Goal: Check status: Check status

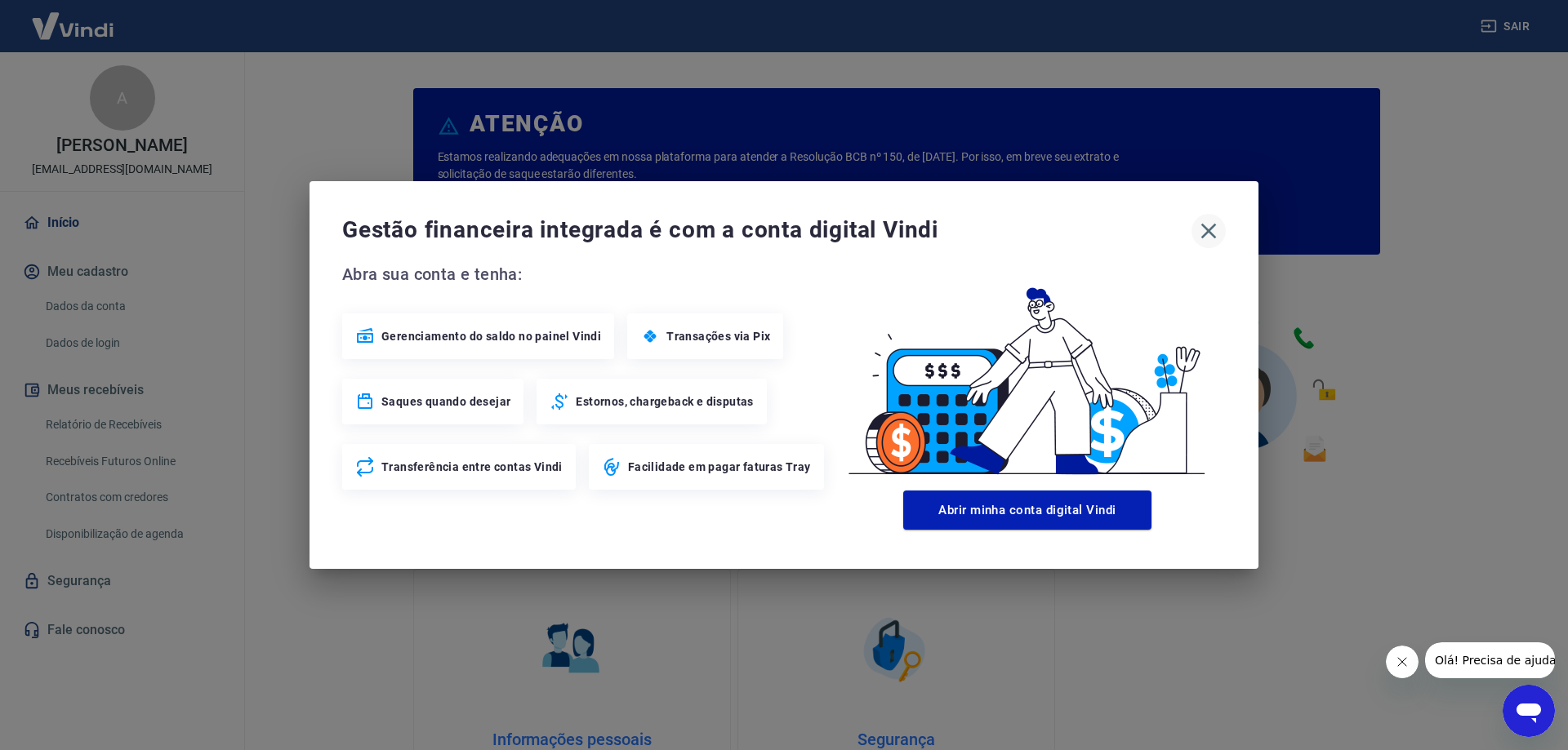
click at [1205, 229] on icon "button" at bounding box center [1208, 230] width 26 height 26
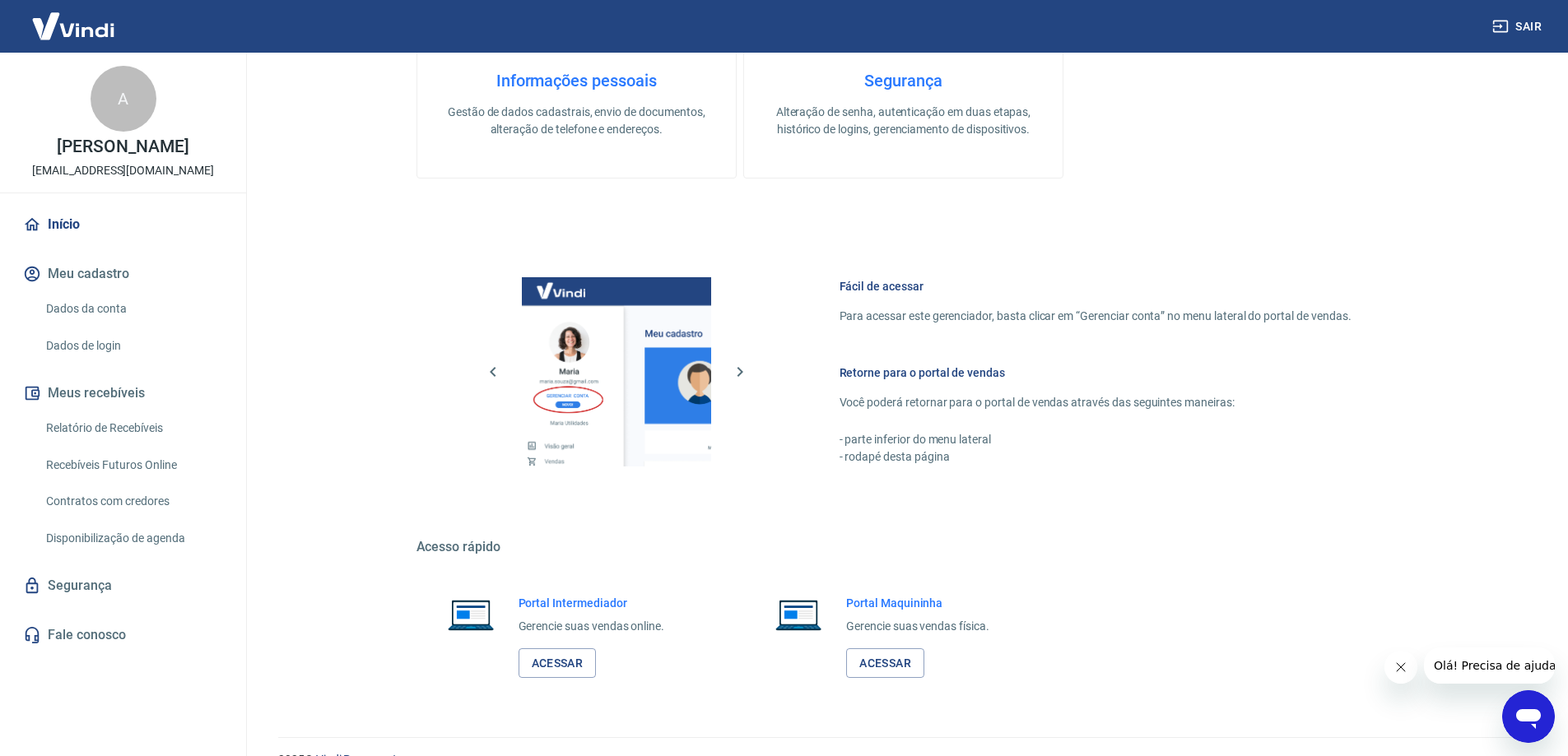
scroll to position [697, 0]
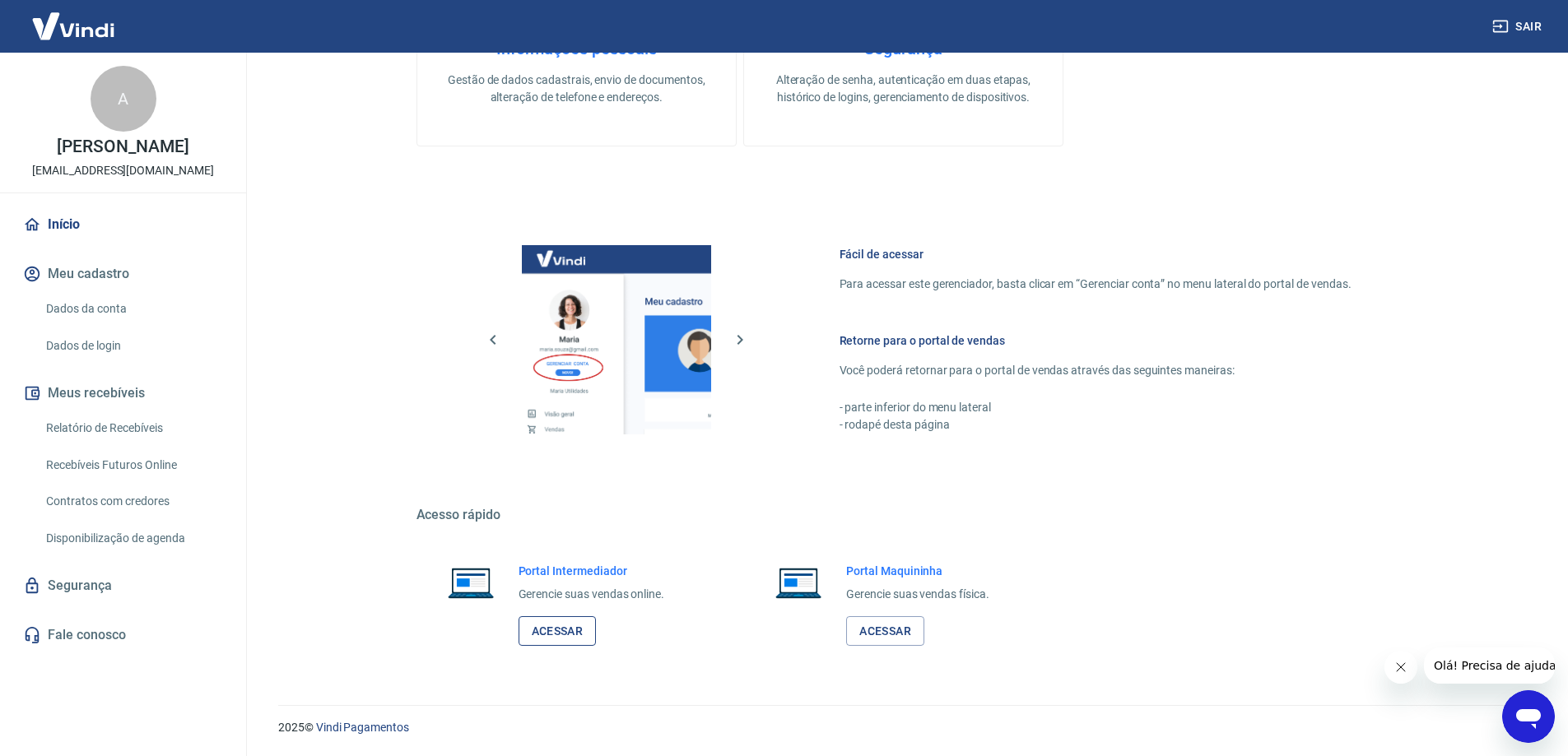
click at [528, 626] on link "Acessar" at bounding box center [557, 631] width 78 height 30
click at [120, 426] on link "Relatório de Recebíveis" at bounding box center [132, 428] width 187 height 33
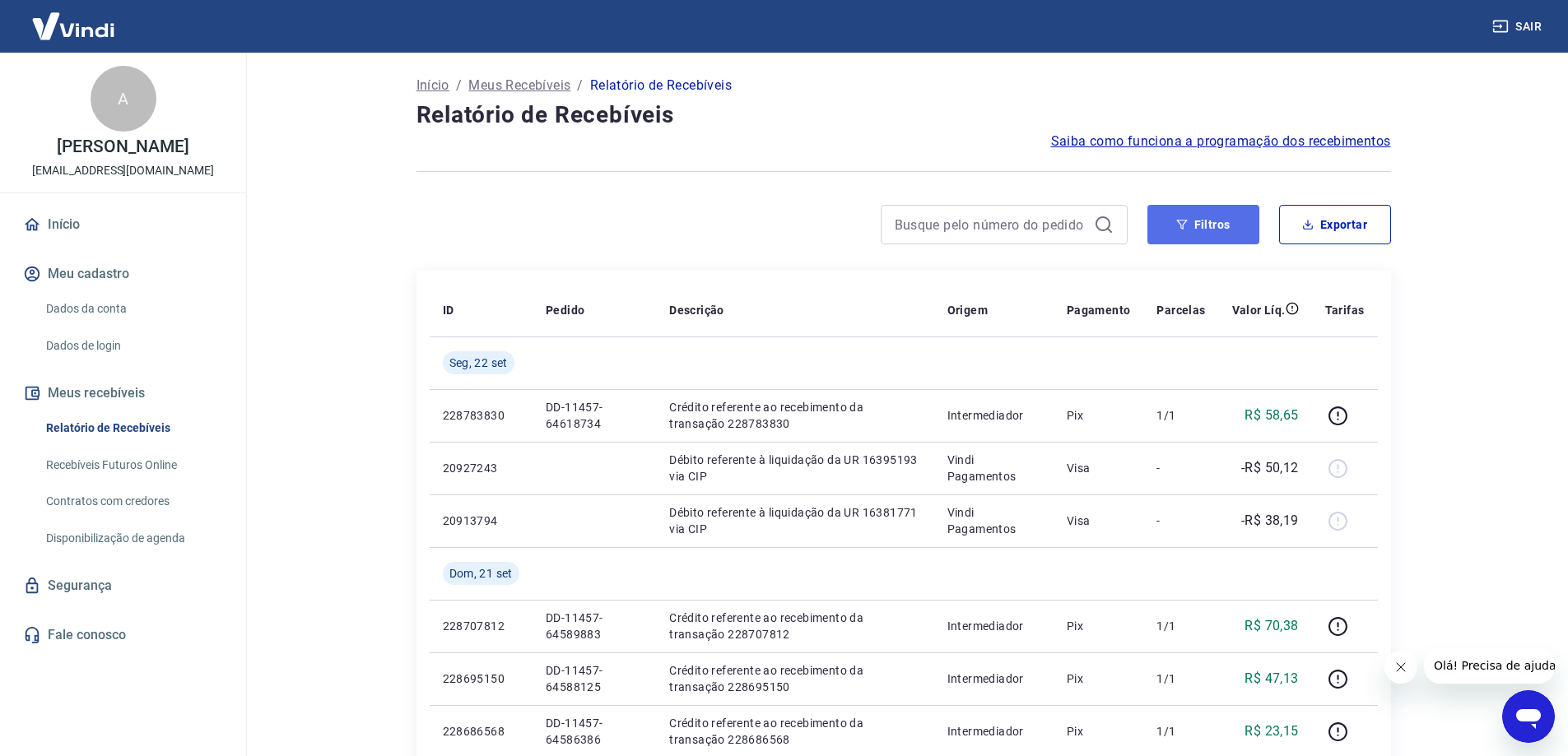
click at [1206, 224] on button "Filtros" at bounding box center [1204, 224] width 112 height 39
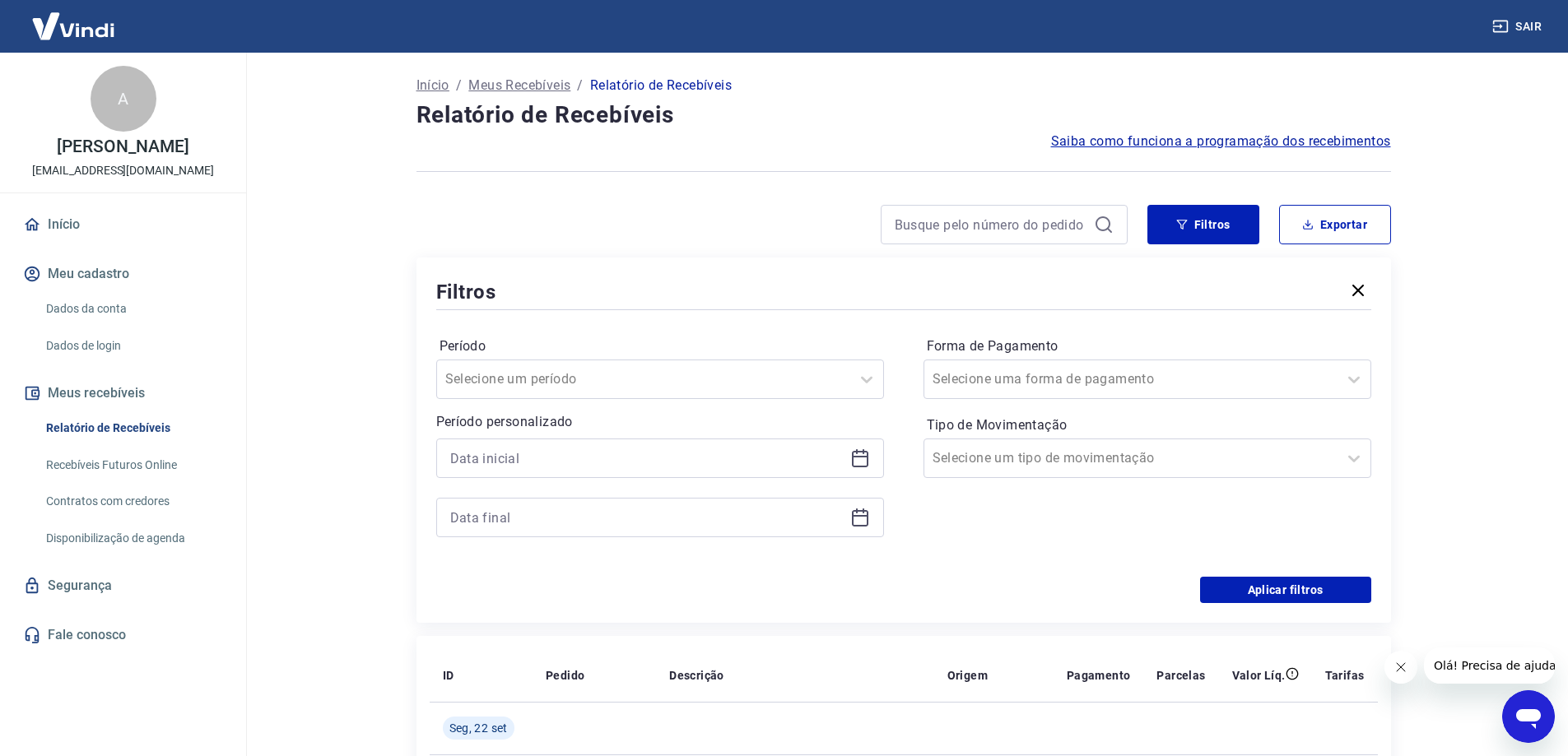
click at [858, 465] on icon at bounding box center [860, 459] width 20 height 20
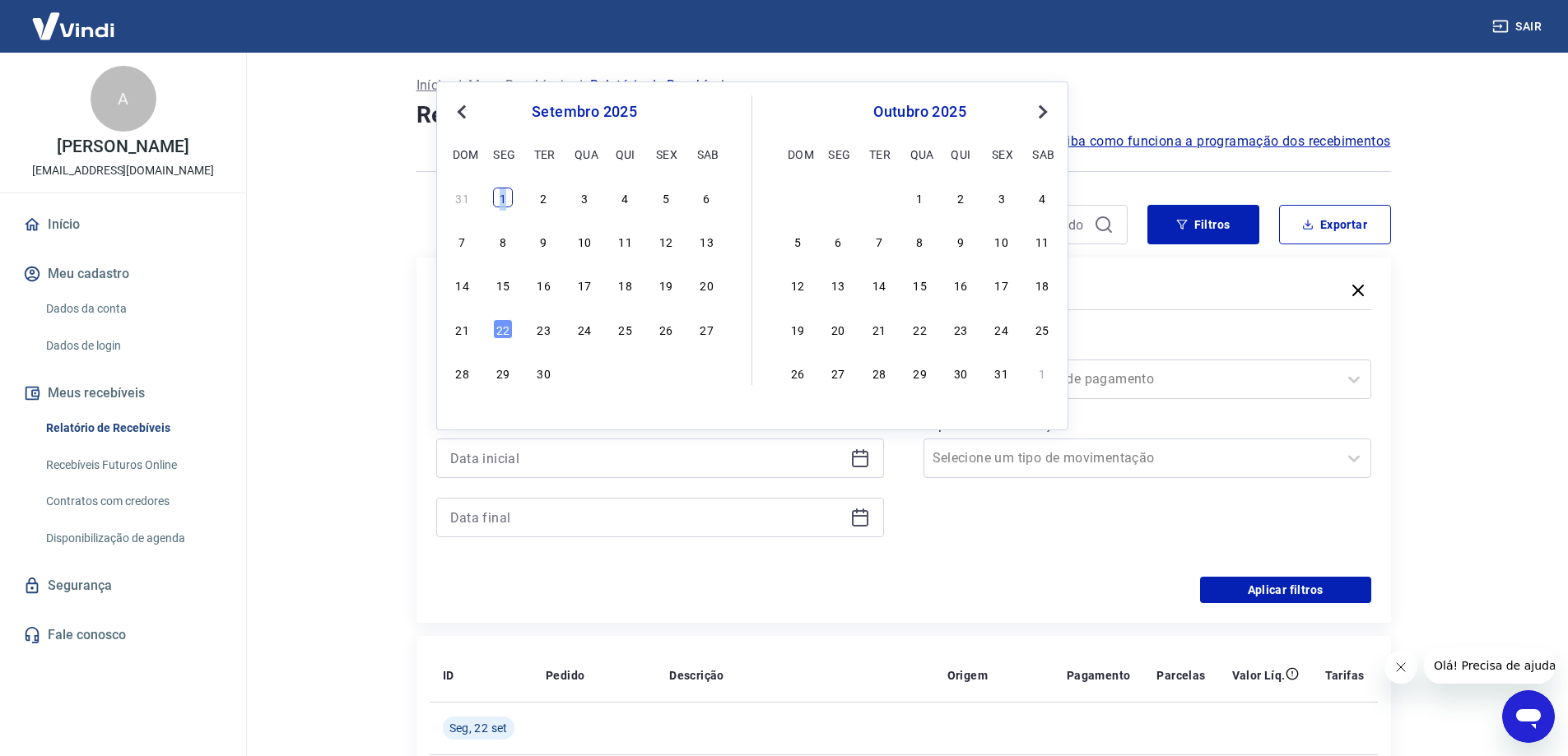
click at [505, 202] on div "1" at bounding box center [503, 198] width 20 height 20
type input "[DATE]"
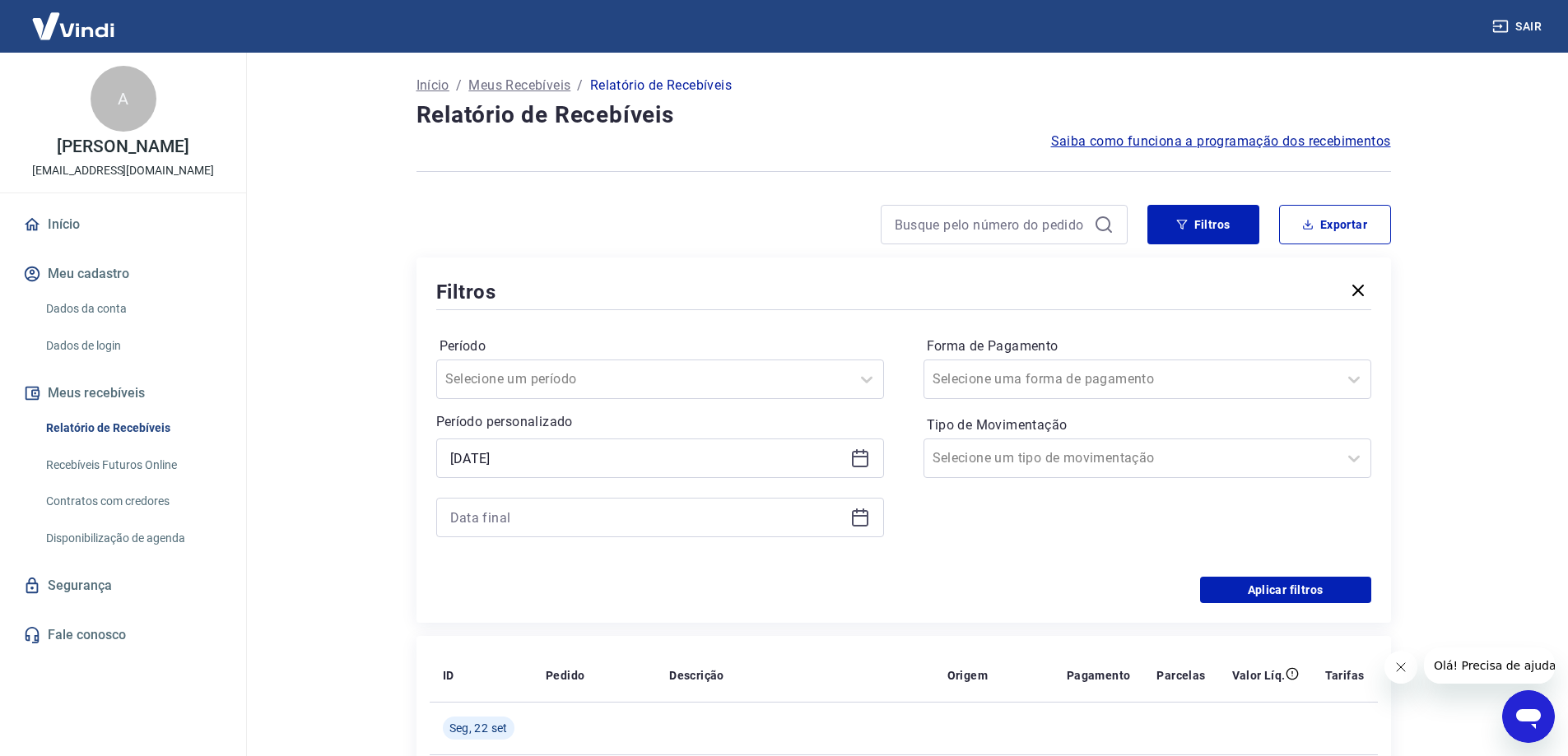
click at [462, 291] on h5 "Filtros" at bounding box center [467, 291] width 61 height 26
click at [856, 515] on icon at bounding box center [860, 516] width 17 height 2
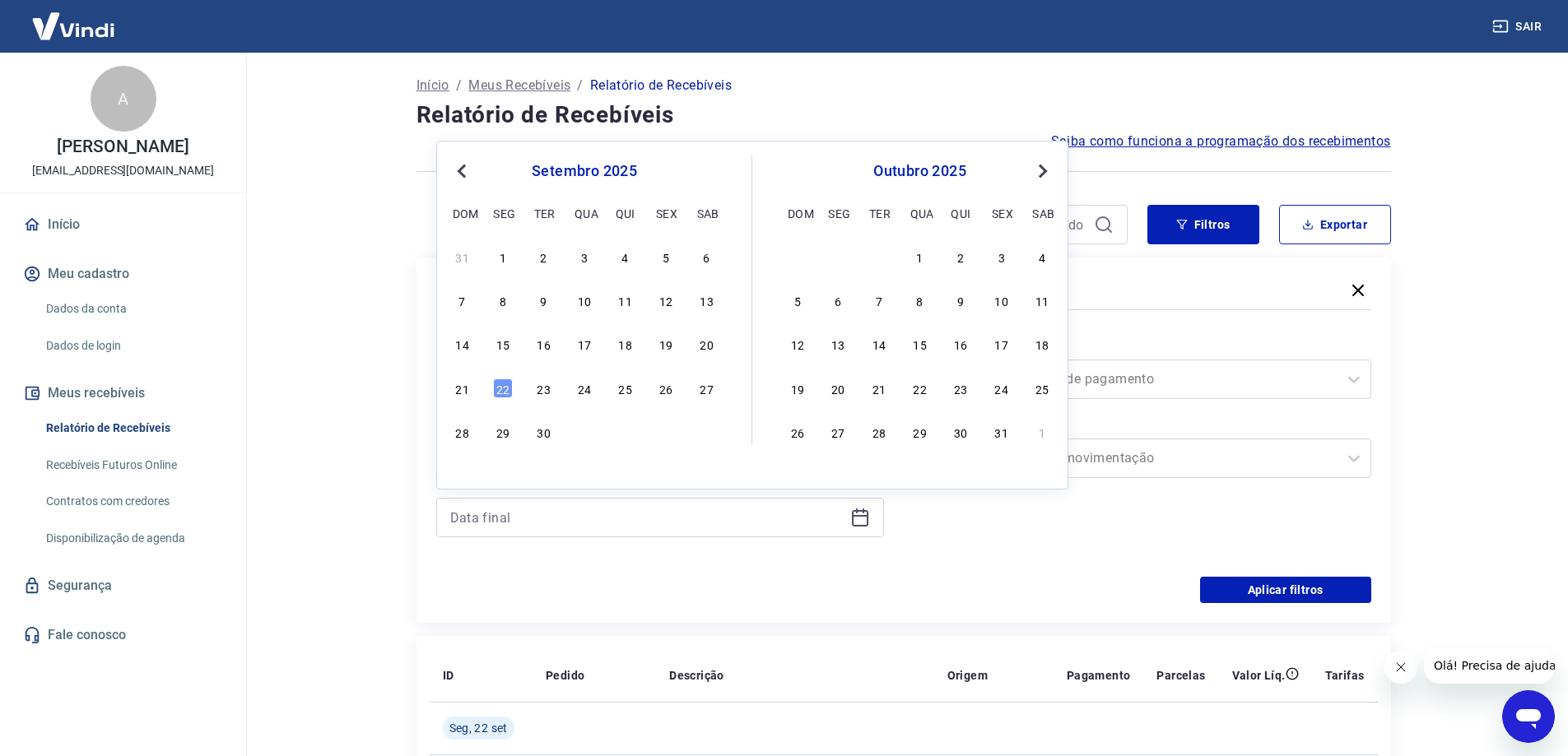
click at [467, 345] on div "14" at bounding box center [462, 344] width 20 height 20
type input "[DATE]"
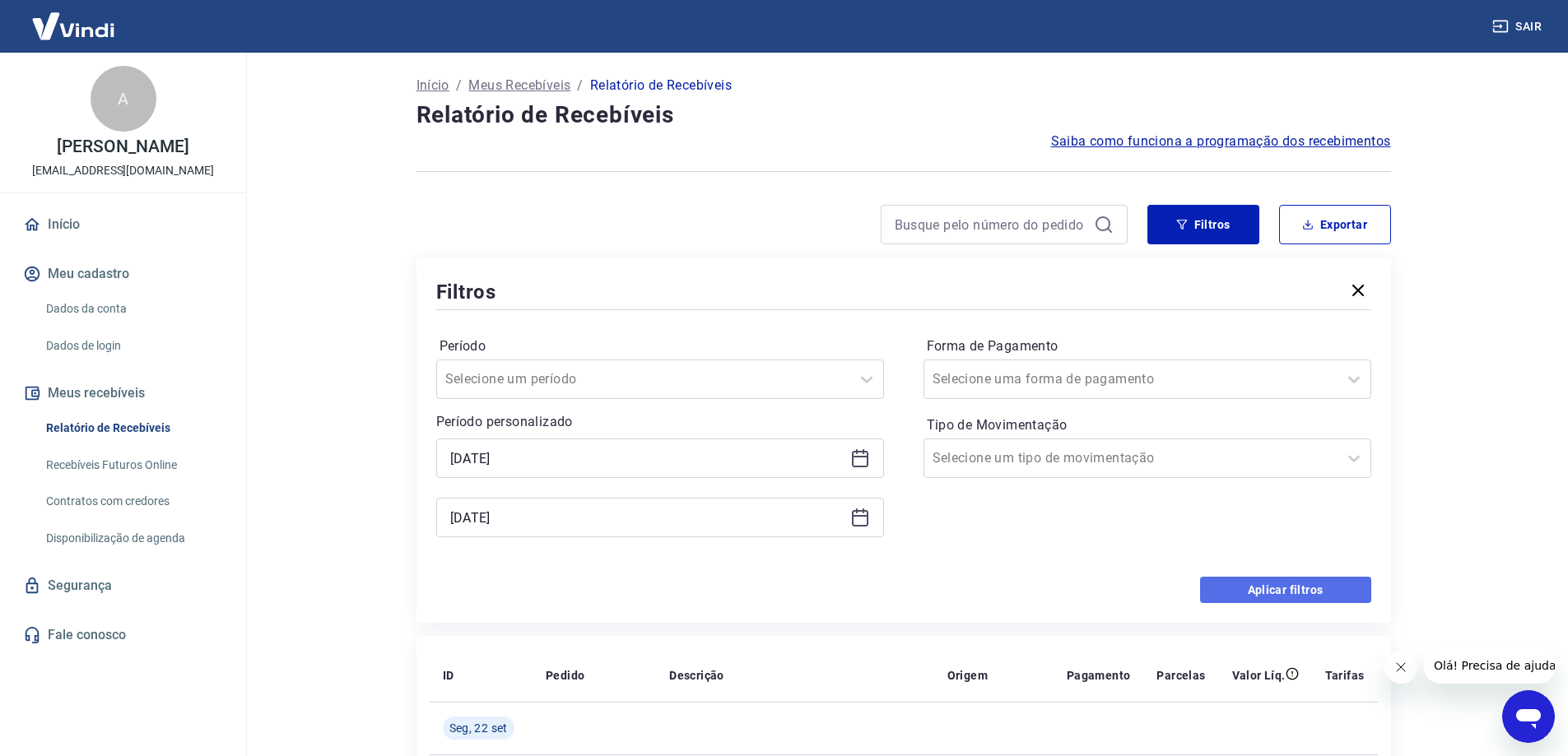
click at [1227, 591] on button "Aplicar filtros" at bounding box center [1286, 589] width 171 height 26
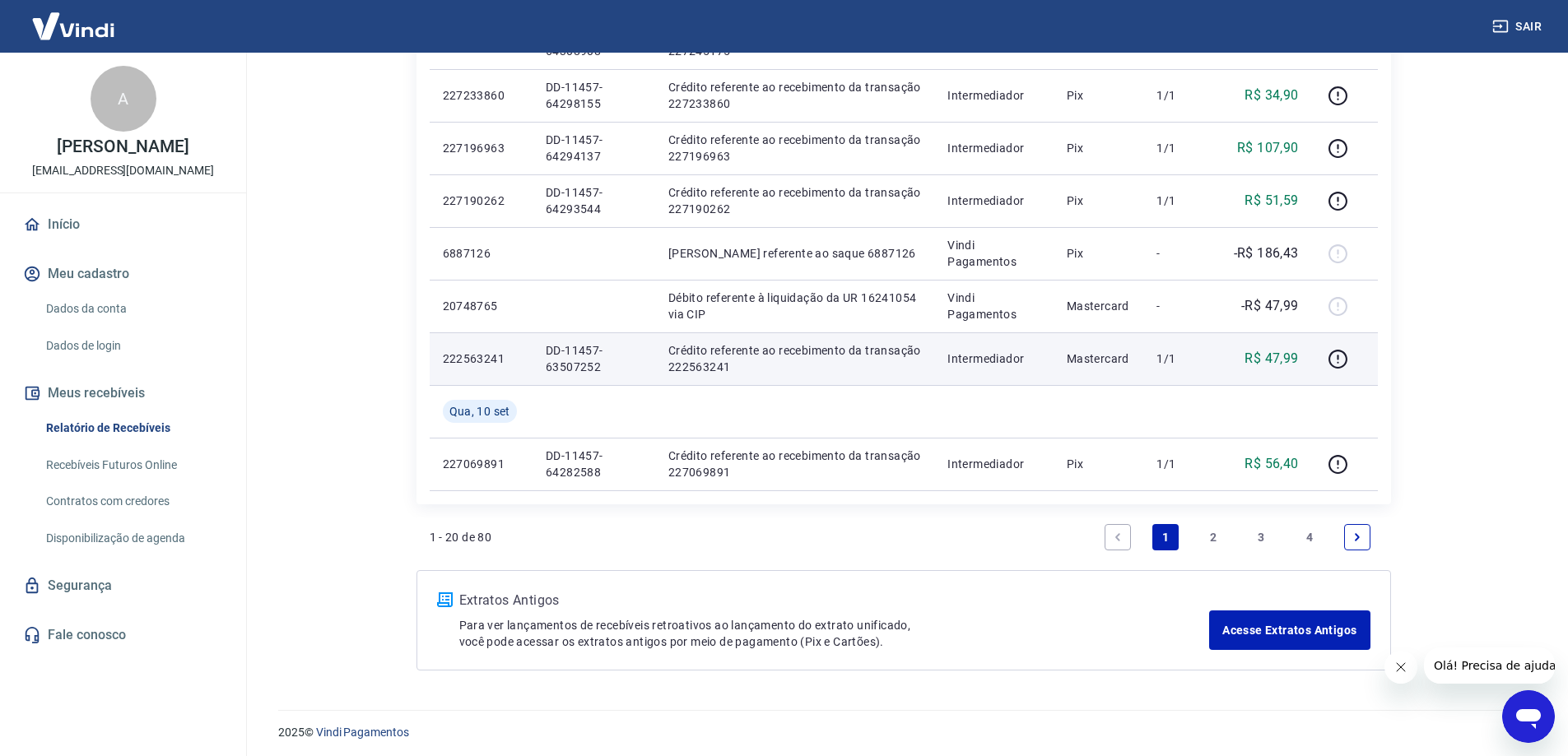
scroll to position [1167, 0]
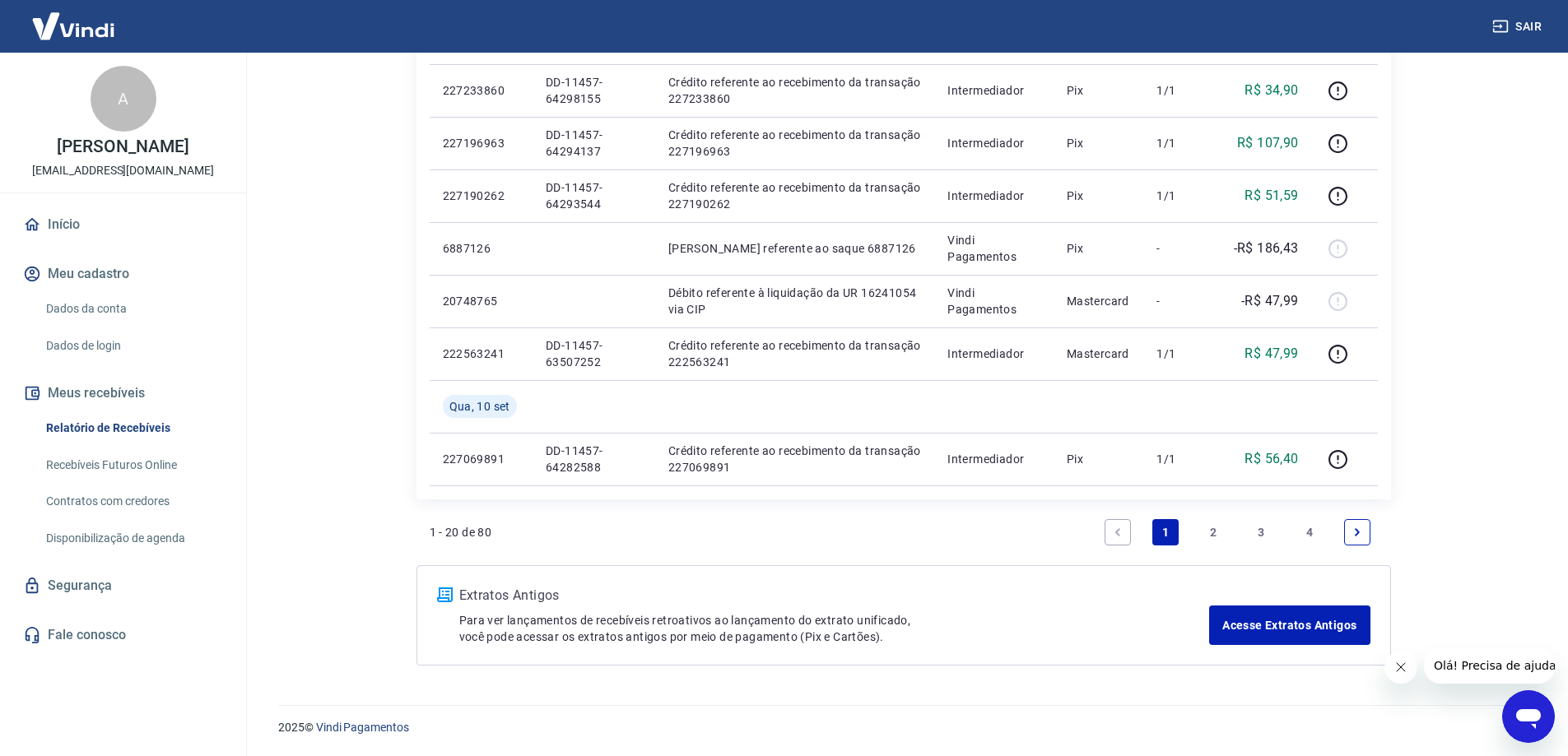
click at [1309, 535] on link "4" at bounding box center [1309, 532] width 26 height 26
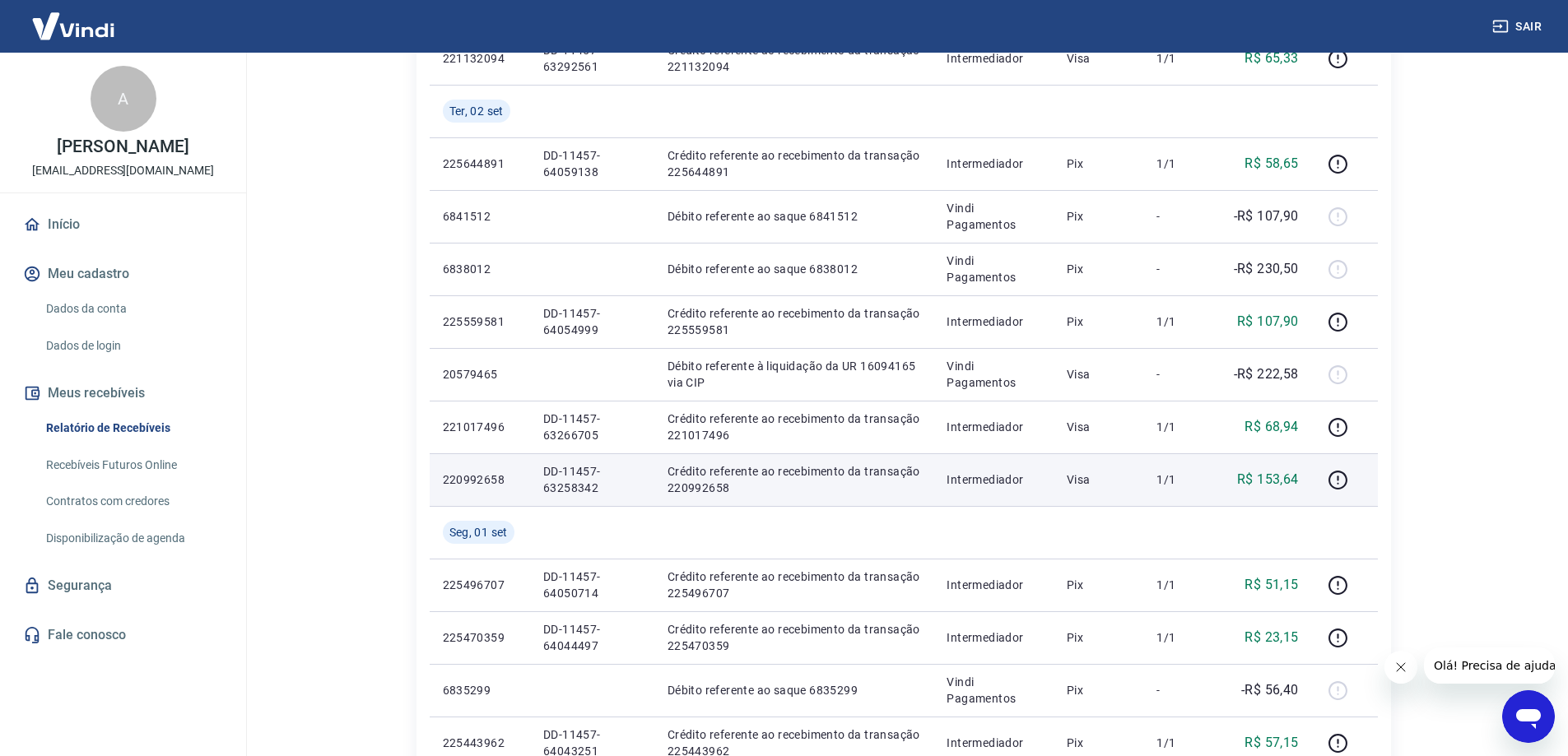
scroll to position [486, 0]
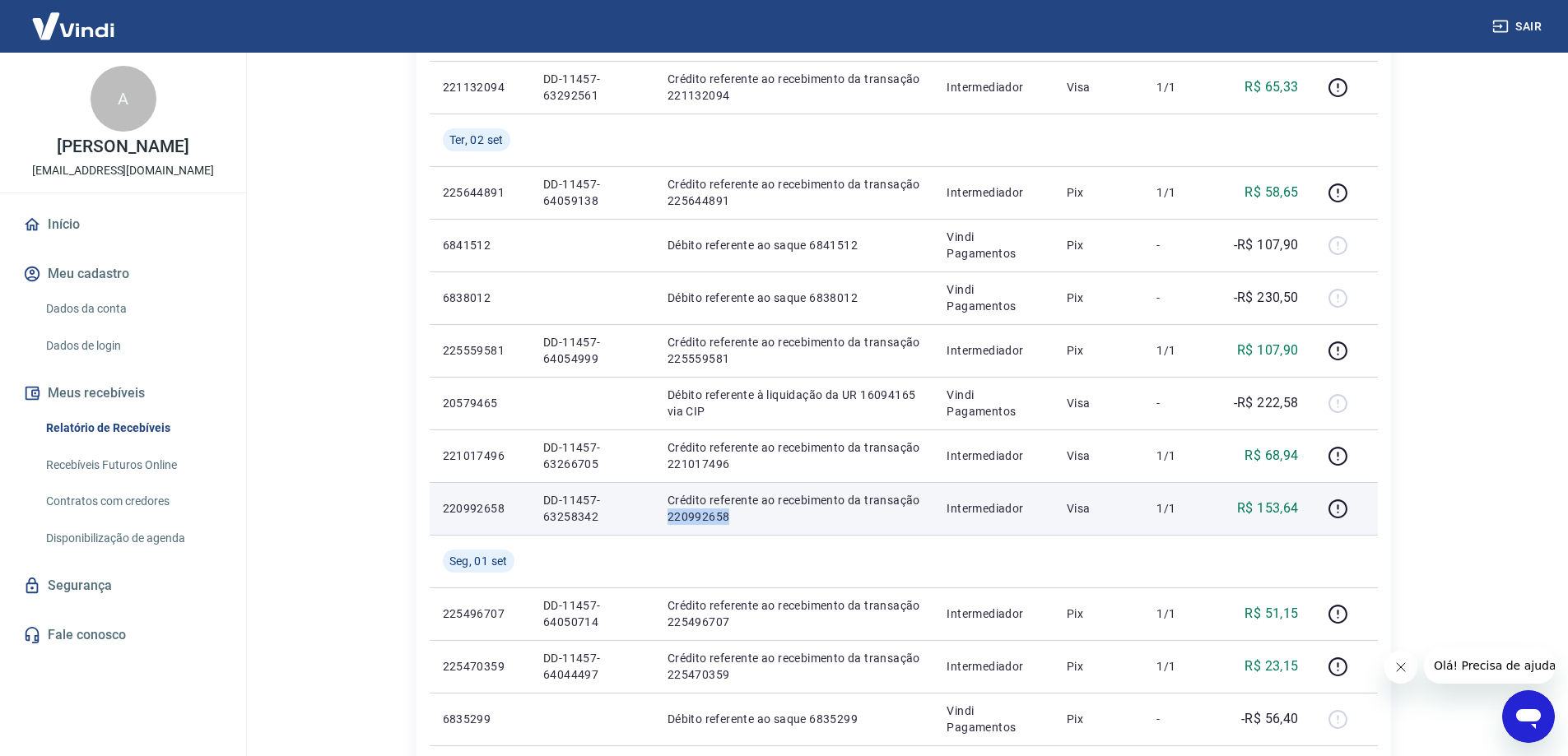
drag, startPoint x: 735, startPoint y: 513, endPoint x: 656, endPoint y: 516, distance: 79.1
click at [656, 516] on td "Crédito referente ao recebimento da transação 220992658" at bounding box center [794, 508] width 280 height 53
copy p "220992658"
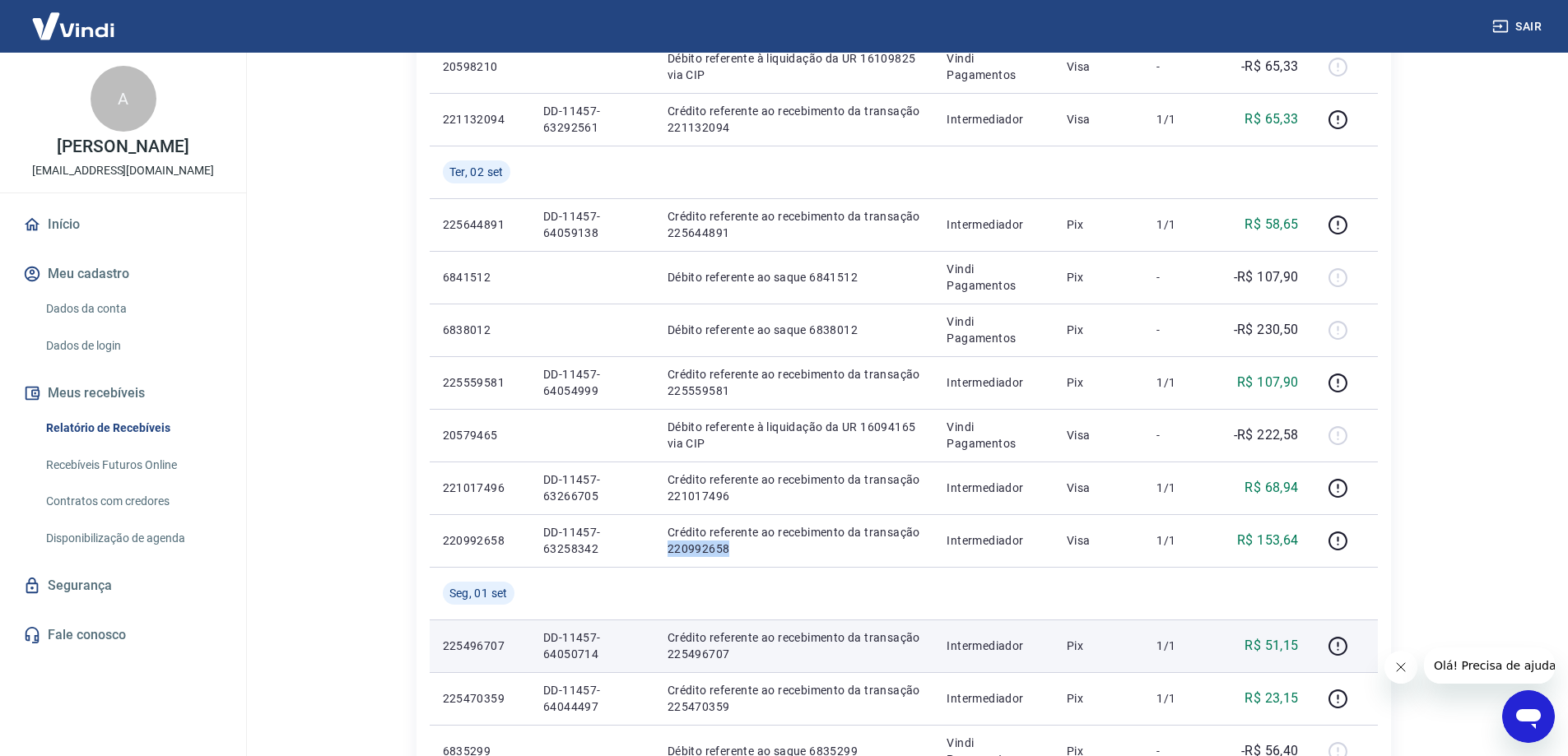
scroll to position [568, 0]
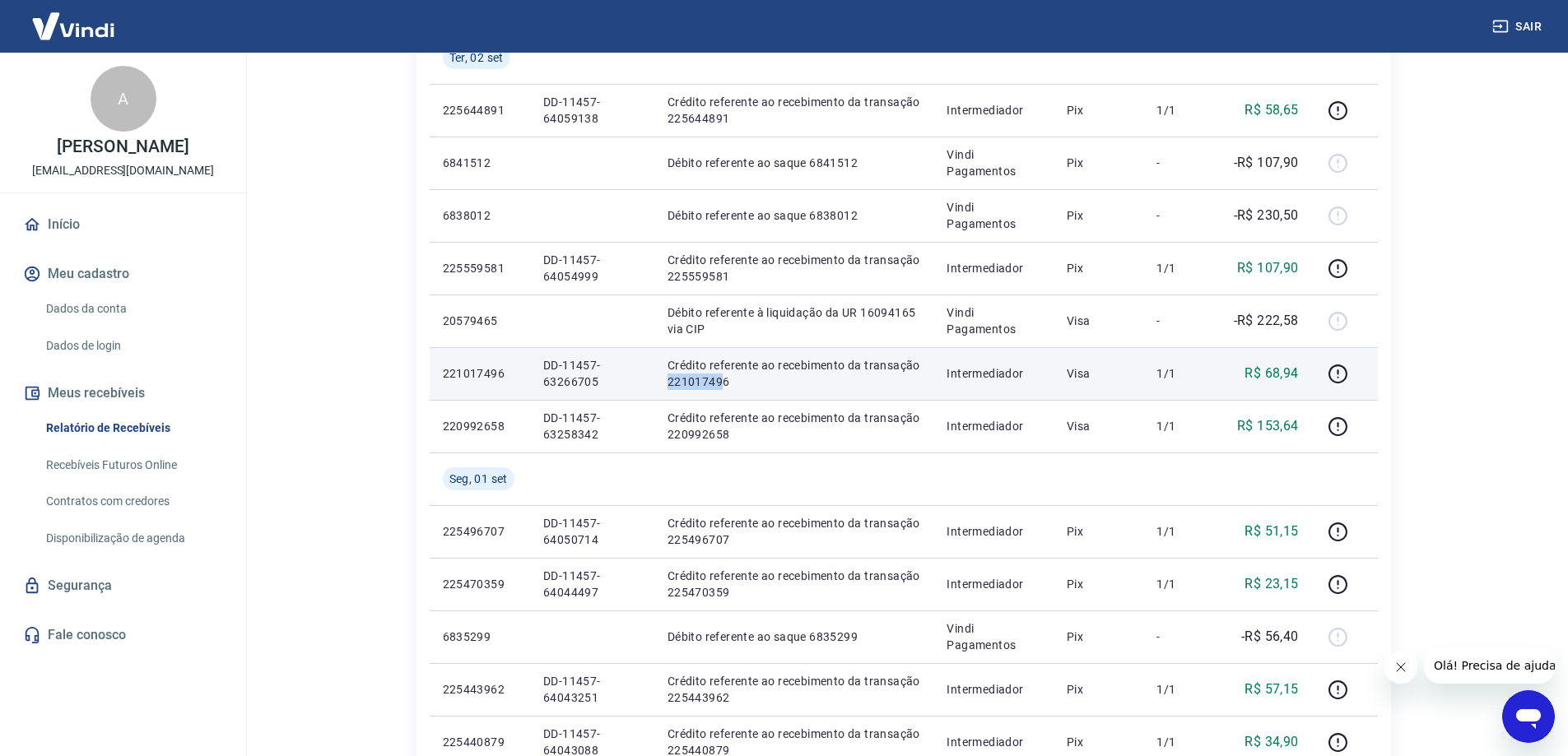
drag, startPoint x: 725, startPoint y: 380, endPoint x: 733, endPoint y: 387, distance: 10.6
click at [666, 378] on td "Crédito referente ao recebimento da transação 221017496" at bounding box center [794, 373] width 280 height 53
drag, startPoint x: 728, startPoint y: 380, endPoint x: 665, endPoint y: 384, distance: 63.1
click at [665, 384] on td "Crédito referente ao recebimento da transação 221017496" at bounding box center [794, 373] width 280 height 53
copy p "221017496"
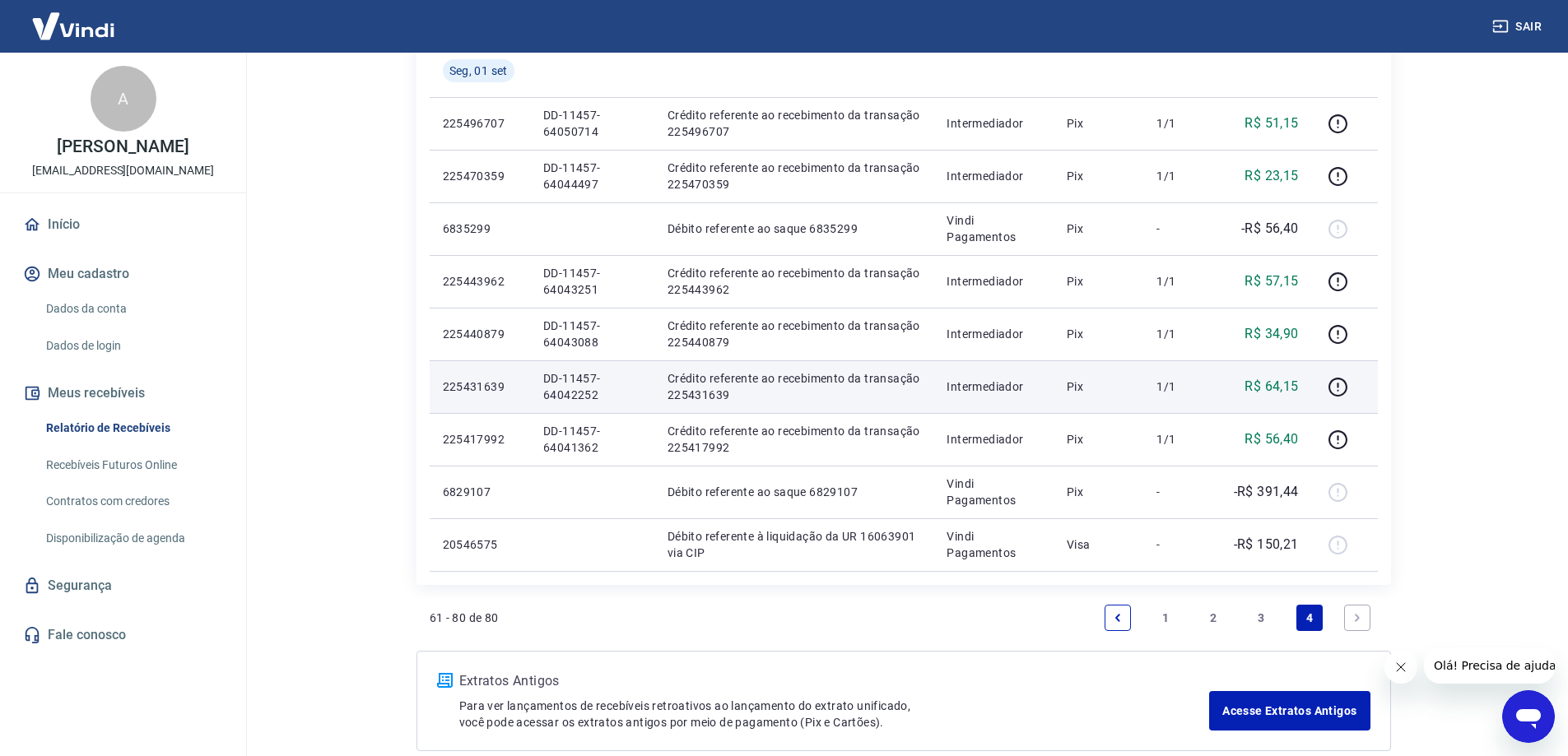
scroll to position [980, 0]
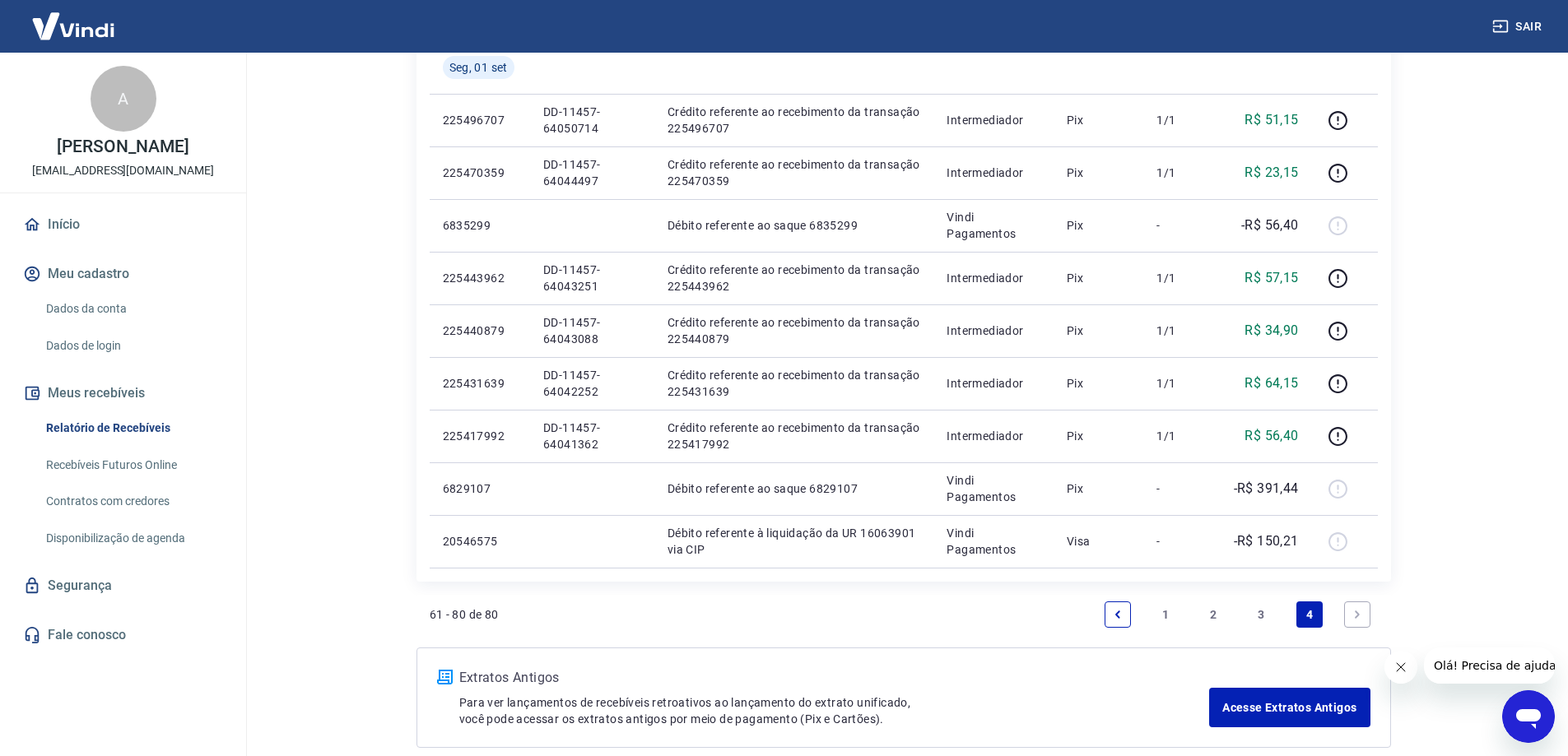
click at [1258, 620] on link "3" at bounding box center [1261, 614] width 26 height 26
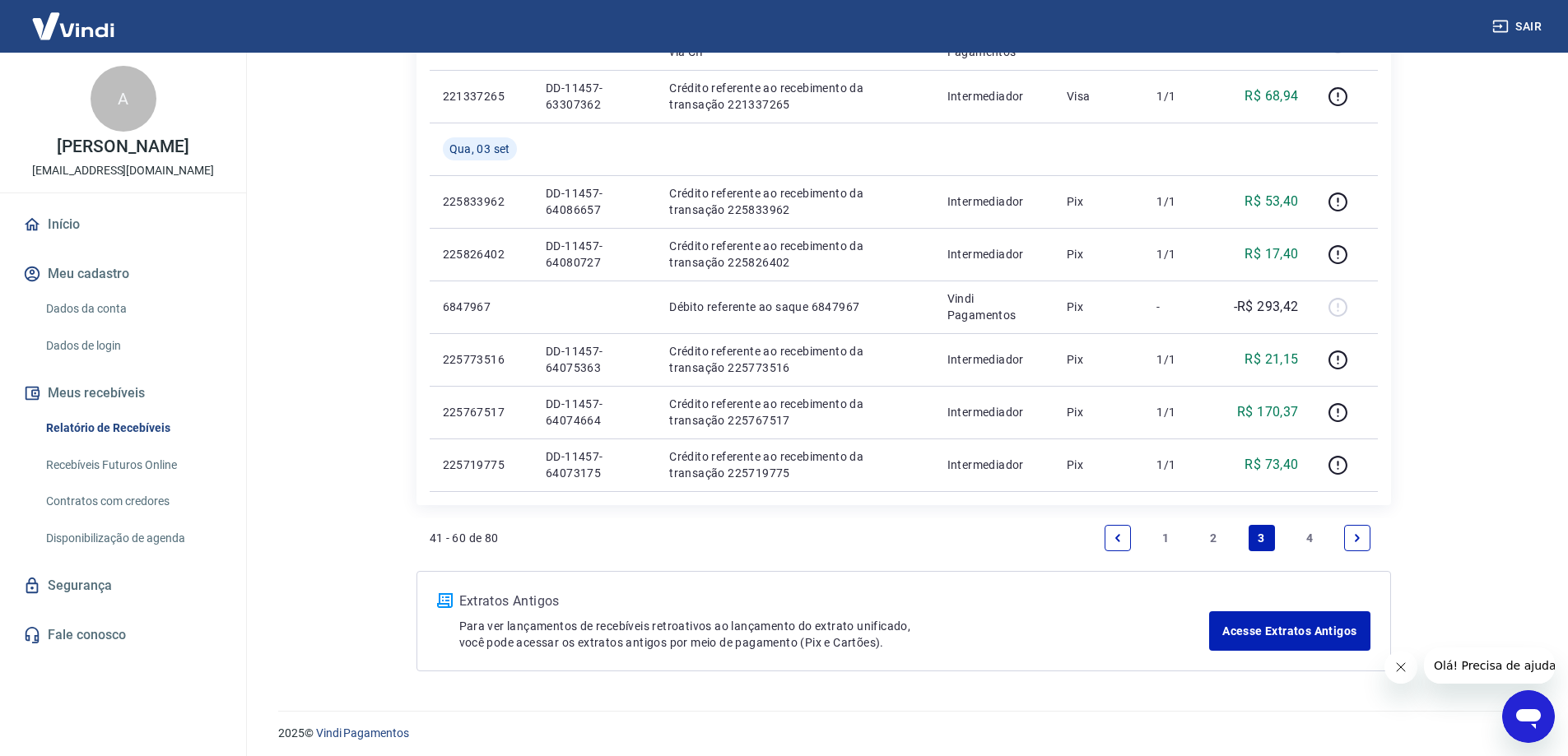
scroll to position [1167, 0]
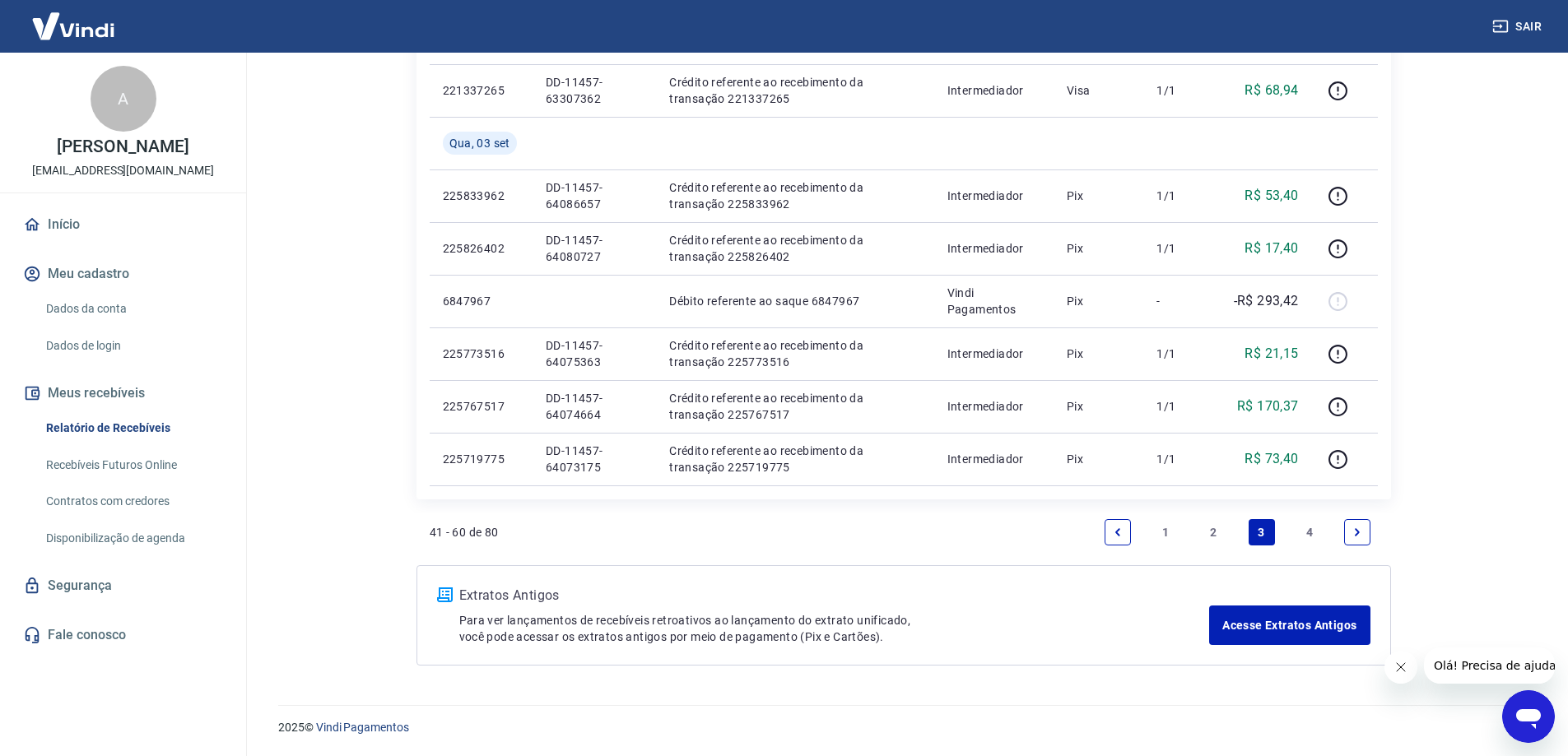
click at [1307, 535] on link "4" at bounding box center [1309, 532] width 26 height 26
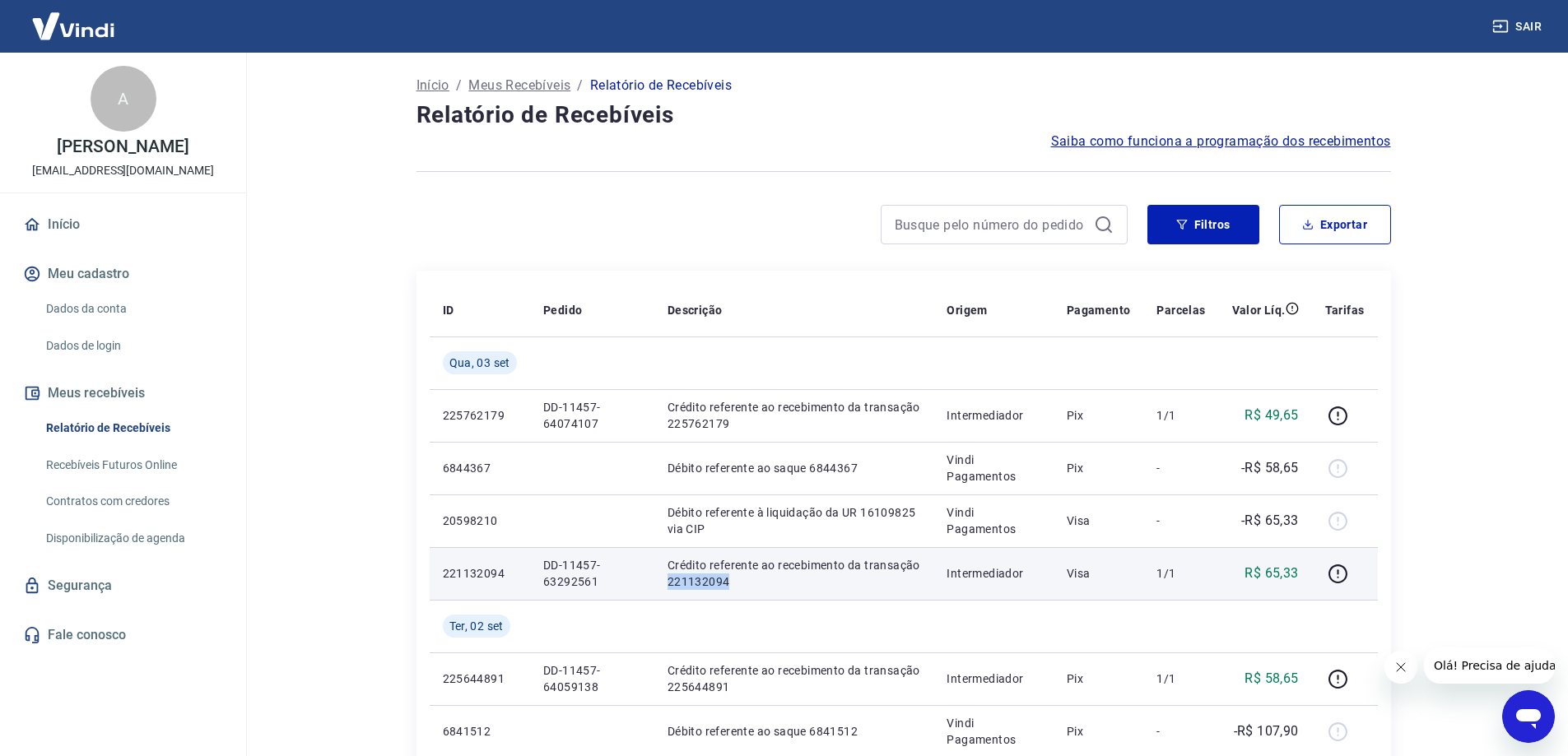
drag, startPoint x: 667, startPoint y: 584, endPoint x: 788, endPoint y: 592, distance: 121.3
click at [788, 592] on td "Crédito referente ao recebimento da transação 221132094" at bounding box center [794, 573] width 280 height 53
copy p "221132094"
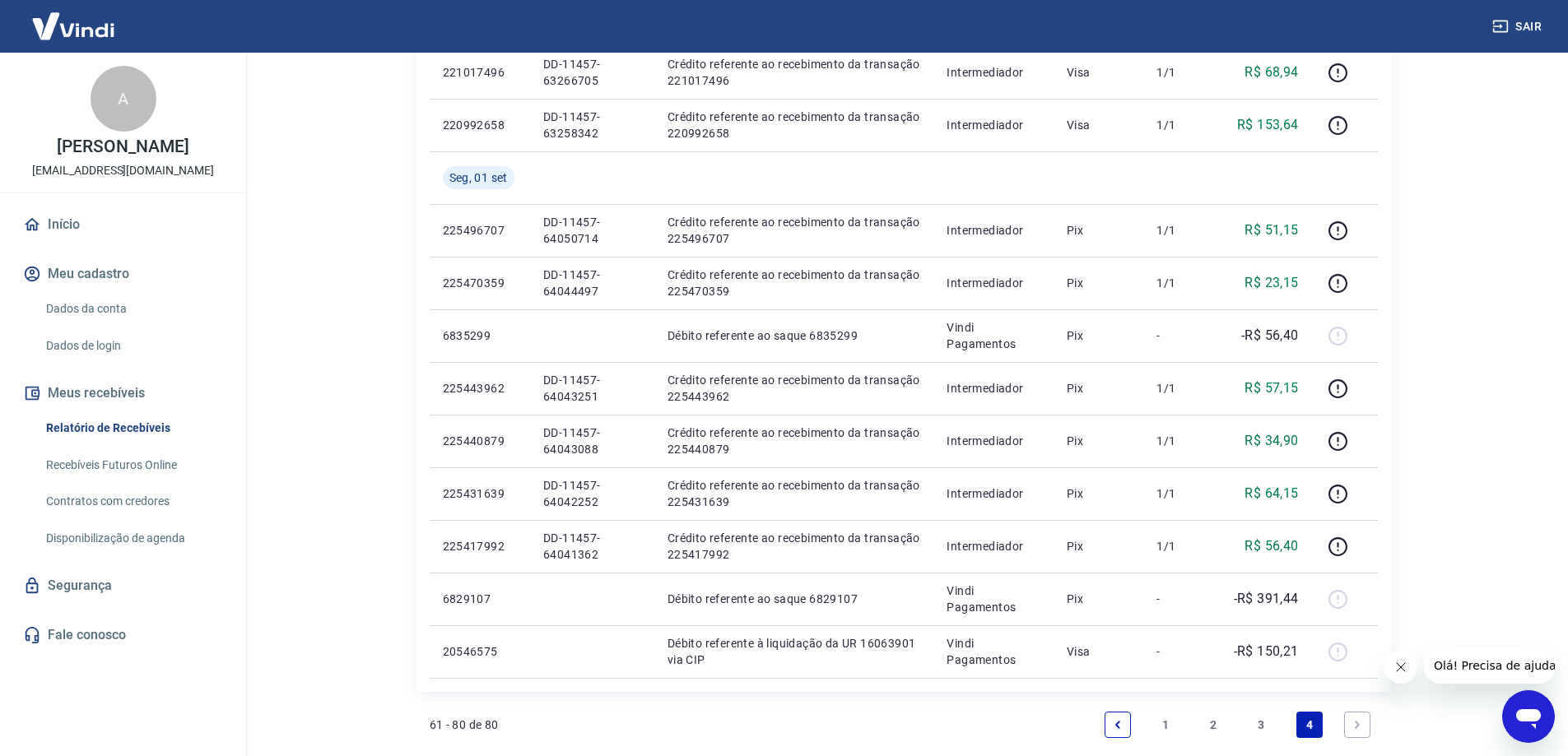
scroll to position [1062, 0]
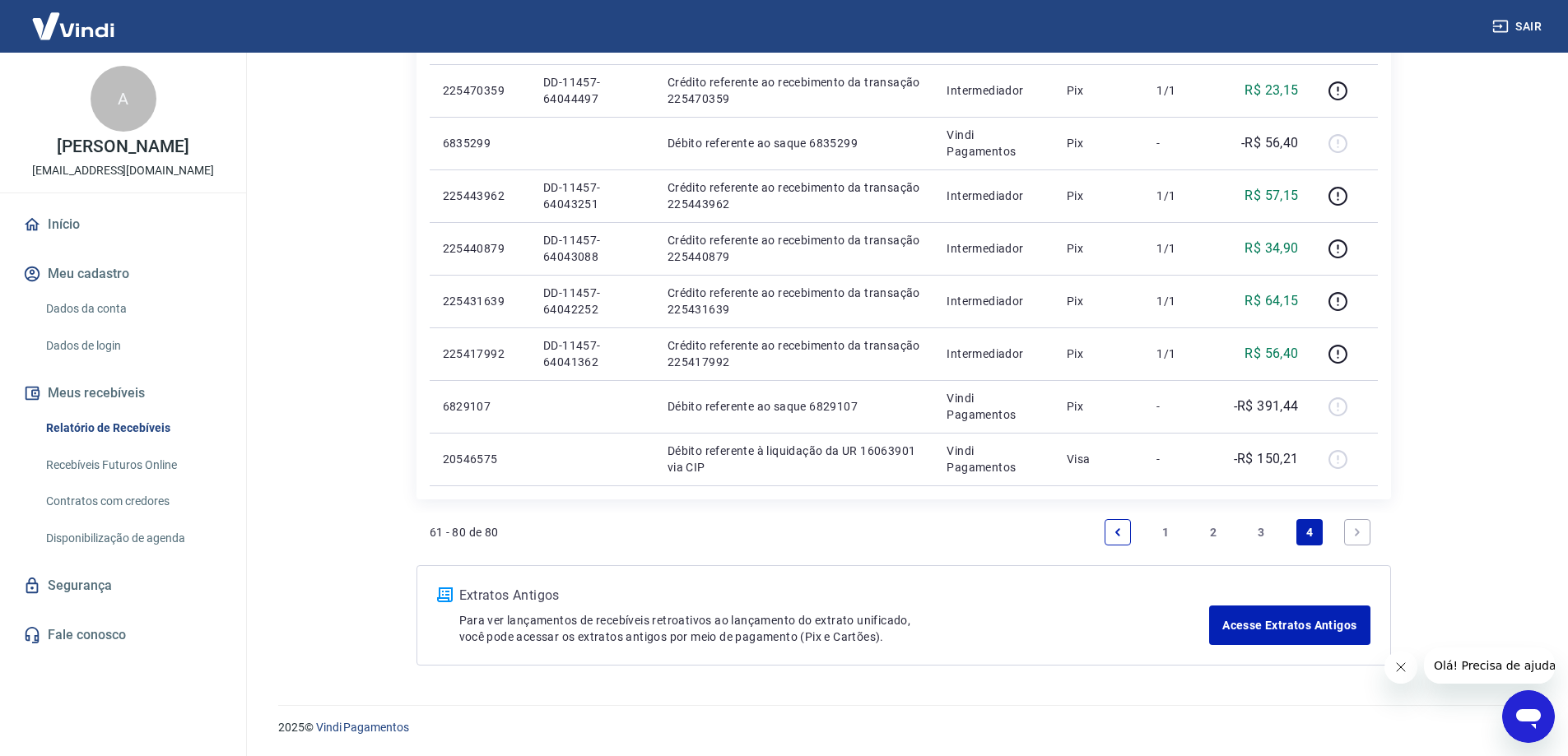
click at [1254, 526] on link "3" at bounding box center [1261, 532] width 26 height 26
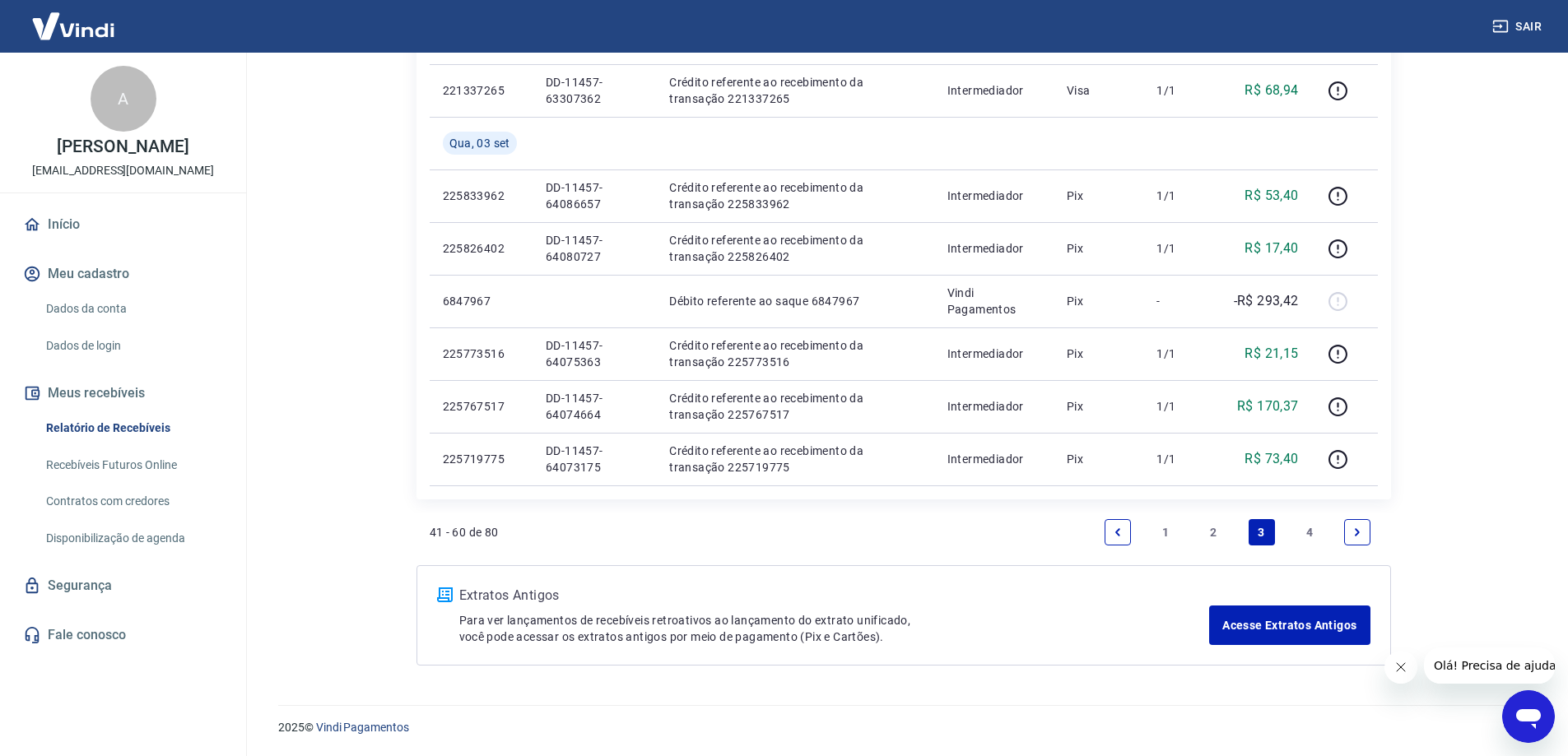
scroll to position [1085, 0]
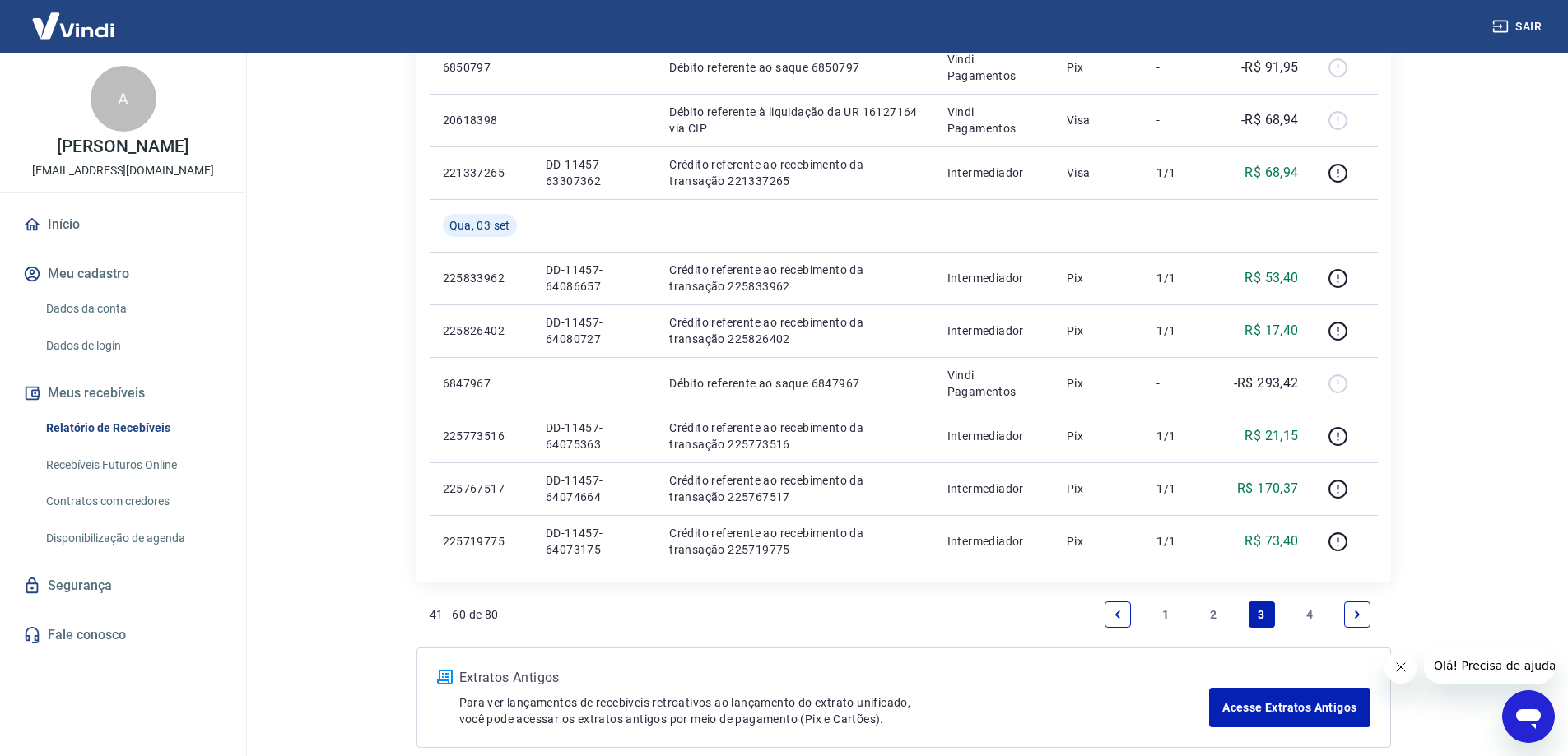
click at [1308, 609] on link "4" at bounding box center [1309, 614] width 26 height 26
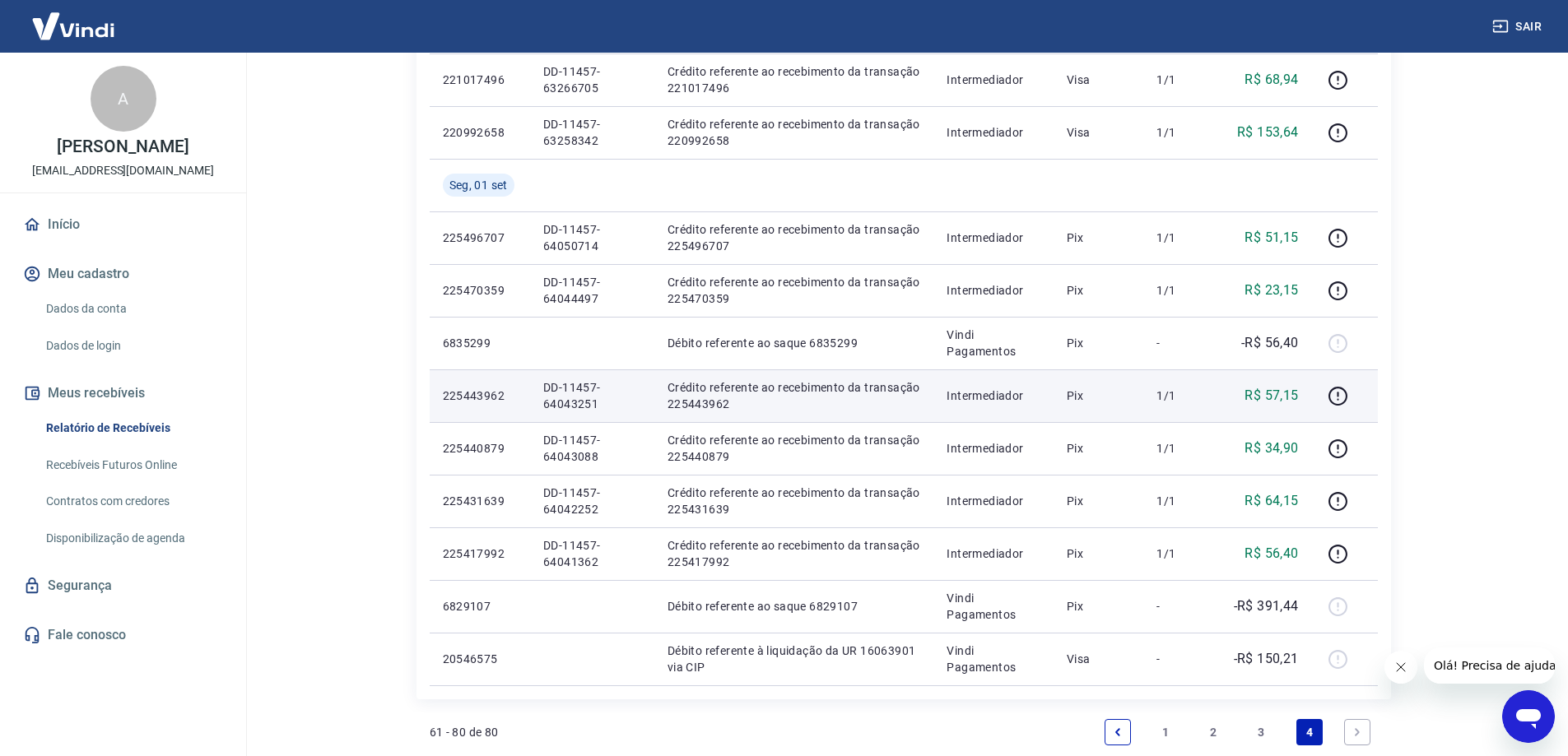
scroll to position [1062, 0]
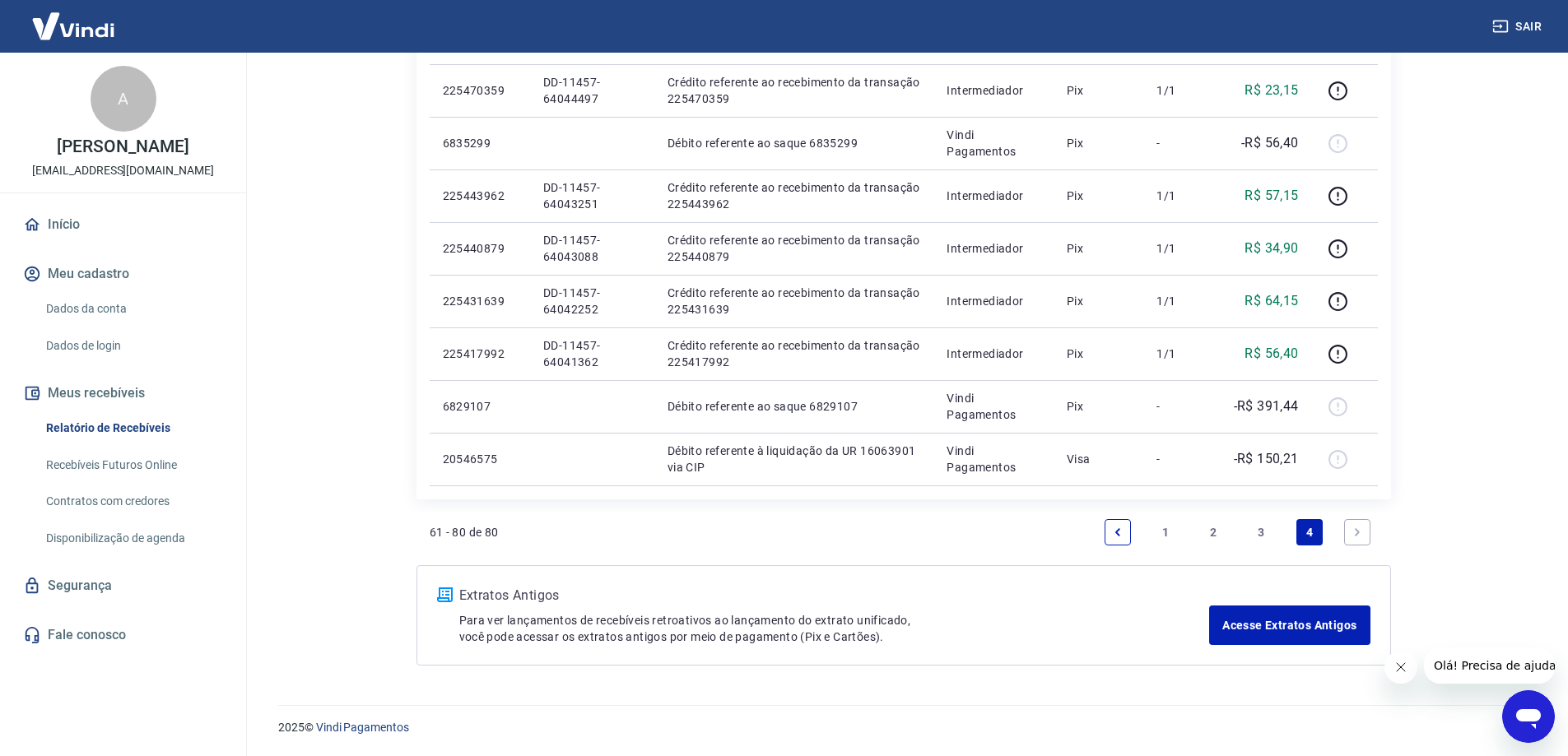
click at [1256, 524] on link "3" at bounding box center [1261, 532] width 26 height 26
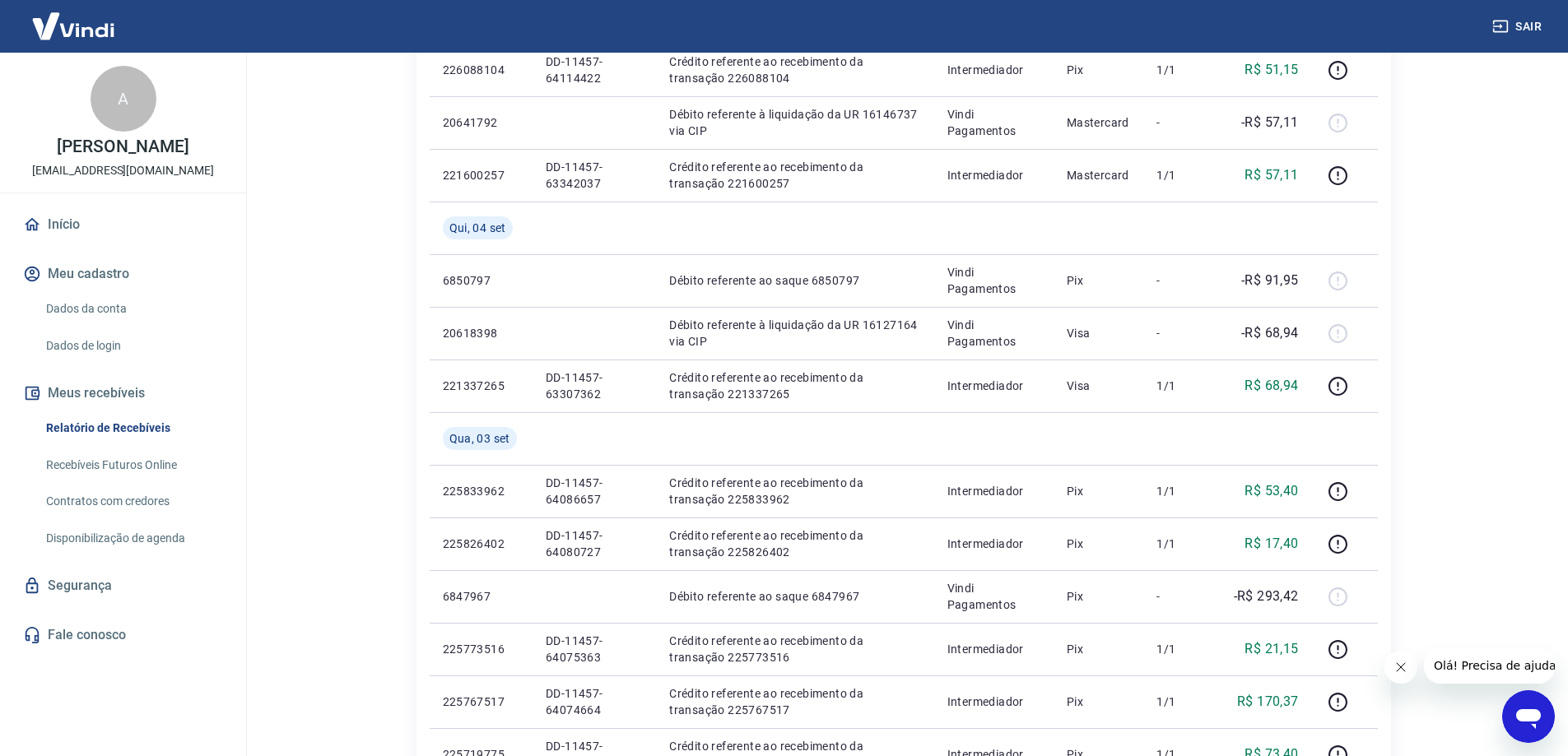
scroll to position [838, 0]
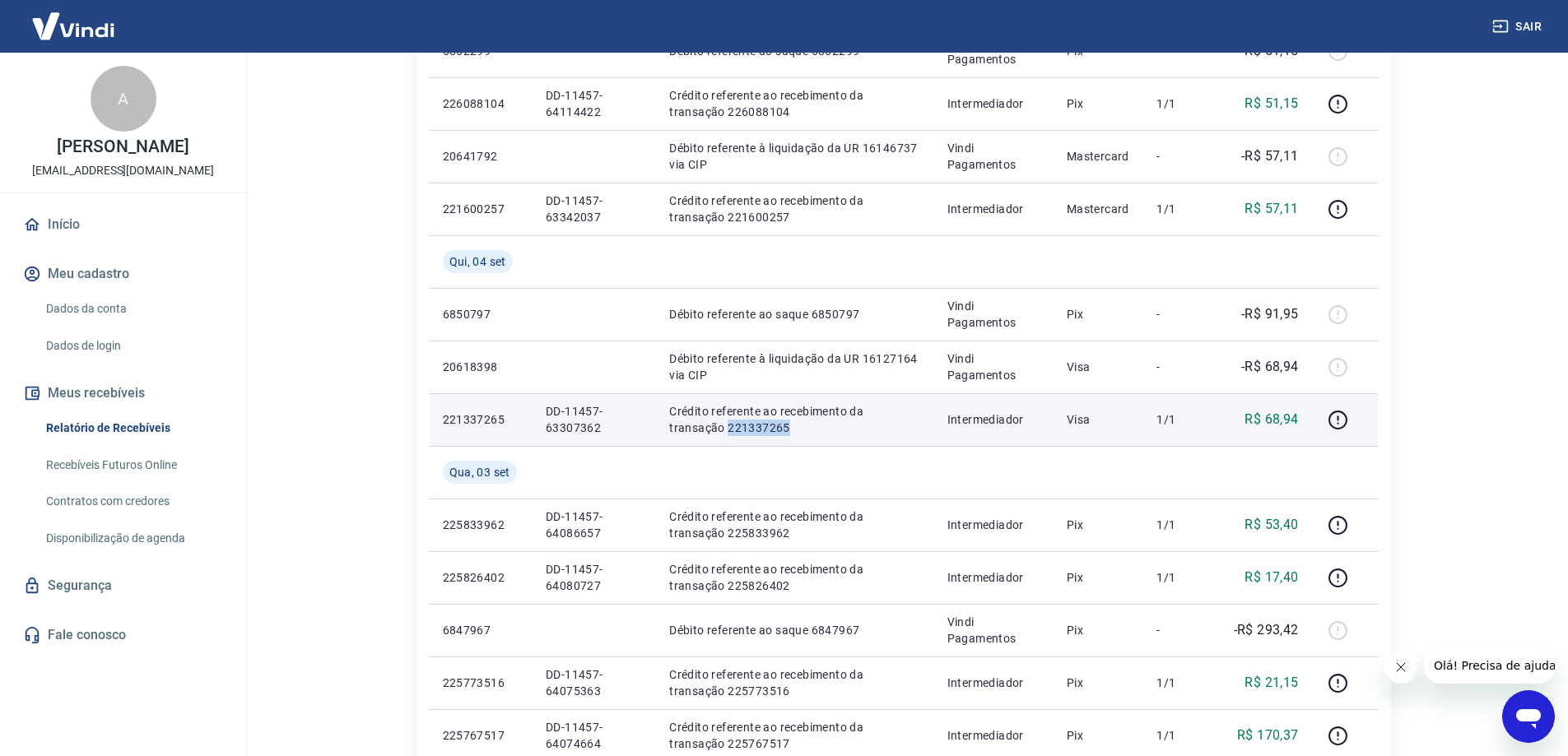
drag, startPoint x: 738, startPoint y: 430, endPoint x: 668, endPoint y: 430, distance: 70.0
click at [668, 430] on td "Crédito referente ao recebimento da transação 221337265" at bounding box center [794, 419] width 277 height 53
copy p "221337265"
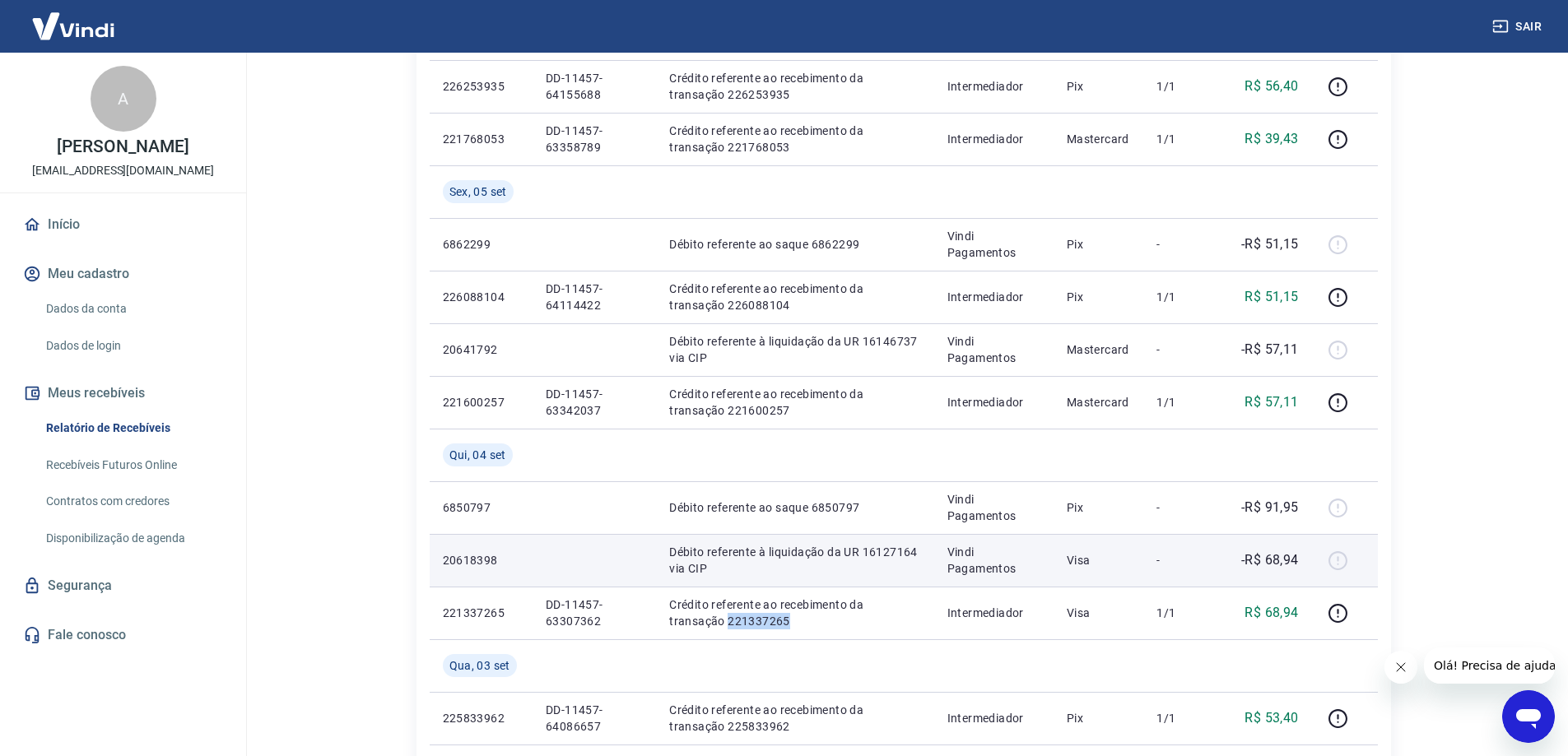
scroll to position [592, 0]
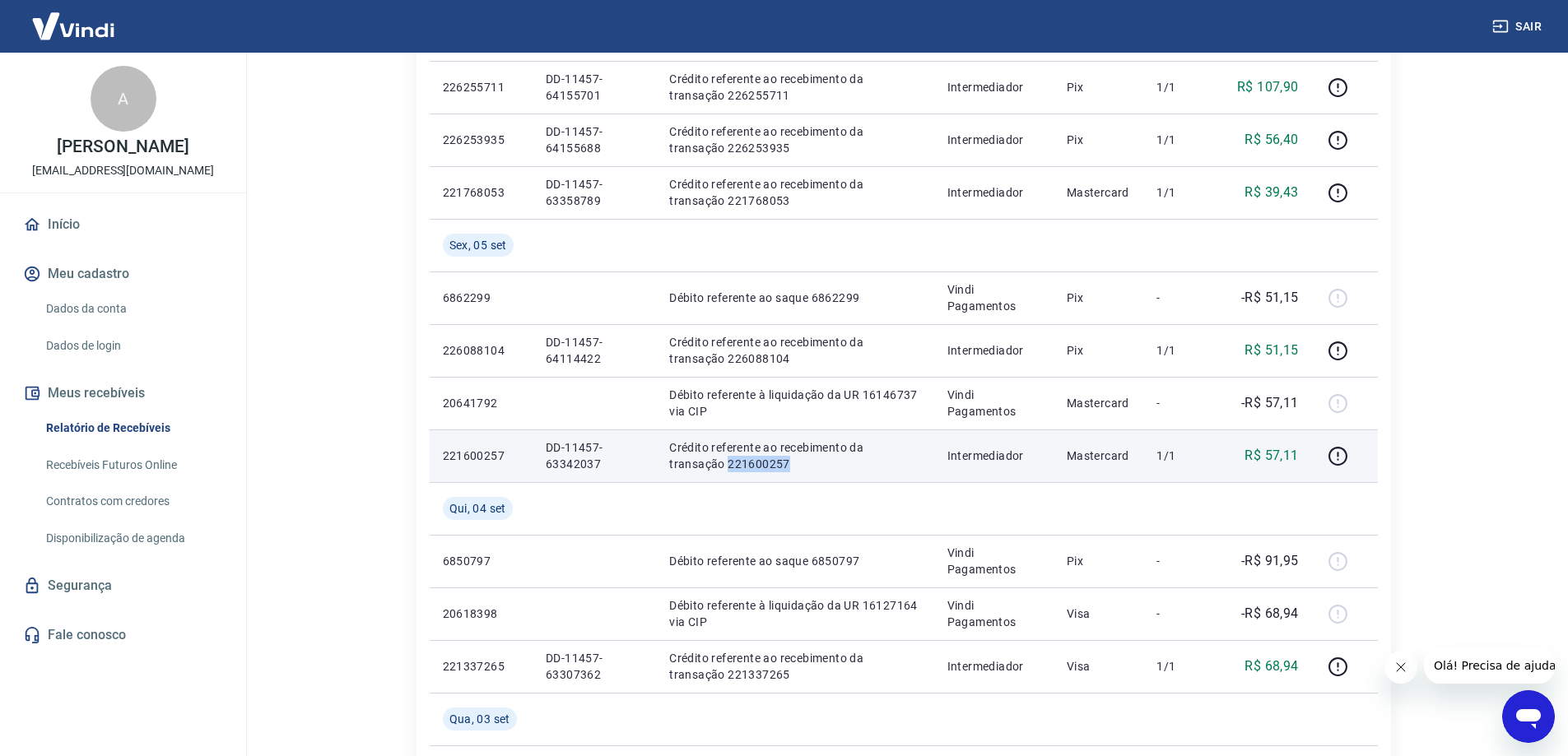
drag, startPoint x: 742, startPoint y: 461, endPoint x: 655, endPoint y: 471, distance: 87.6
click at [658, 471] on td "Crédito referente ao recebimento da transação 221600257" at bounding box center [794, 455] width 277 height 53
copy p "221600257"
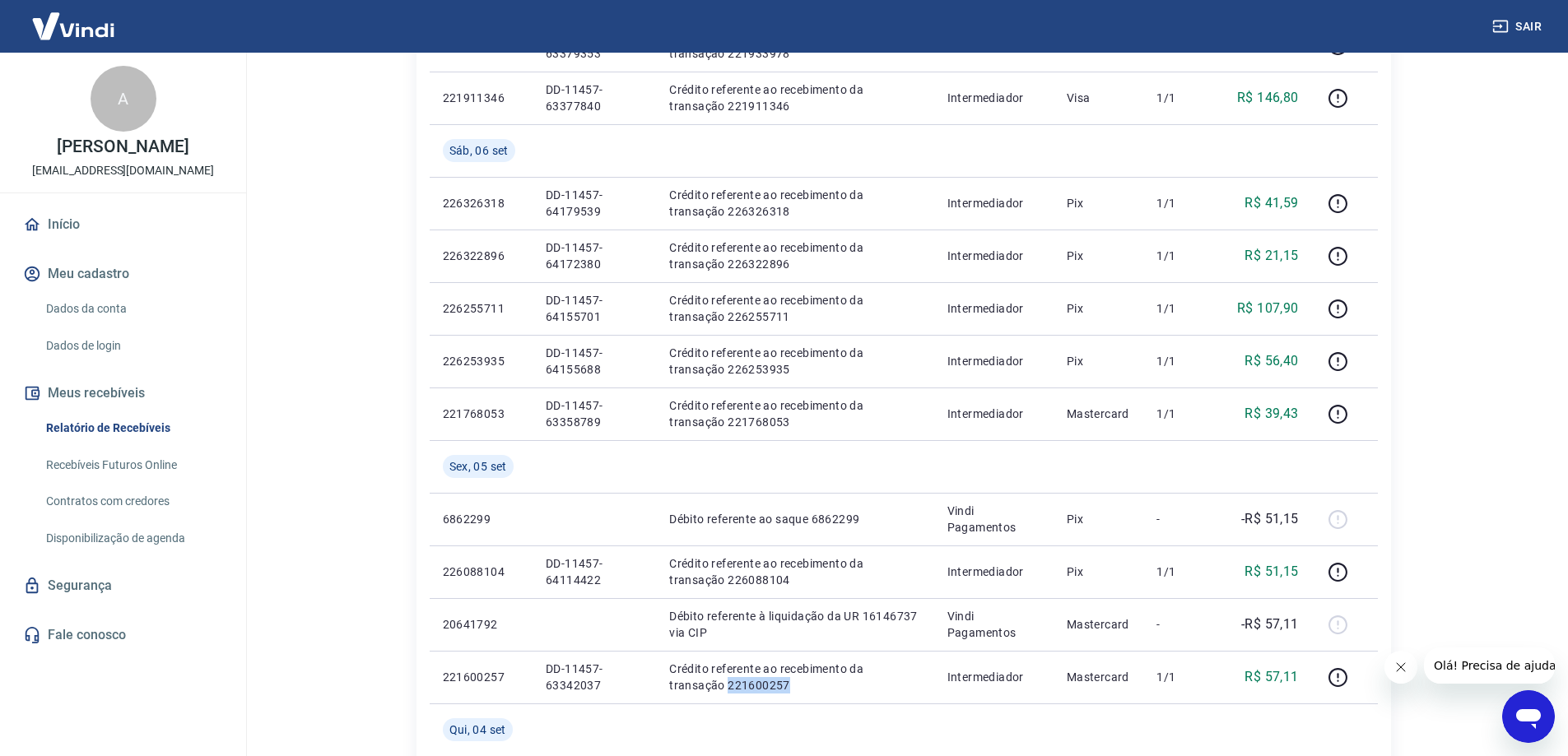
scroll to position [262, 0]
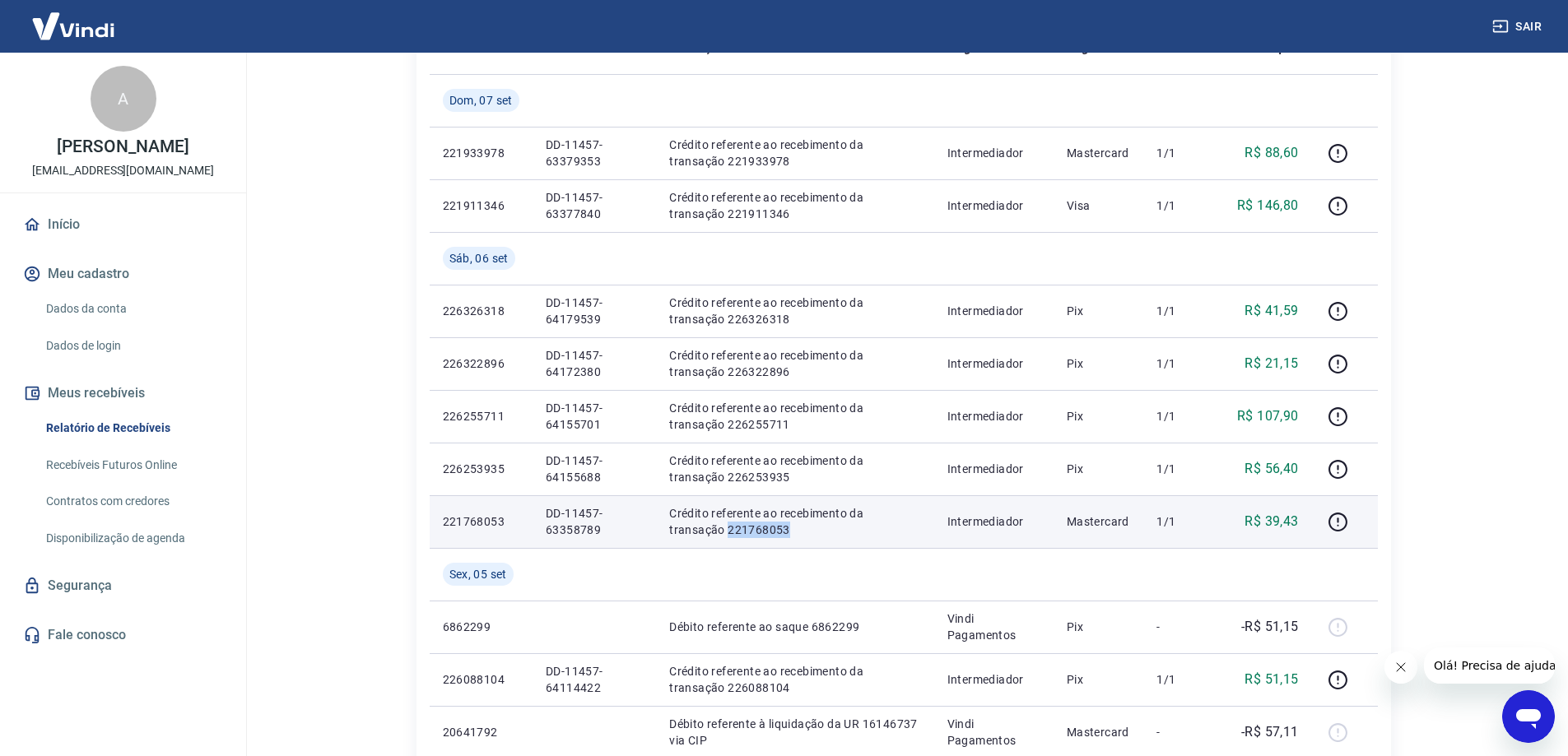
drag, startPoint x: 745, startPoint y: 533, endPoint x: 664, endPoint y: 539, distance: 81.2
click at [664, 539] on td "Crédito referente ao recebimento da transação 221768053" at bounding box center [794, 522] width 277 height 53
copy p "221768053"
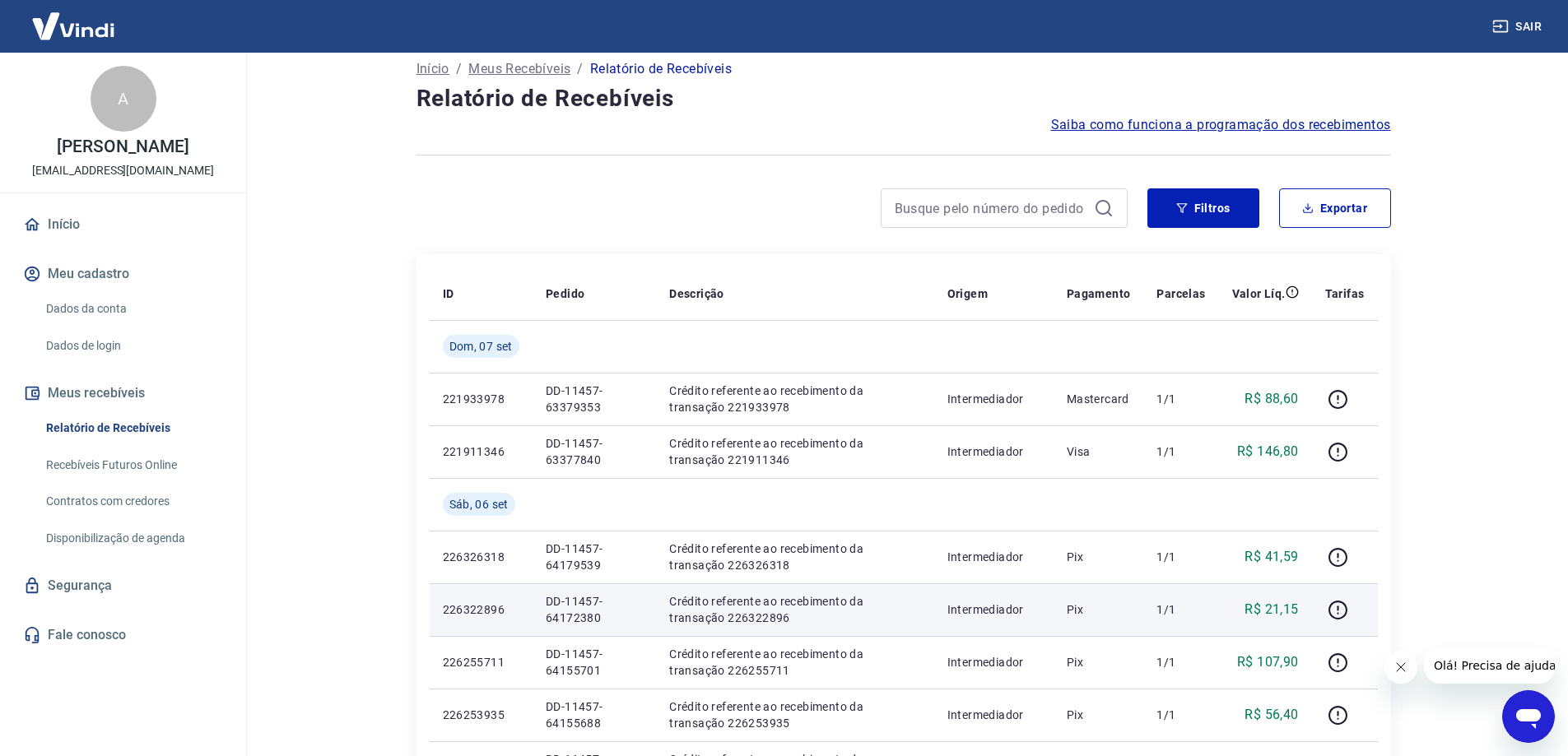
scroll to position [16, 0]
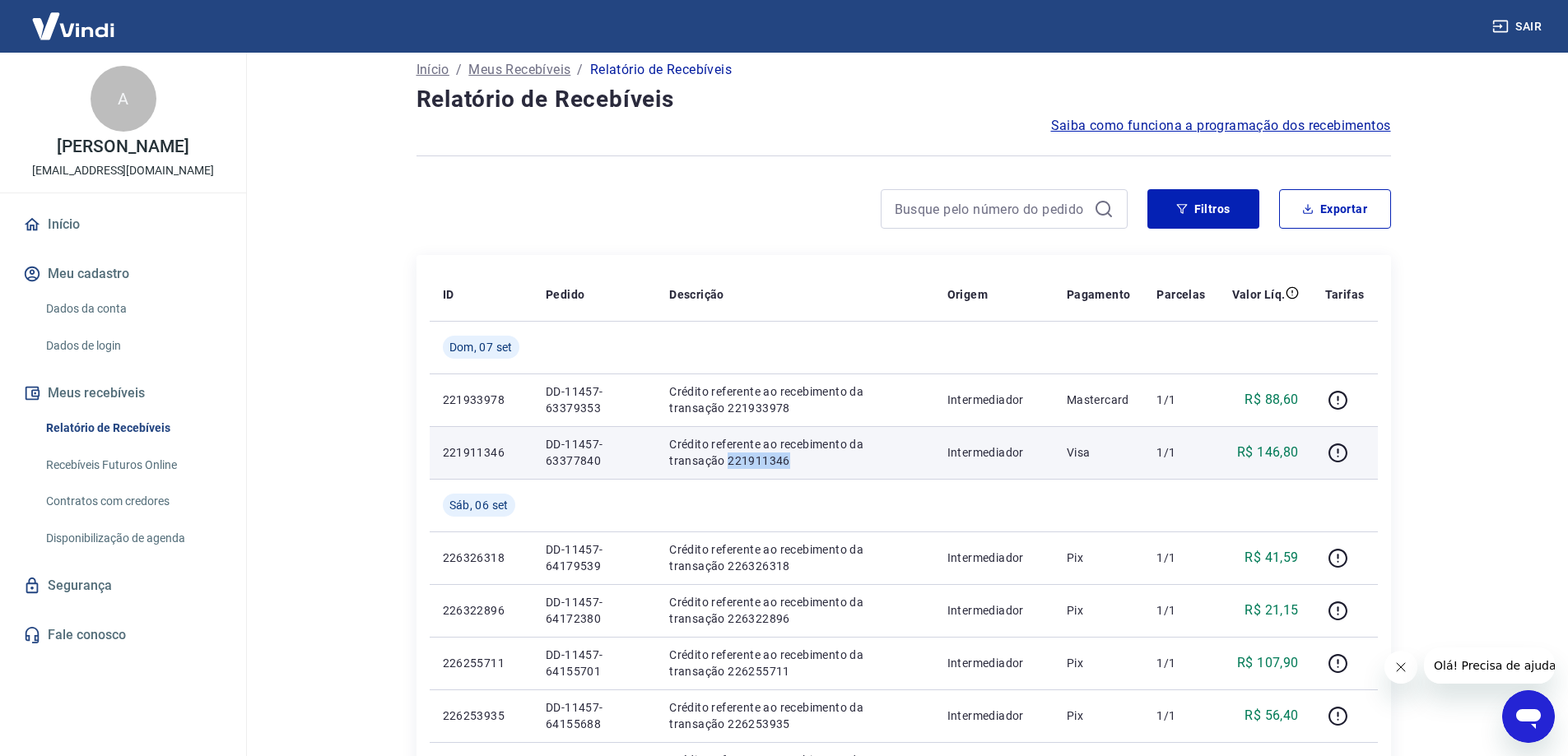
drag, startPoint x: 757, startPoint y: 462, endPoint x: 668, endPoint y: 471, distance: 89.5
click at [668, 471] on td "Crédito referente ao recebimento da transação 221911346" at bounding box center [794, 452] width 277 height 53
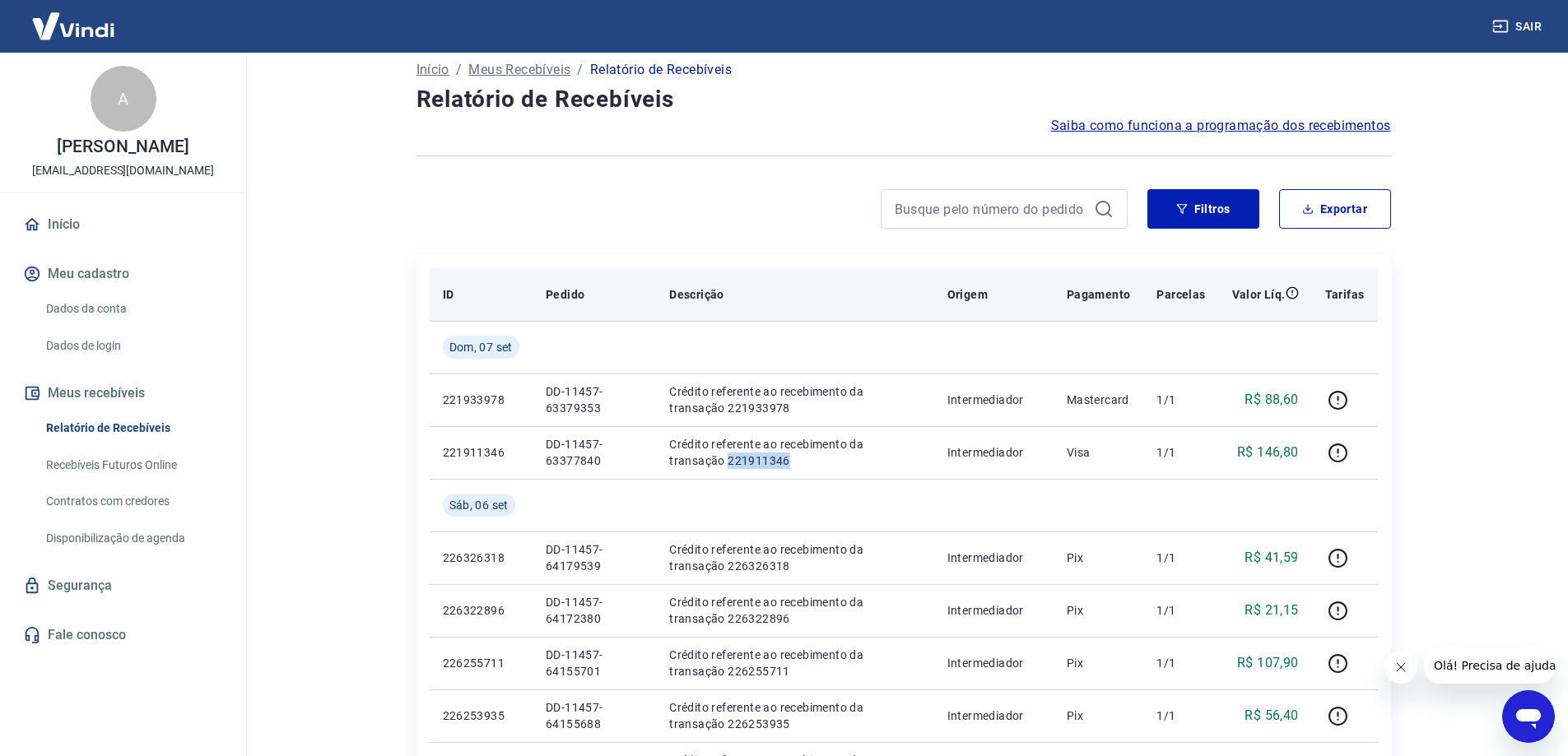
copy p "221911346"
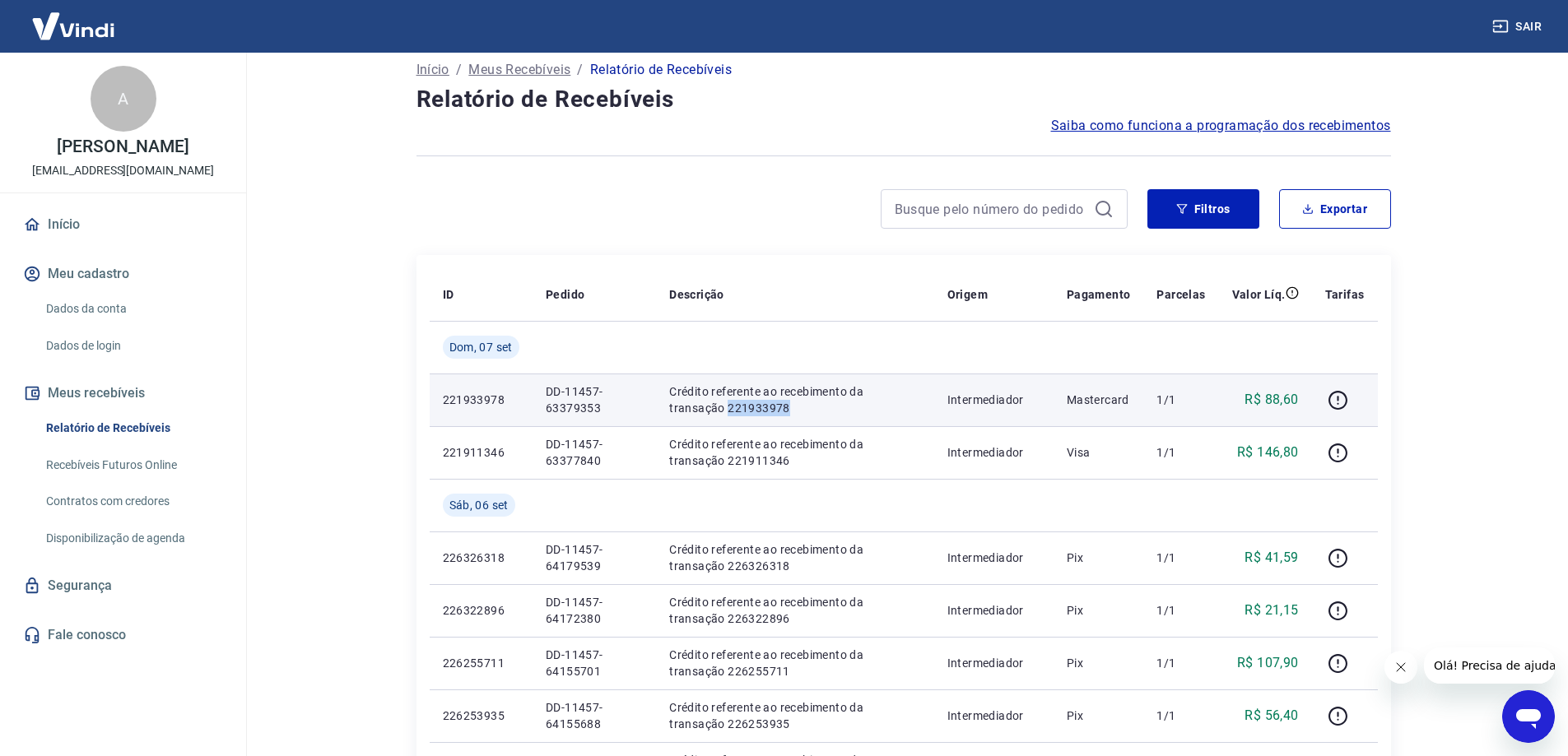
drag, startPoint x: 734, startPoint y: 409, endPoint x: 661, endPoint y: 406, distance: 73.1
click at [661, 406] on td "Crédito referente ao recebimento da transação 221933978" at bounding box center [794, 399] width 277 height 53
copy p "221933978"
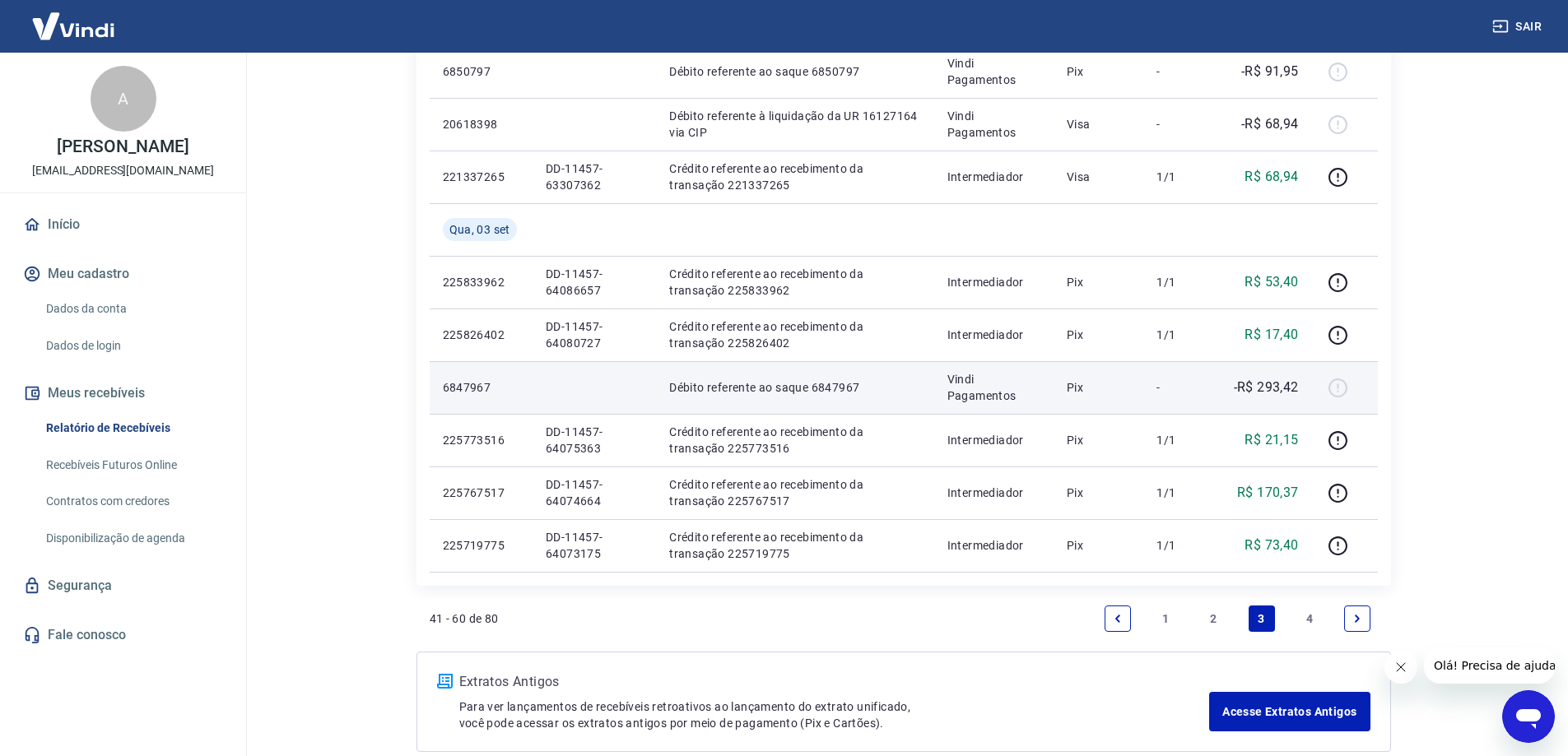
scroll to position [1085, 0]
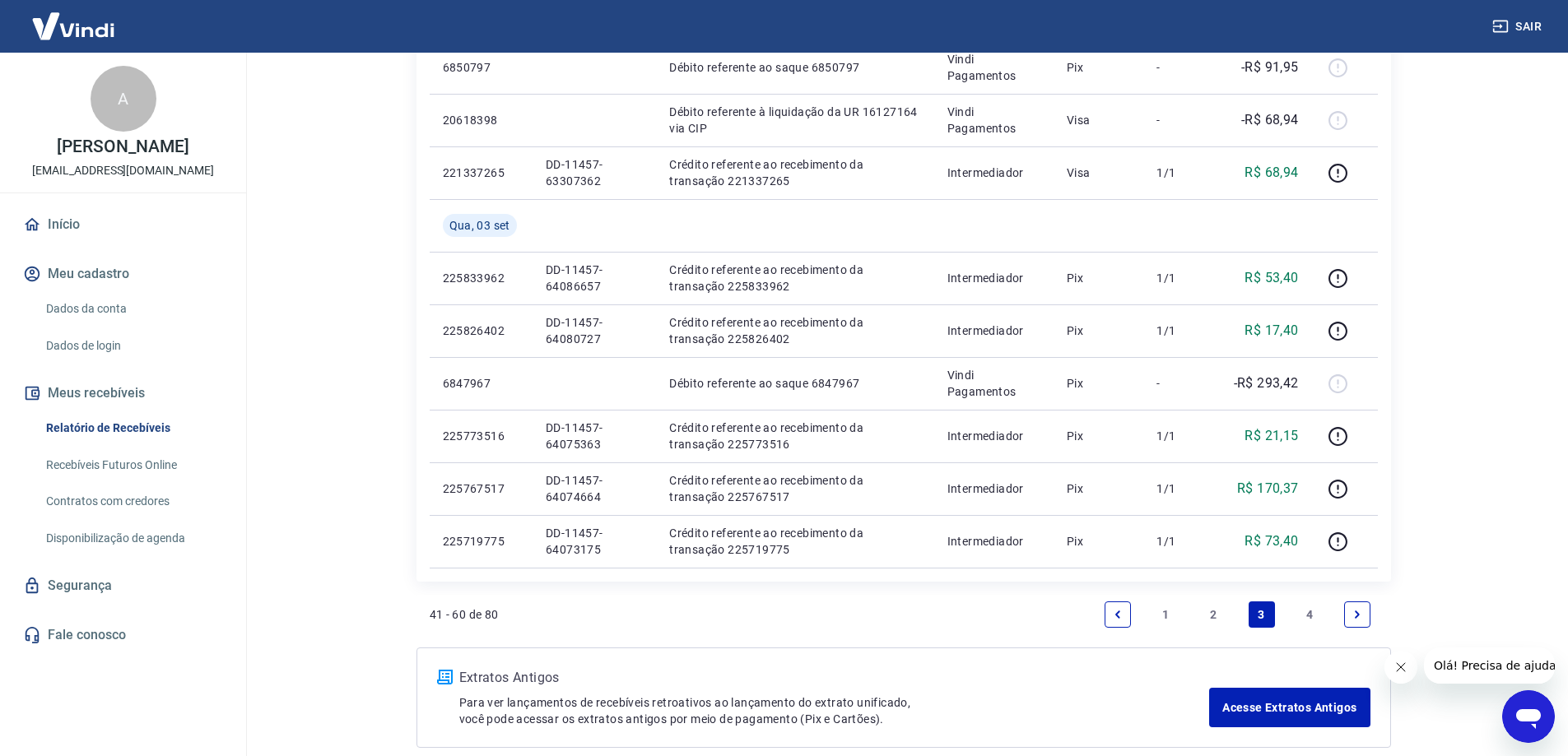
click at [1214, 609] on link "2" at bounding box center [1213, 614] width 26 height 26
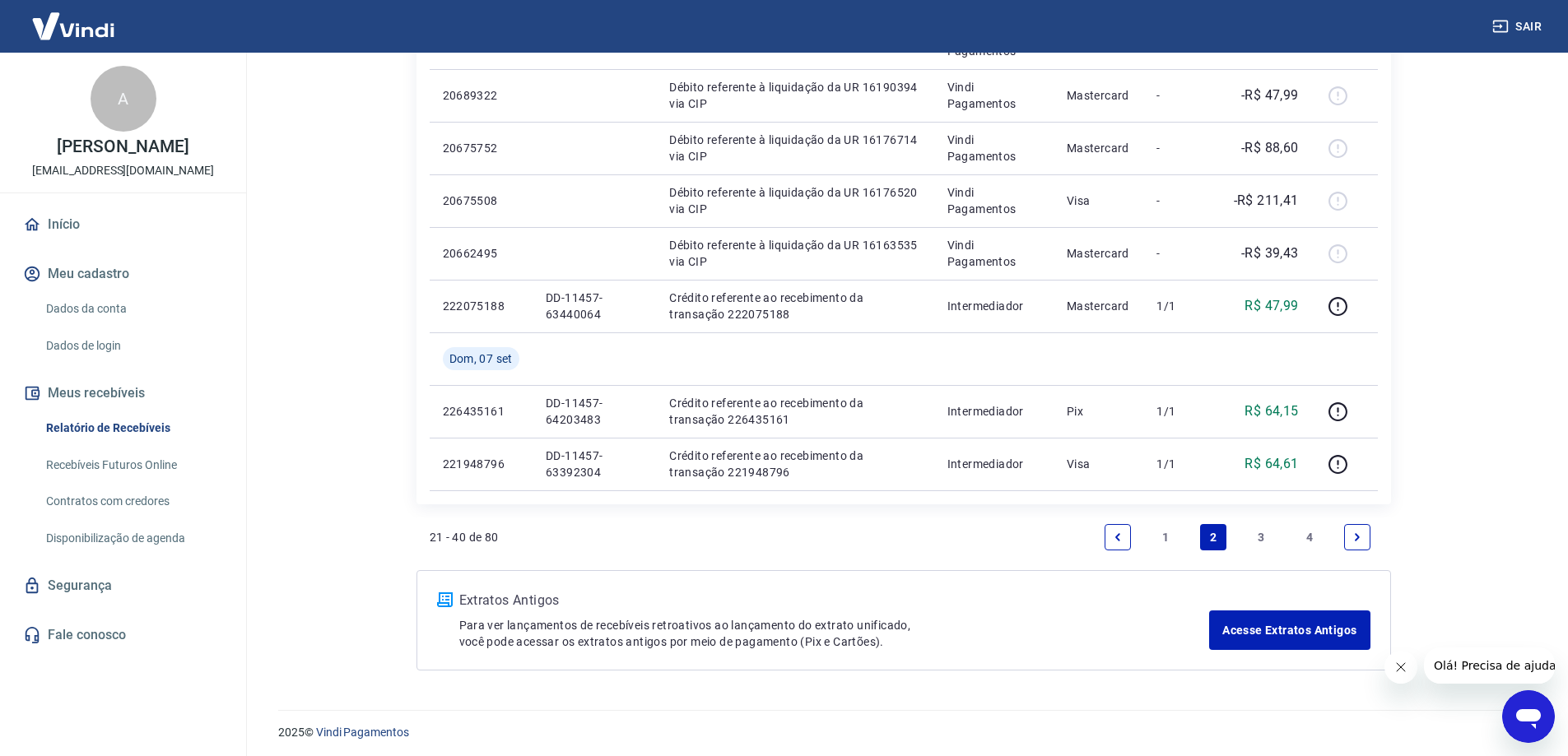
scroll to position [1115, 0]
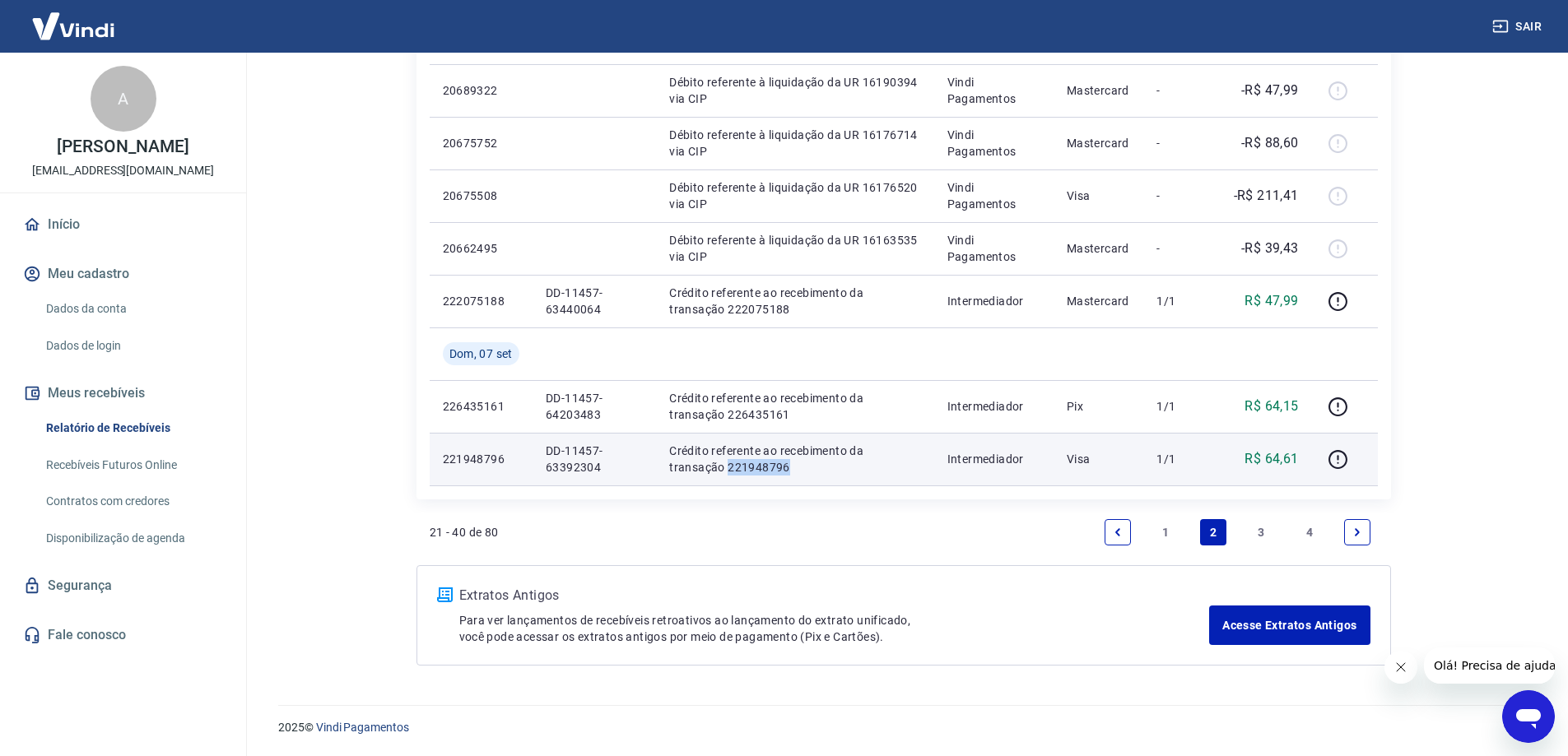
drag, startPoint x: 738, startPoint y: 468, endPoint x: 659, endPoint y: 476, distance: 79.4
click at [662, 476] on td "Crédito referente ao recebimento da transação 221948796" at bounding box center [794, 459] width 277 height 53
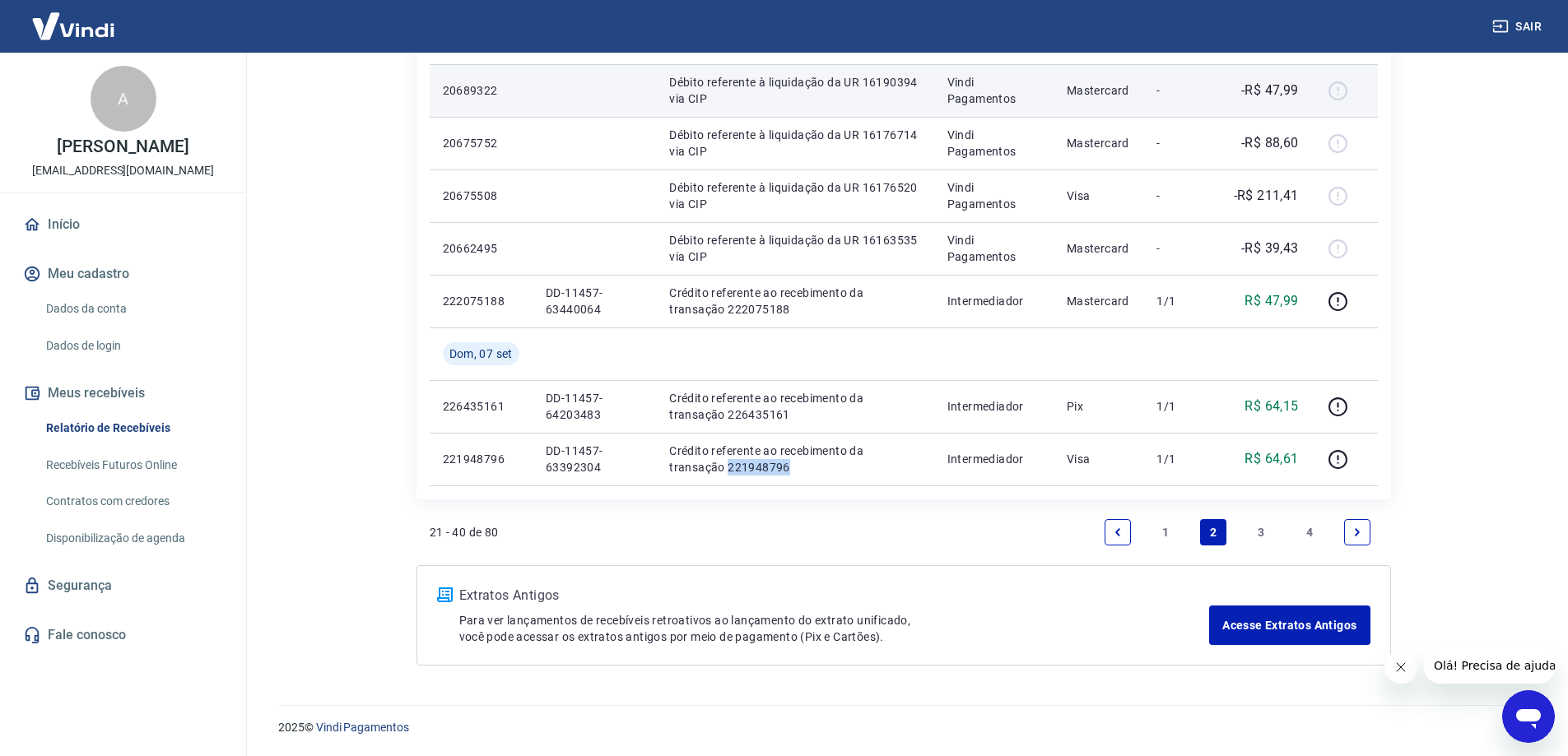
copy p "221948796"
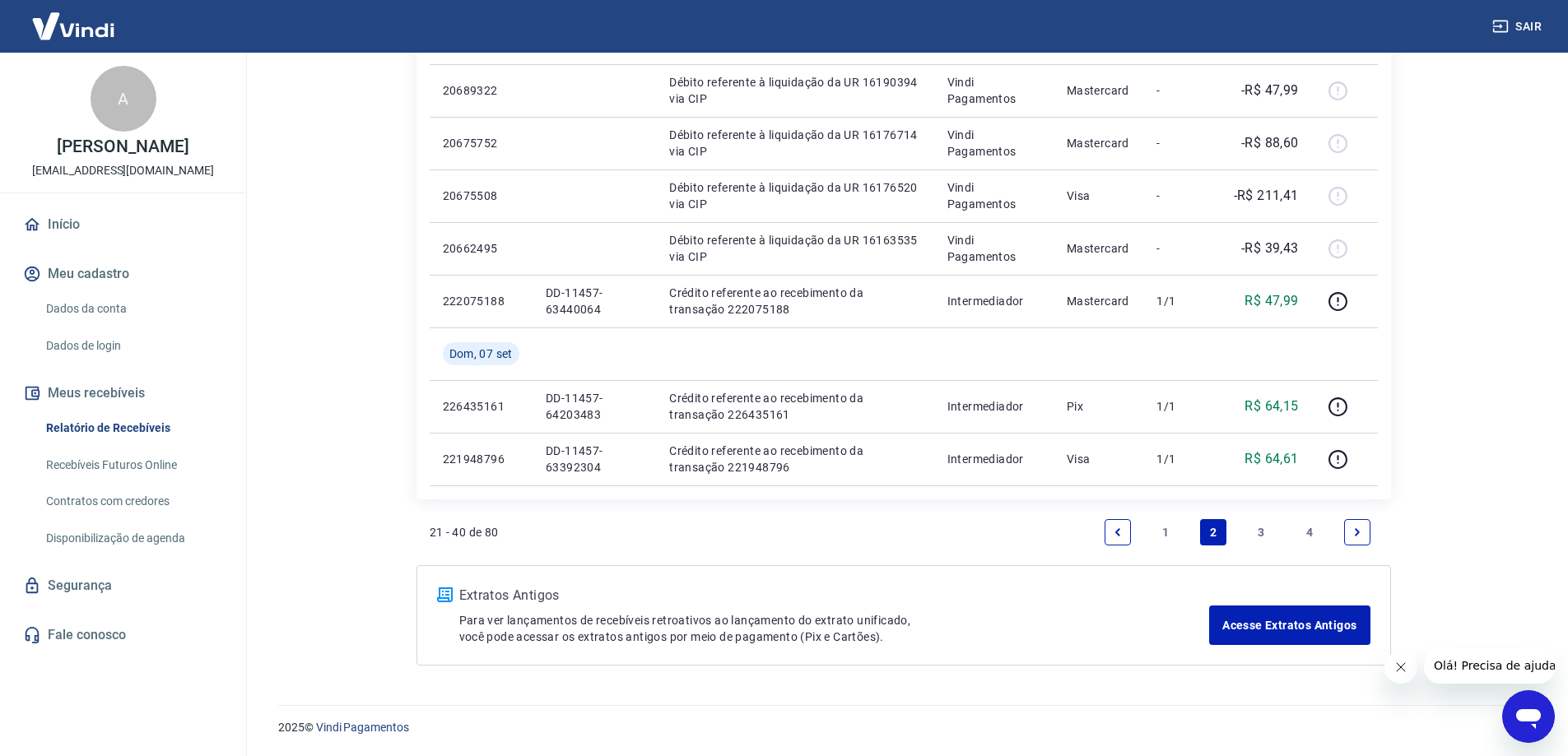
click at [1263, 527] on link "3" at bounding box center [1261, 532] width 26 height 26
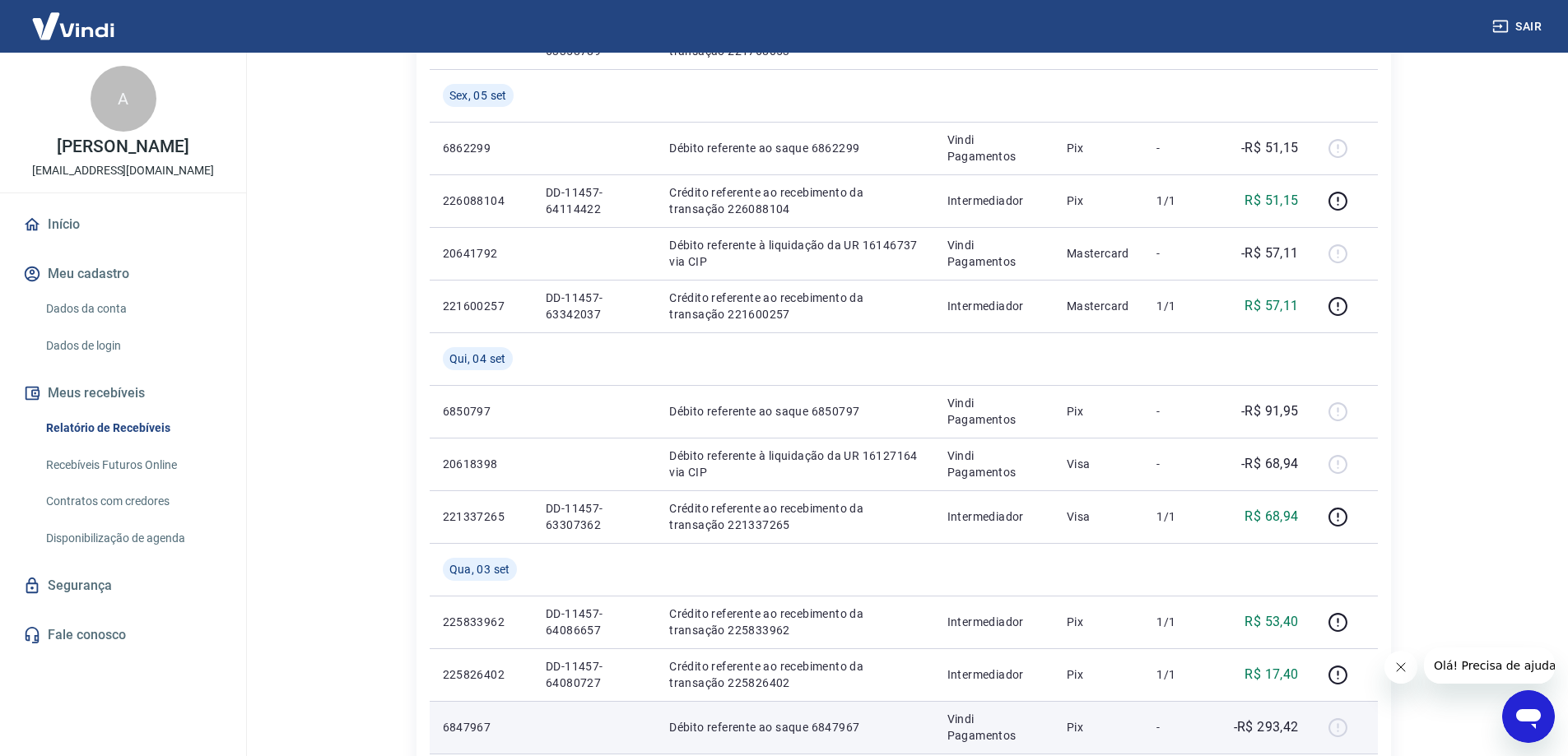
scroll to position [987, 0]
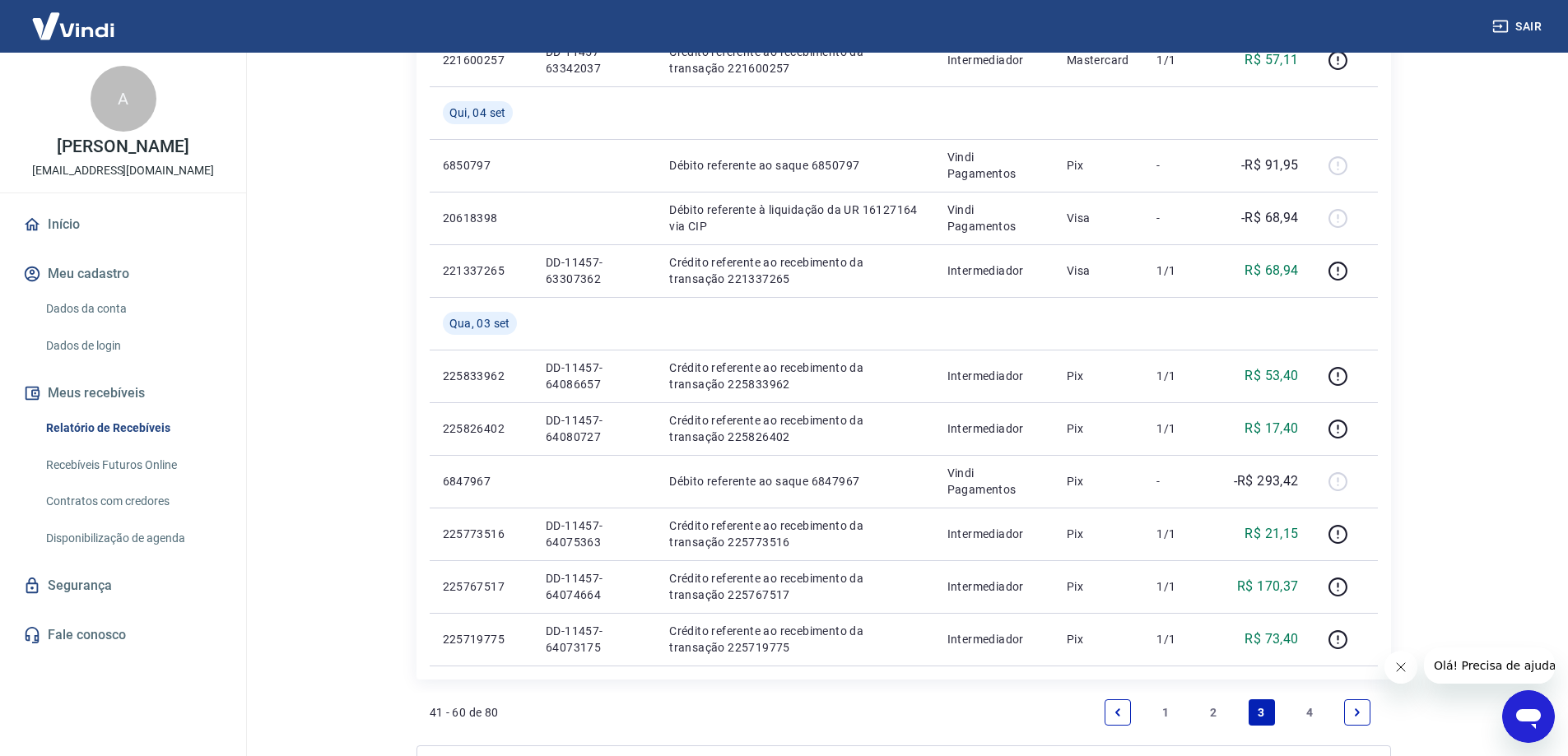
click at [1218, 708] on link "2" at bounding box center [1213, 712] width 26 height 26
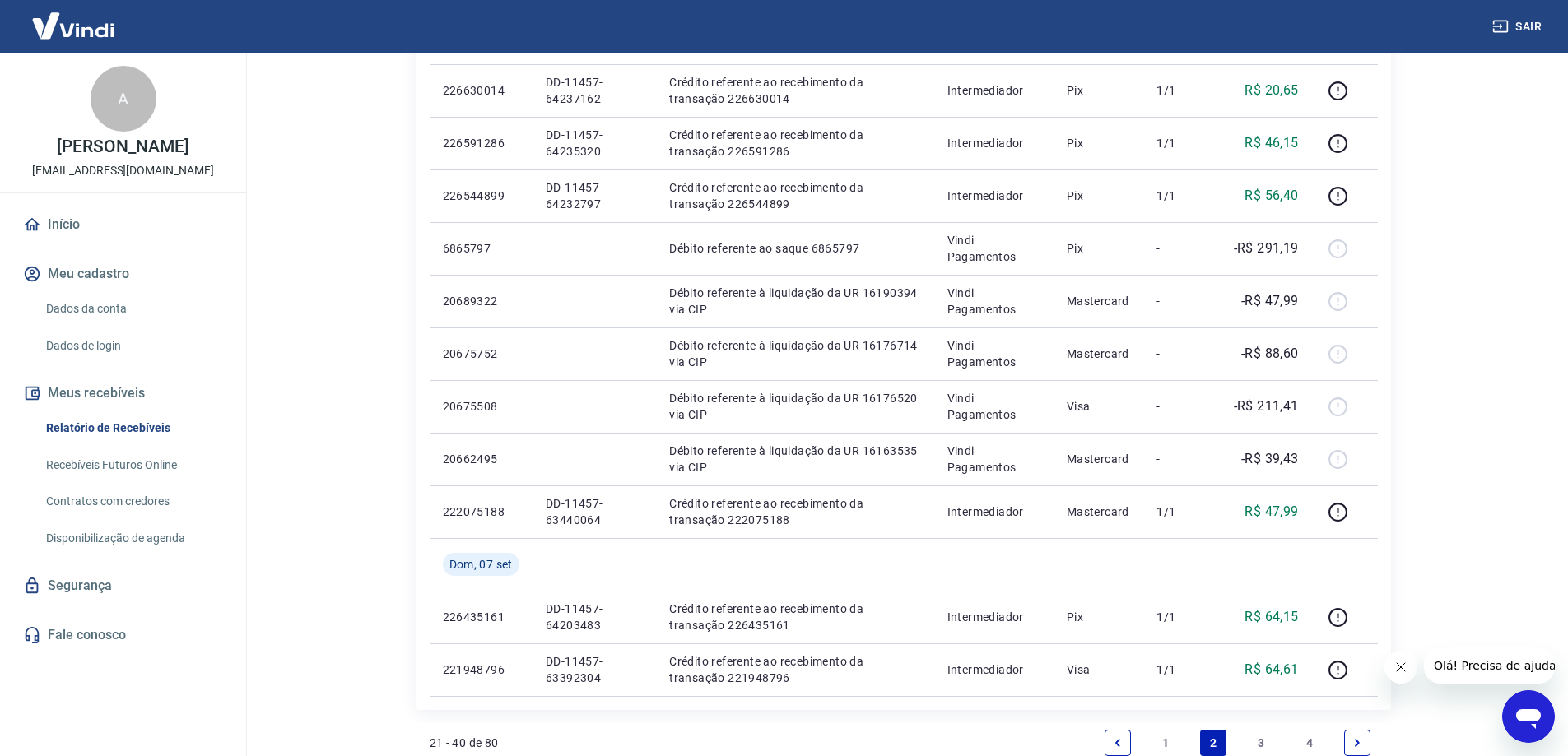
scroll to position [905, 0]
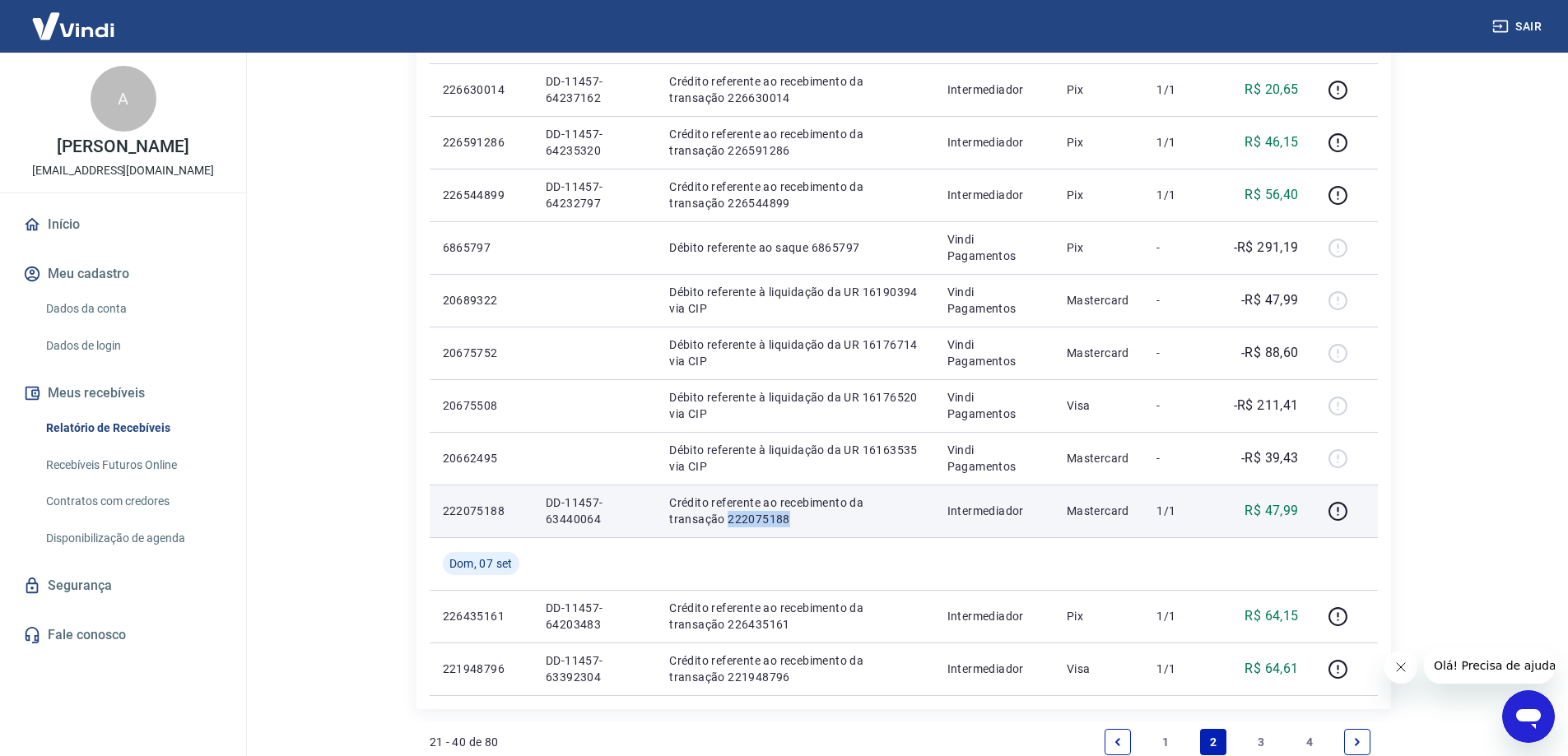
drag, startPoint x: 740, startPoint y: 519, endPoint x: 672, endPoint y: 528, distance: 68.6
click at [672, 528] on td "Crédito referente ao recebimento da transação 222075188" at bounding box center [794, 511] width 277 height 53
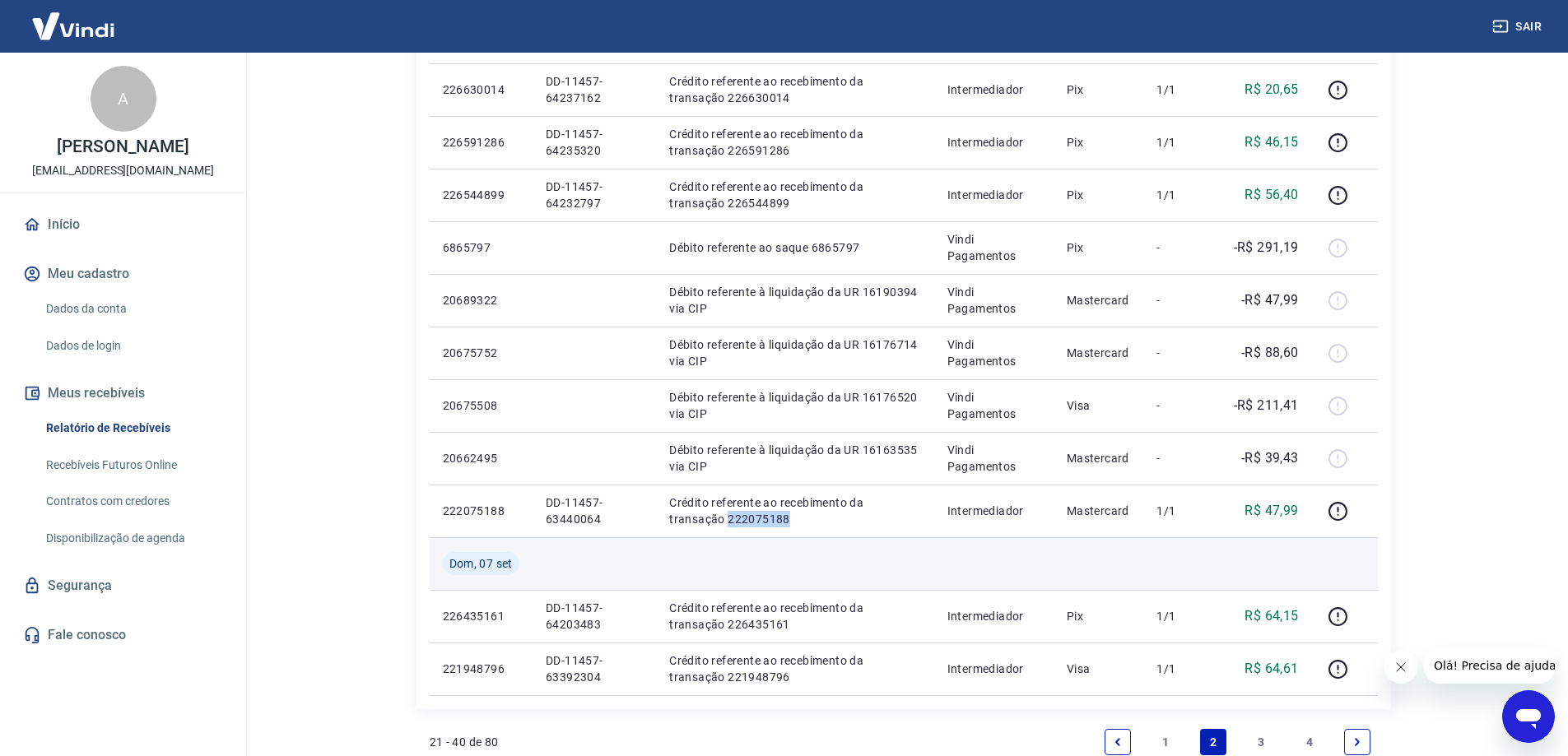
copy p "222075188"
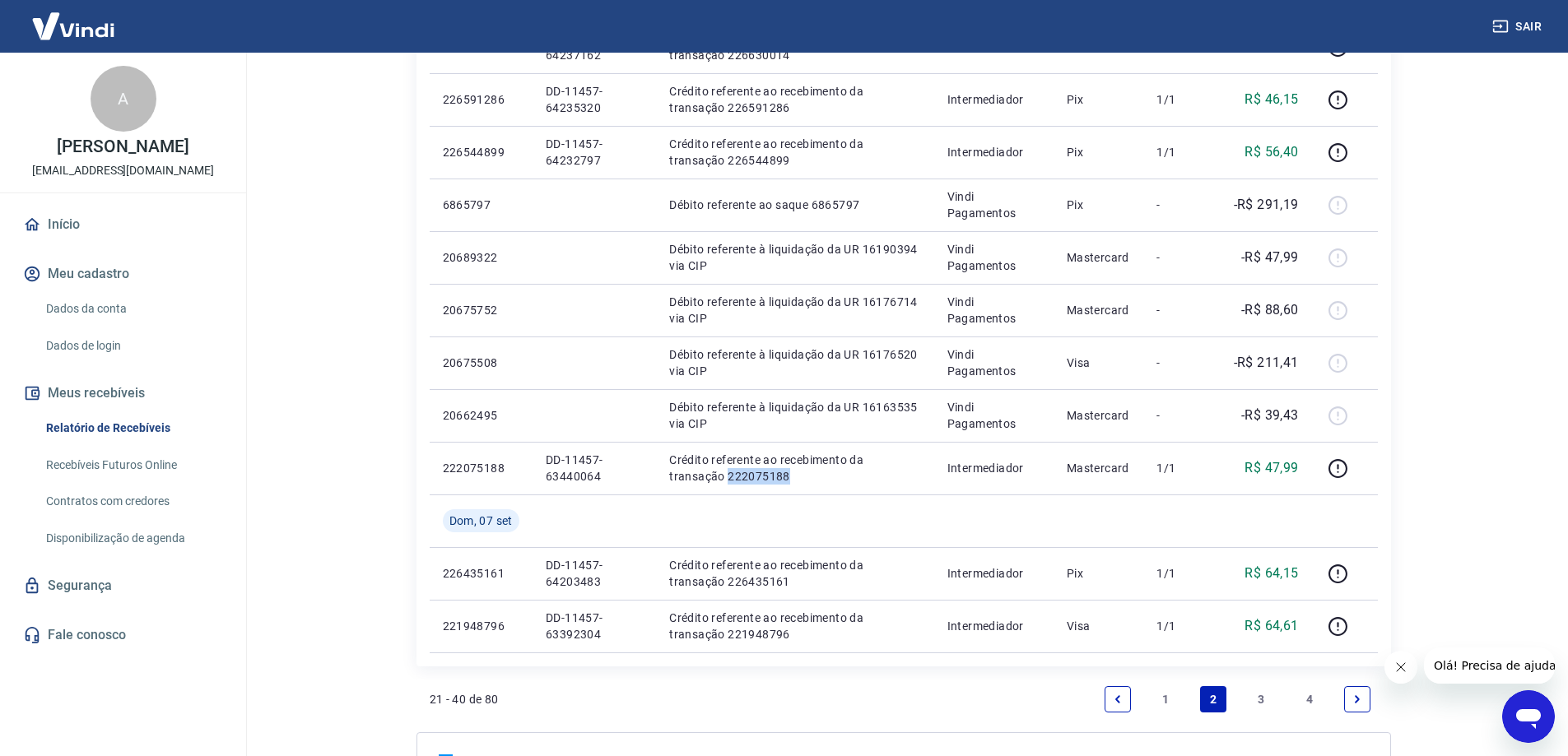
scroll to position [987, 0]
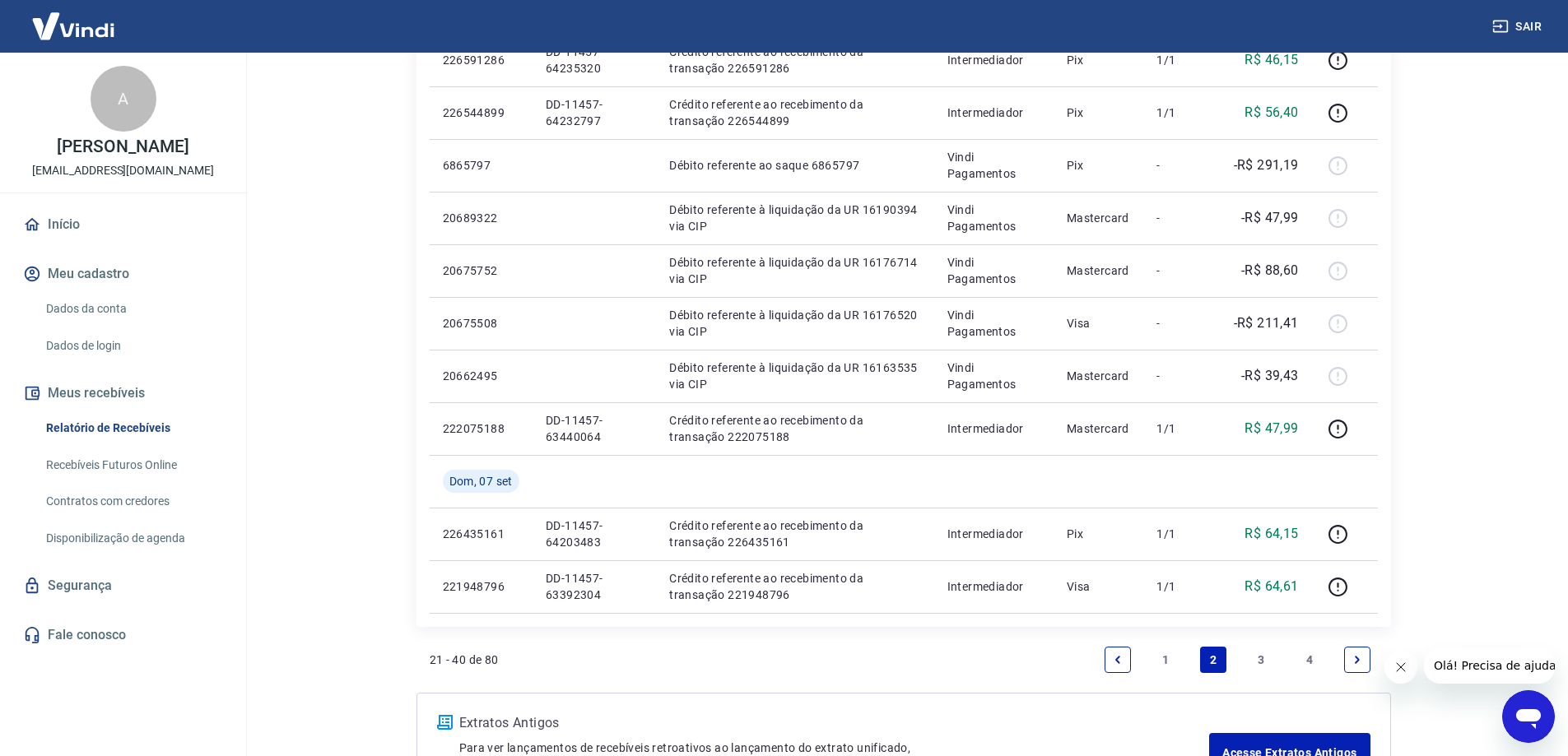
click at [1166, 655] on link "1" at bounding box center [1165, 659] width 26 height 26
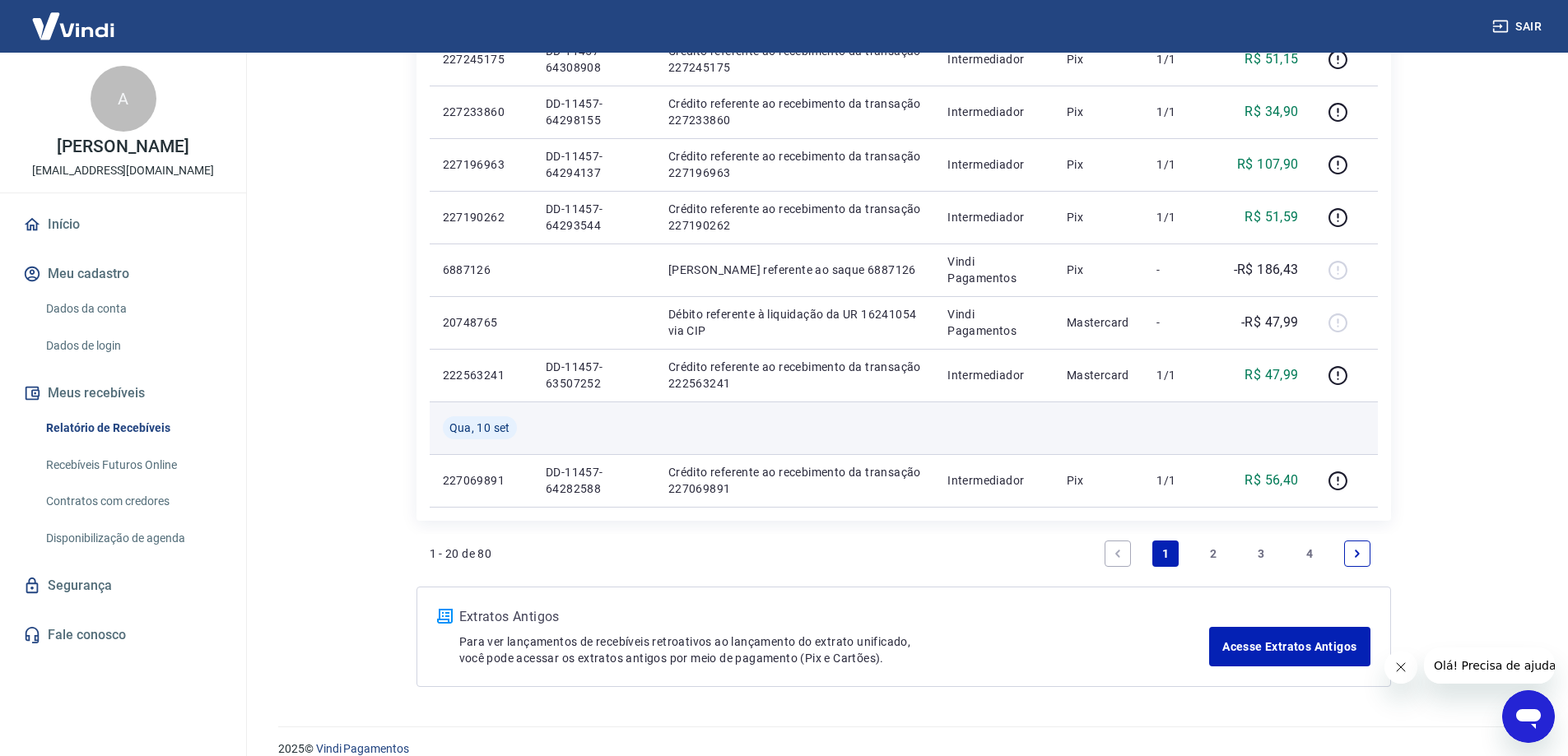
scroll to position [1167, 0]
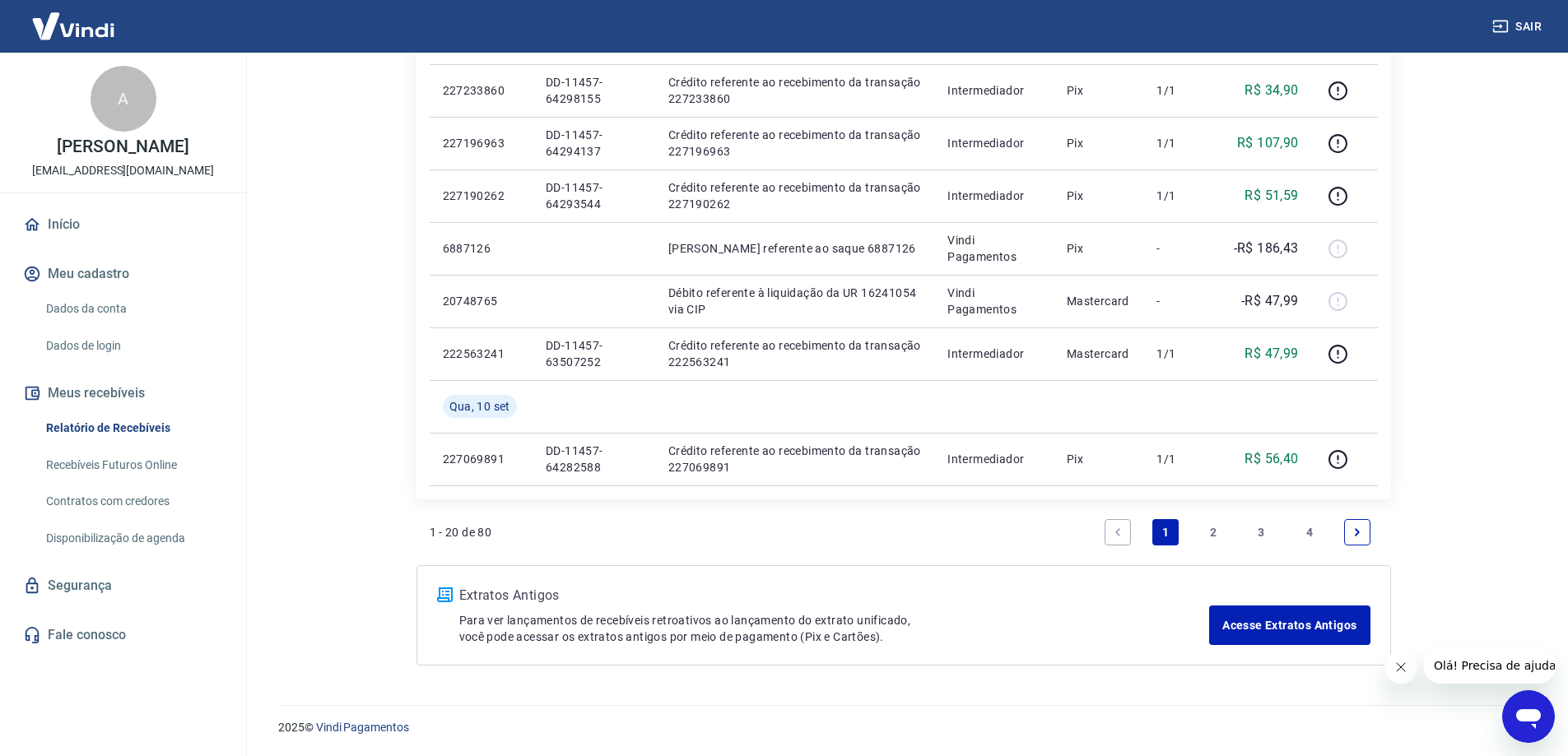
click at [1201, 534] on link "2" at bounding box center [1213, 532] width 26 height 26
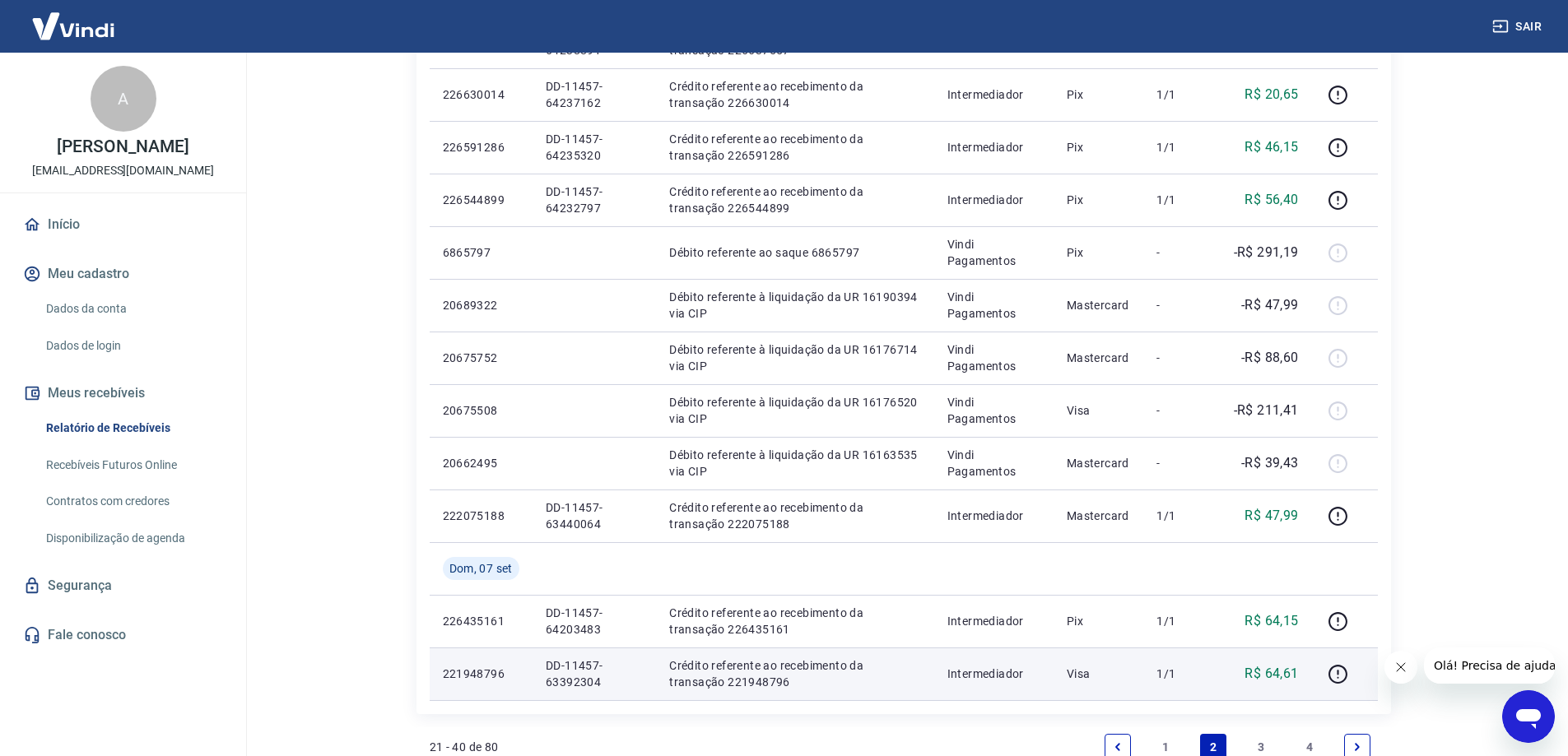
scroll to position [987, 0]
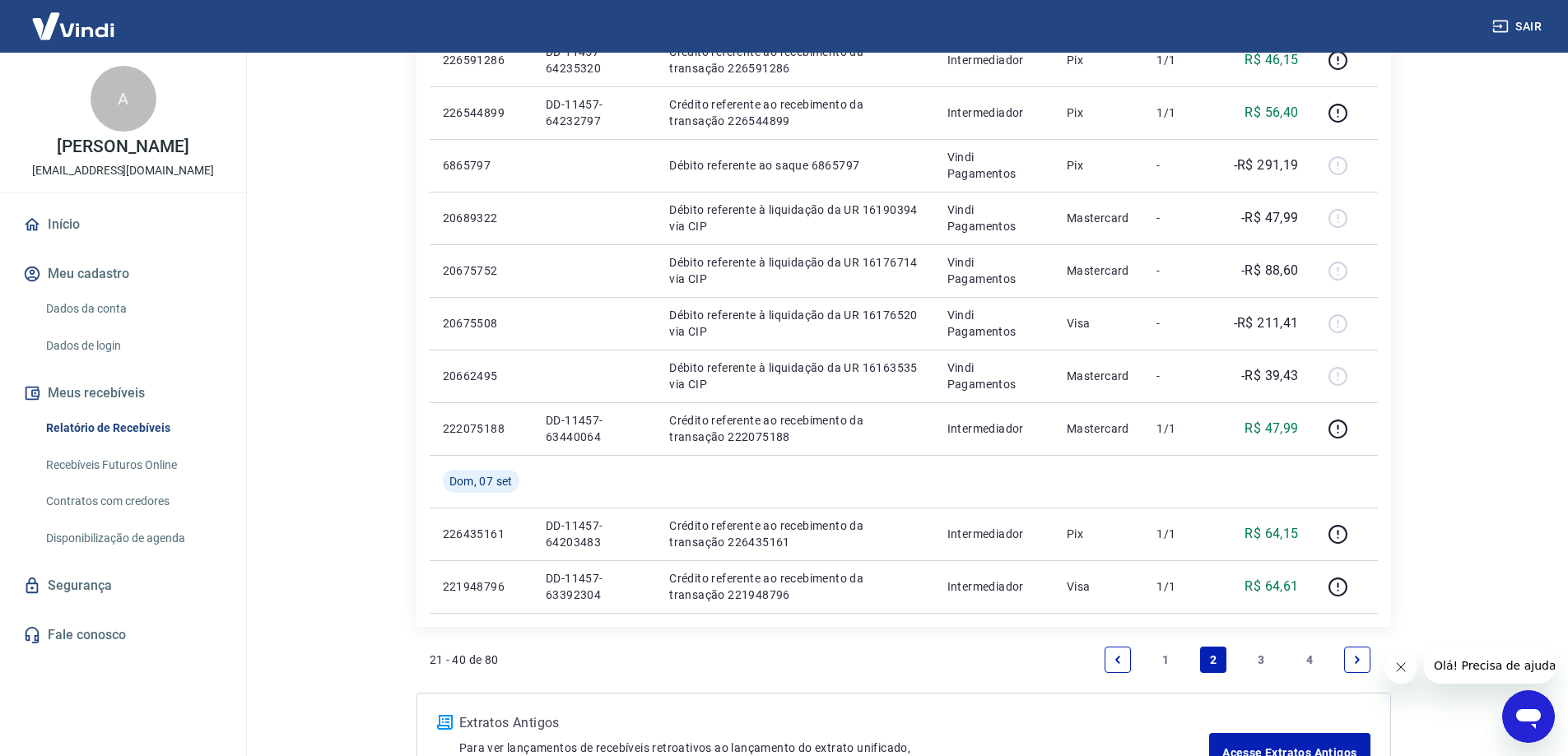
click at [1168, 650] on link "1" at bounding box center [1165, 659] width 26 height 26
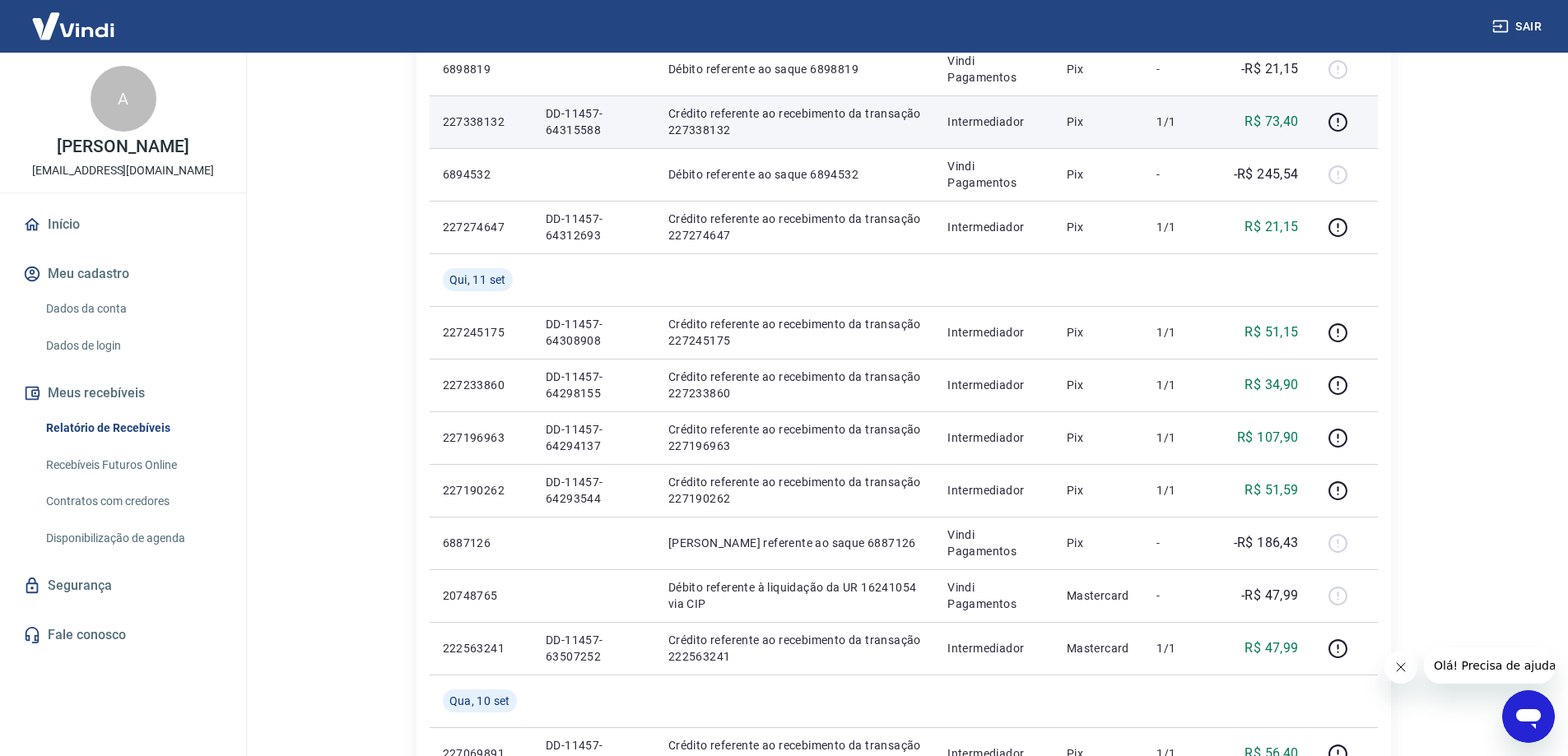
scroll to position [905, 0]
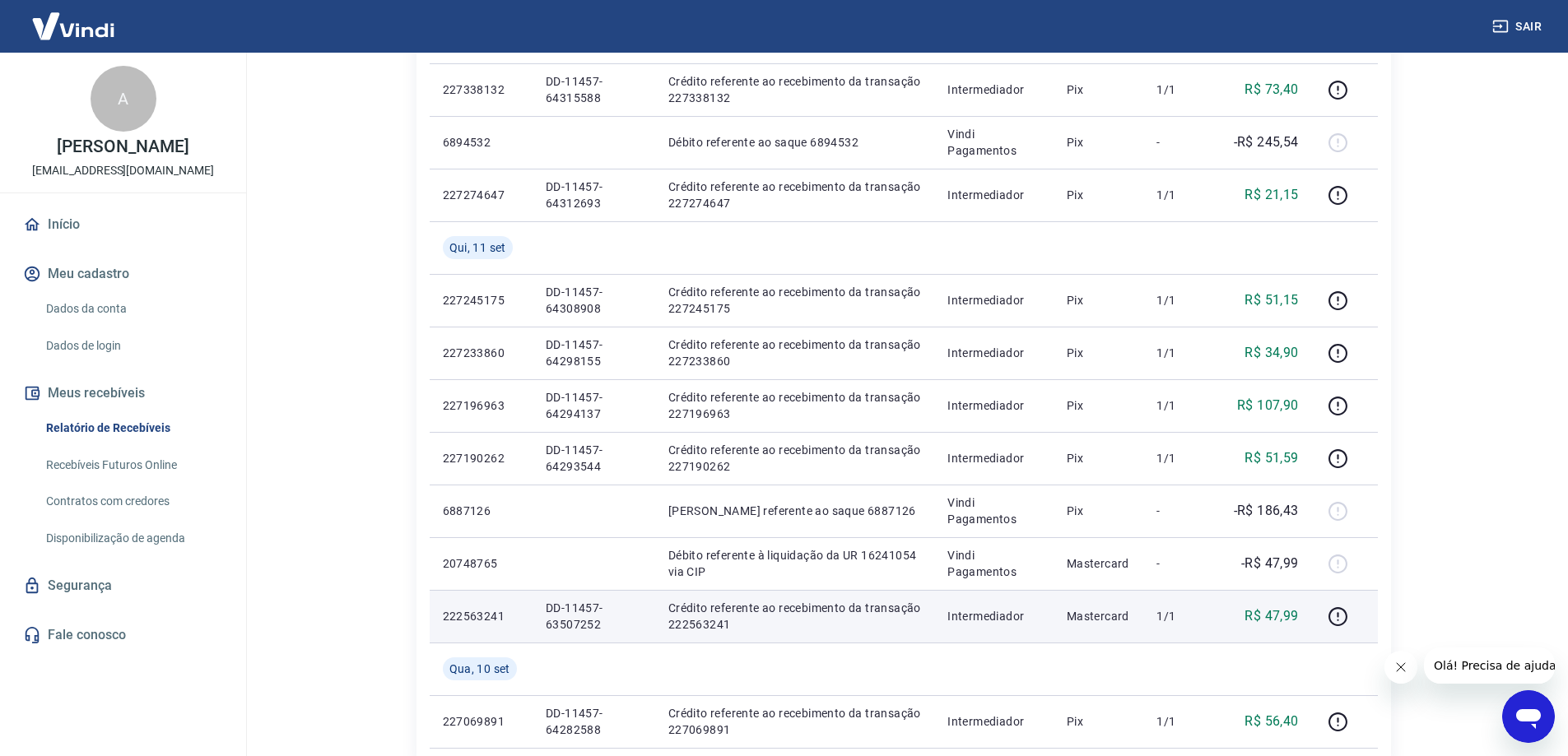
drag, startPoint x: 609, startPoint y: 628, endPoint x: 696, endPoint y: 623, distance: 87.1
click at [611, 625] on p "DD-11457-63507252" at bounding box center [594, 615] width 96 height 33
drag, startPoint x: 745, startPoint y: 629, endPoint x: 652, endPoint y: 630, distance: 93.0
click at [655, 633] on tr "222563241 DD-11457-63507252 Crédito referente ao recebimento da transação 22256…" at bounding box center [904, 616] width 948 height 53
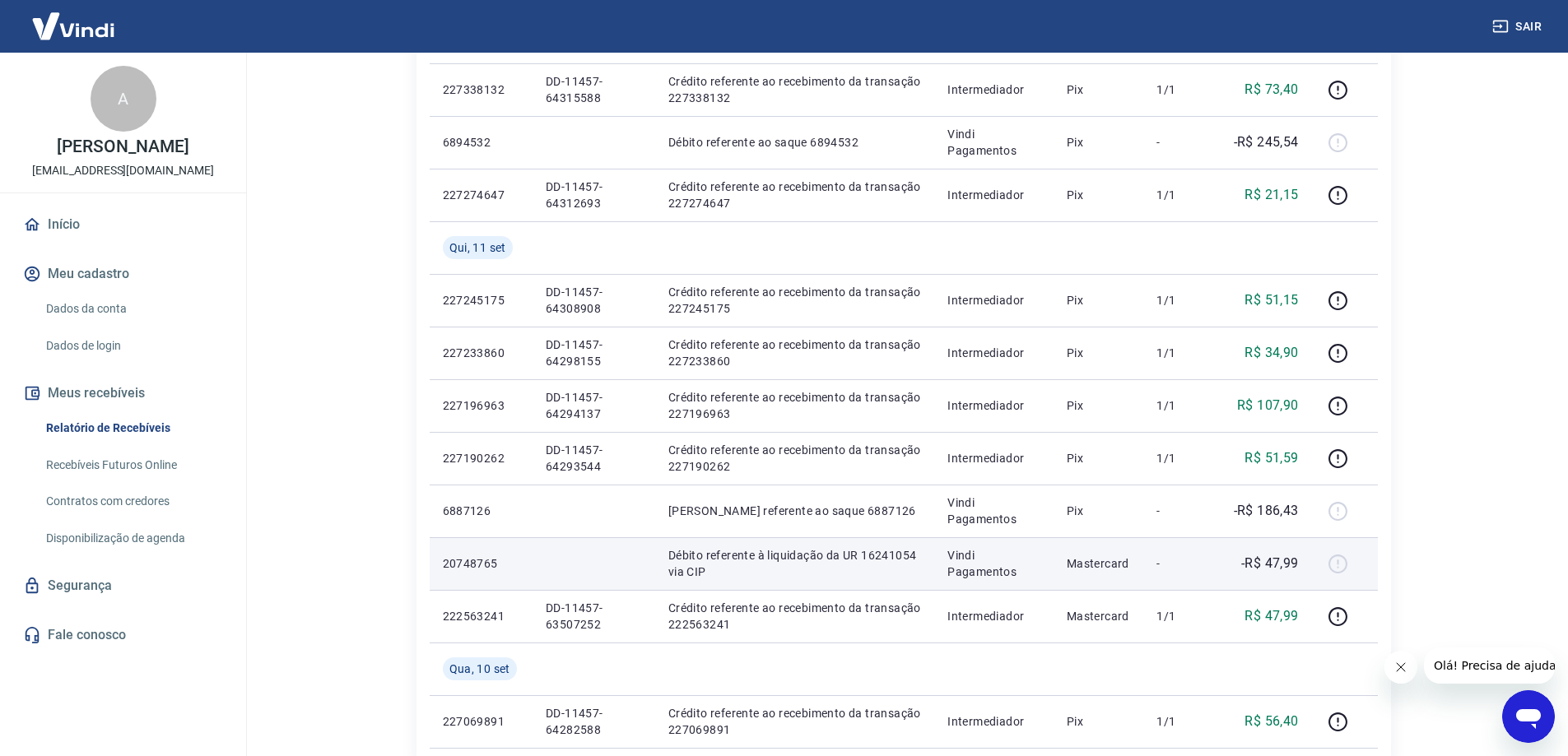
click at [762, 563] on p "Débito referente à liquidação da UR 16241054 via CIP" at bounding box center [795, 563] width 254 height 33
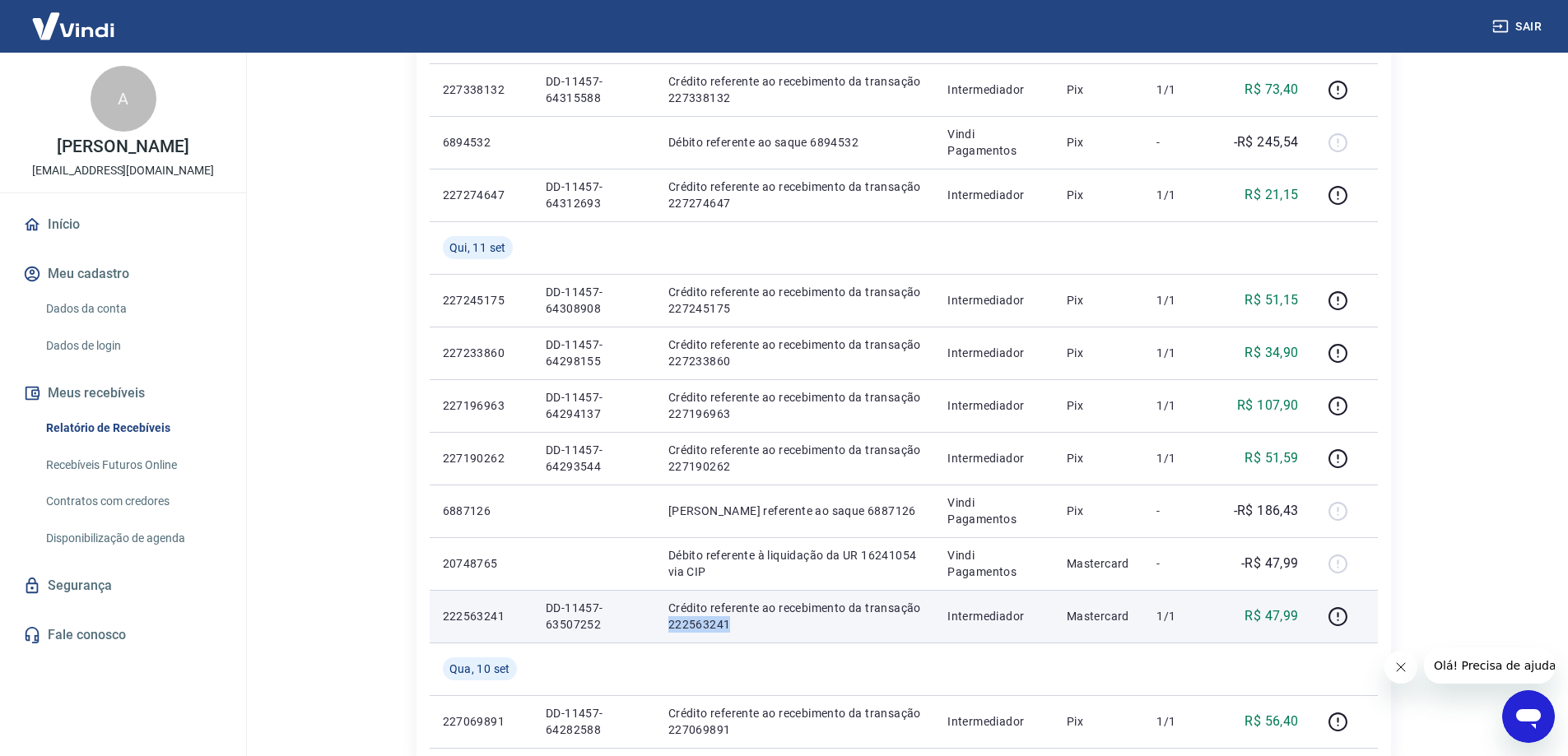
drag, startPoint x: 735, startPoint y: 630, endPoint x: 671, endPoint y: 630, distance: 64.0
click at [671, 630] on p "Crédito referente ao recebimento da transação 222563241" at bounding box center [795, 615] width 254 height 33
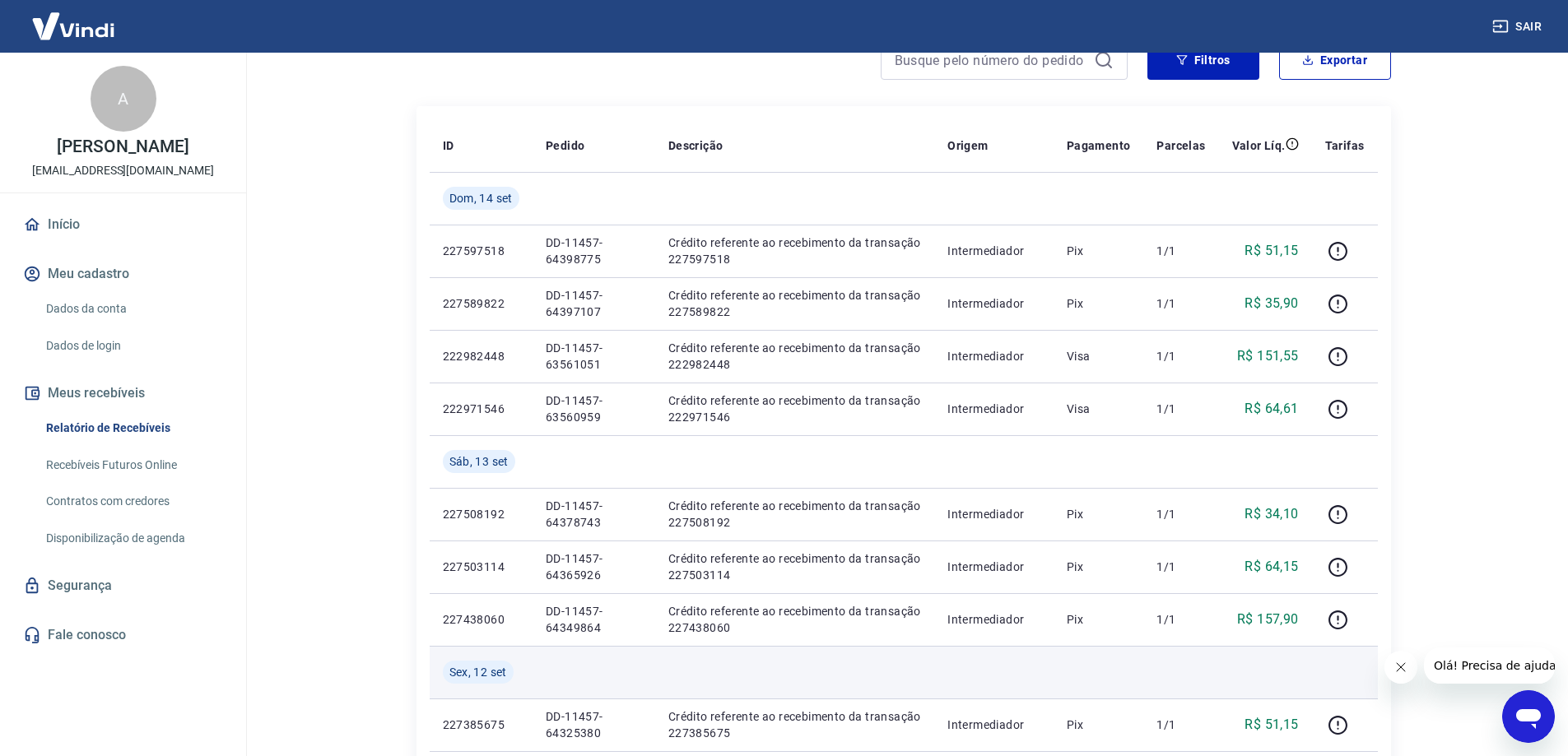
scroll to position [82, 0]
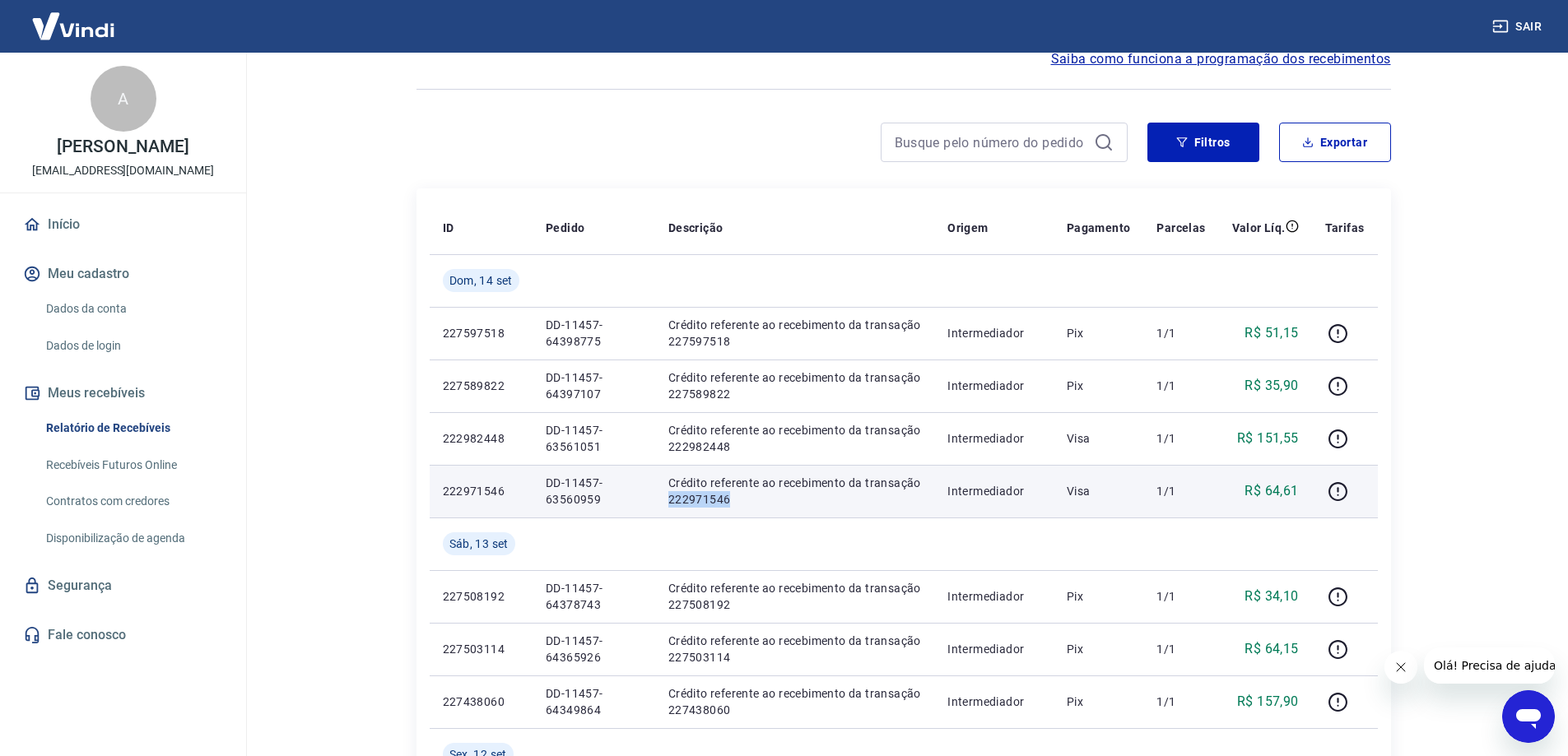
drag, startPoint x: 745, startPoint y: 500, endPoint x: 672, endPoint y: 502, distance: 73.0
click at [672, 502] on p "Crédito referente ao recebimento da transação 222971546" at bounding box center [795, 491] width 254 height 33
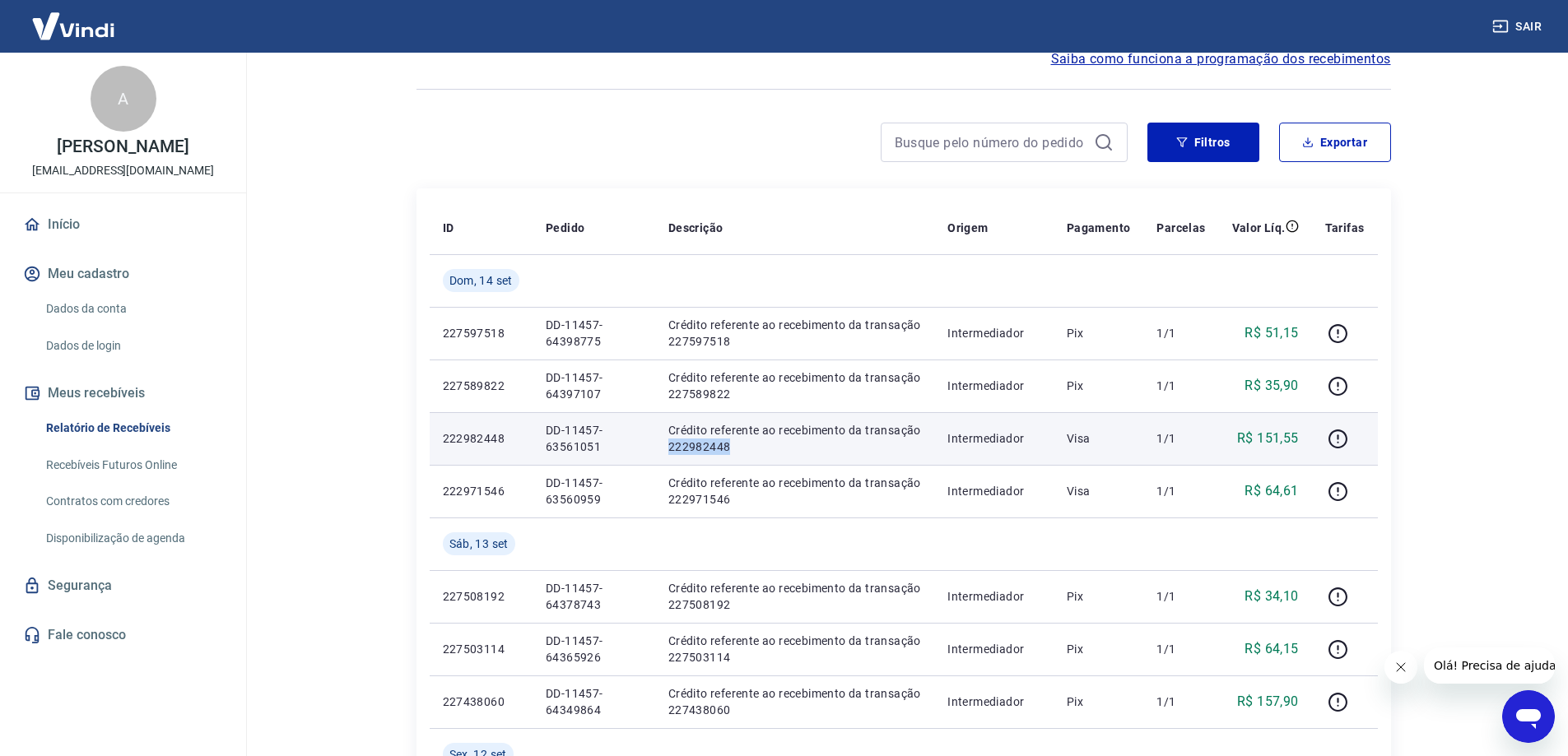
drag, startPoint x: 731, startPoint y: 445, endPoint x: 667, endPoint y: 450, distance: 64.2
click at [667, 450] on td "Crédito referente ao recebimento da transação 222982448" at bounding box center [795, 438] width 280 height 53
